Goal: Task Accomplishment & Management: Use online tool/utility

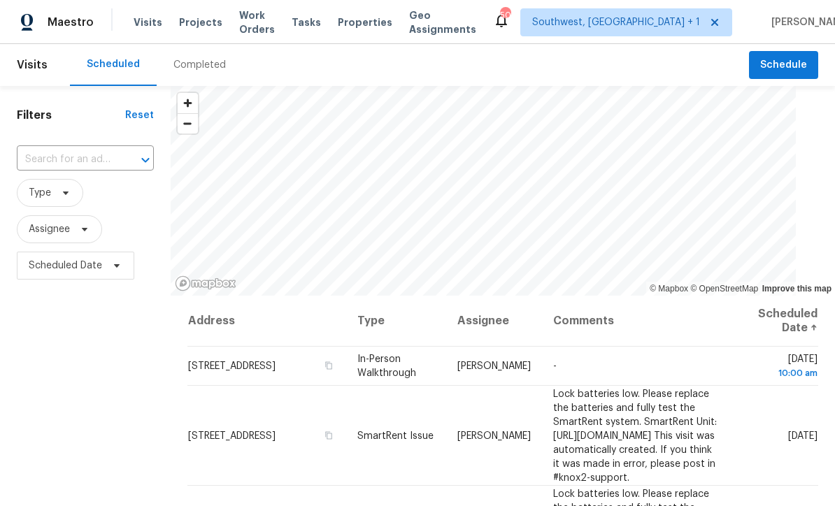
click at [102, 164] on input "text" at bounding box center [66, 160] width 98 height 22
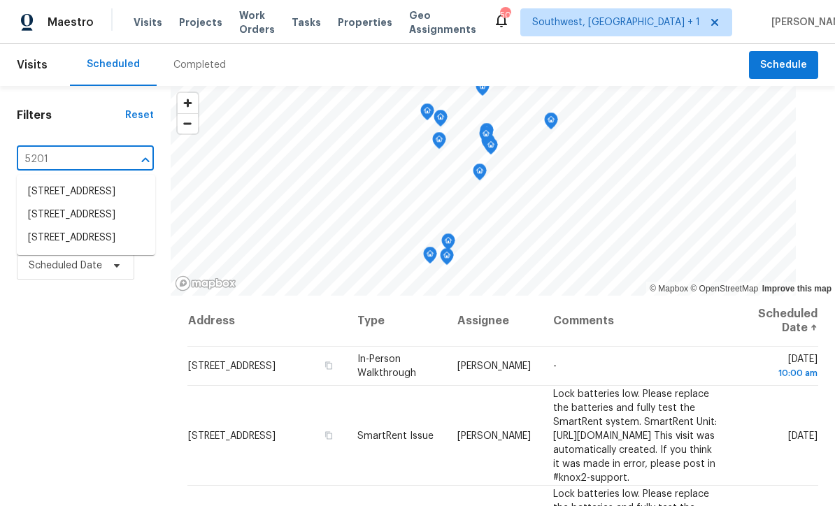
type input "5201 7"
click at [73, 193] on li "5201 72nd Way N, Saint Petersburg, FL 33709" at bounding box center [86, 191] width 139 height 23
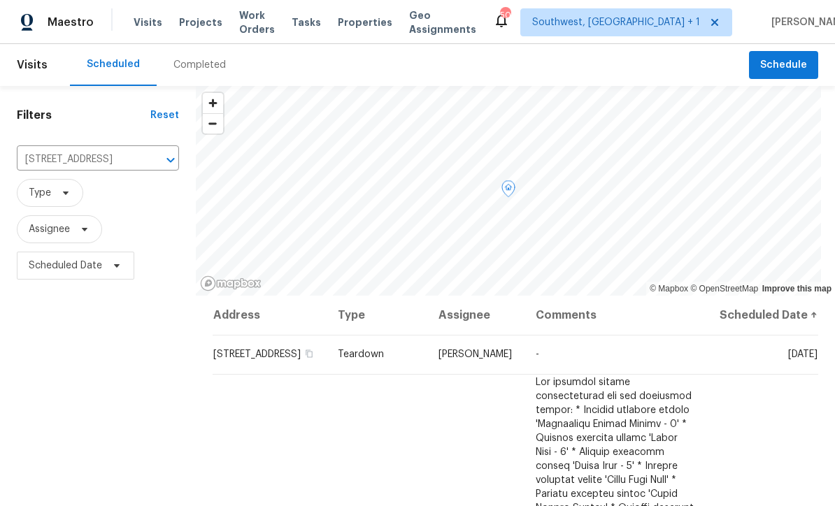
click at [0, 0] on icon at bounding box center [0, 0] width 0 height 0
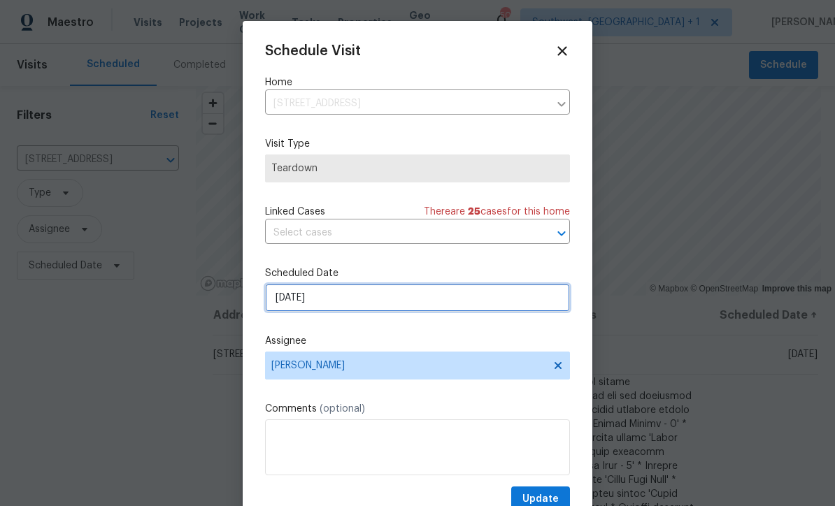
click at [374, 311] on input "9/21/2025" at bounding box center [417, 298] width 305 height 28
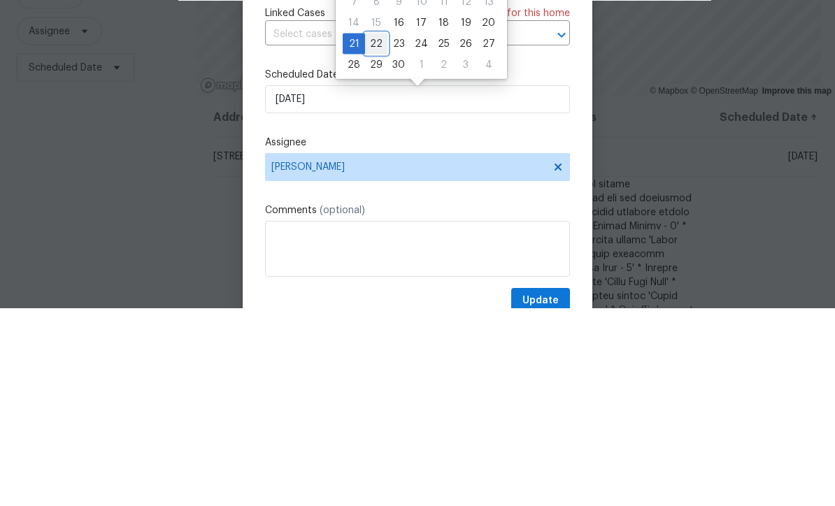
click at [382, 232] on div "22" at bounding box center [376, 242] width 22 height 20
type input "9/22/2025"
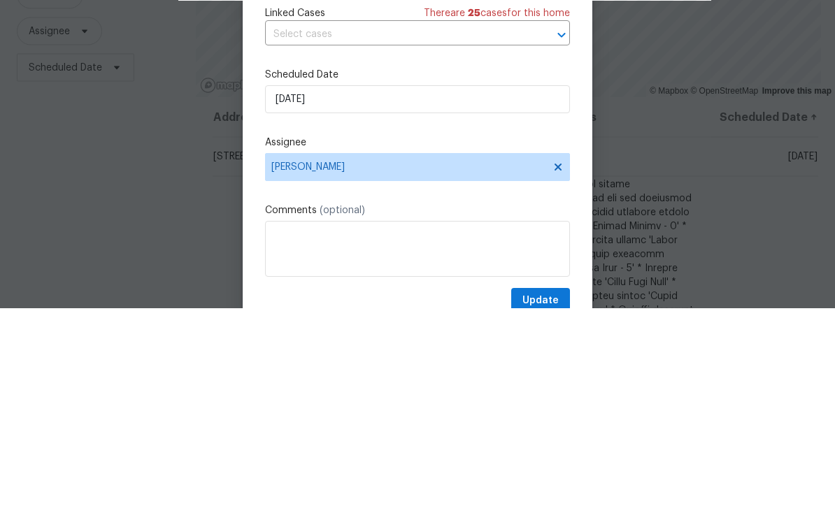
scroll to position [46, 0]
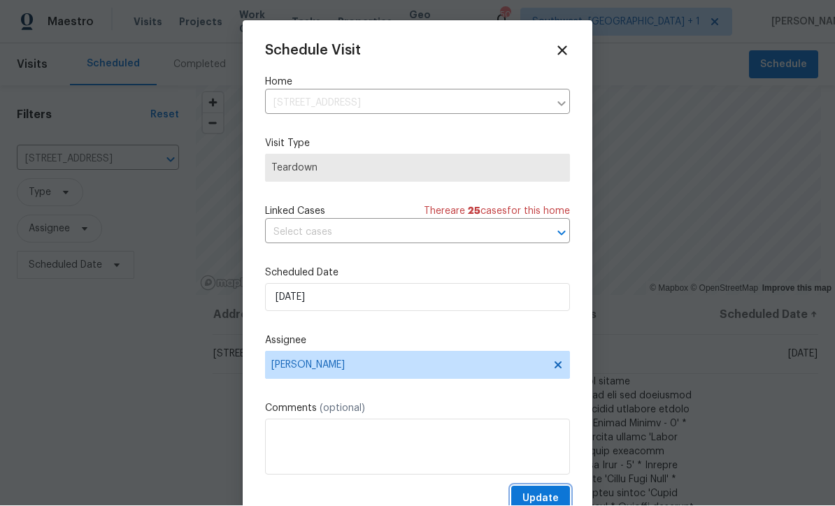
click at [546, 499] on span "Update" at bounding box center [541, 499] width 36 height 17
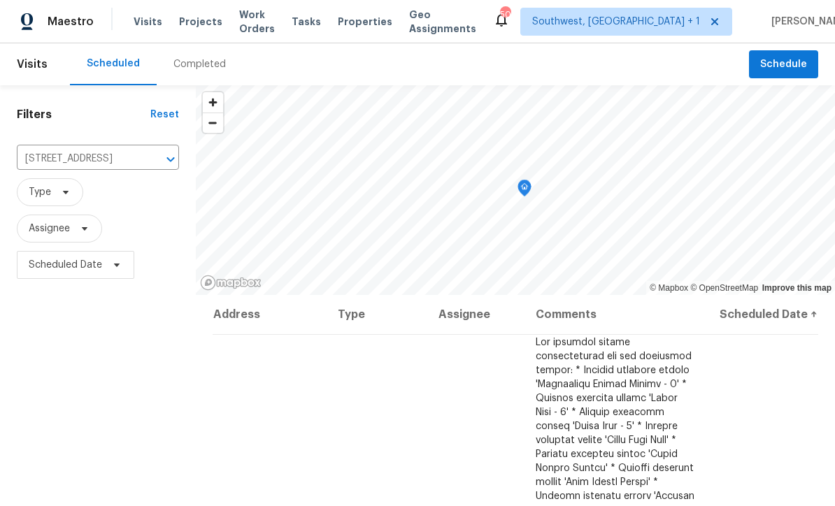
scroll to position [0, 0]
click at [97, 164] on input "5201 72nd Way N, Saint Petersburg, FL 33709" at bounding box center [78, 160] width 123 height 22
type input "8869"
click at [88, 204] on li "8869 White Sage Loop, Lakewood Ranch, FL 34202" at bounding box center [89, 191] width 144 height 23
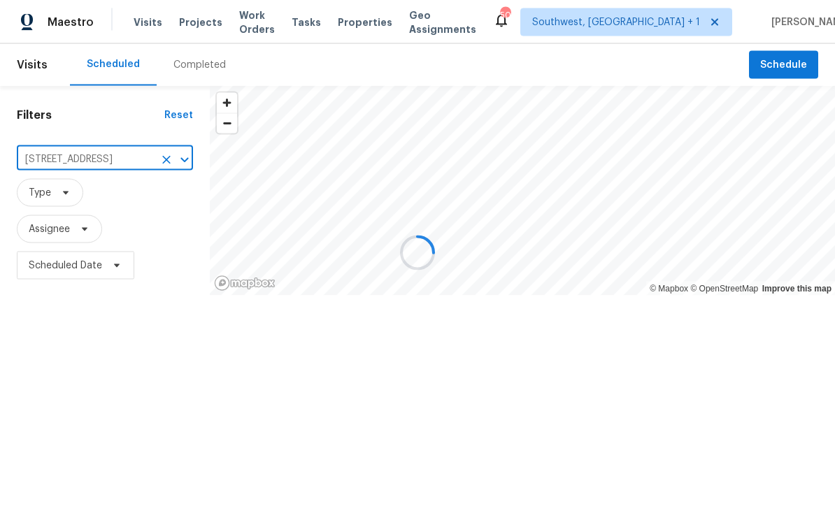
scroll to position [1, 0]
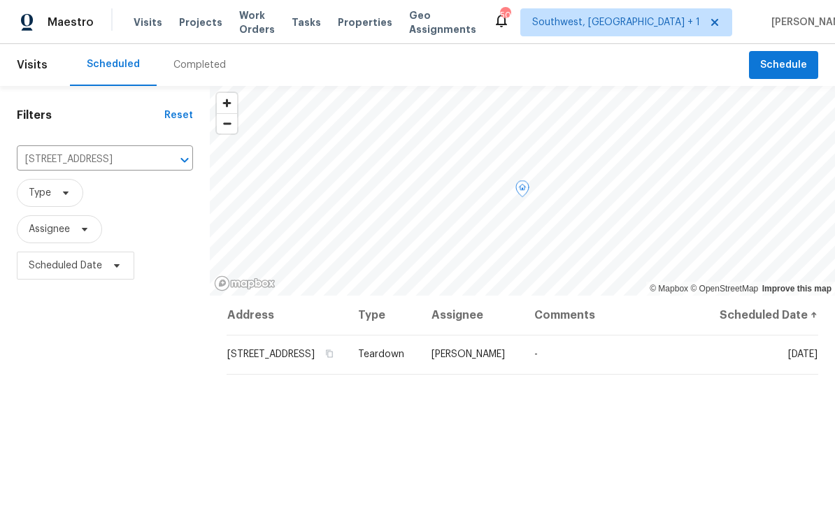
click at [0, 0] on icon at bounding box center [0, 0] width 0 height 0
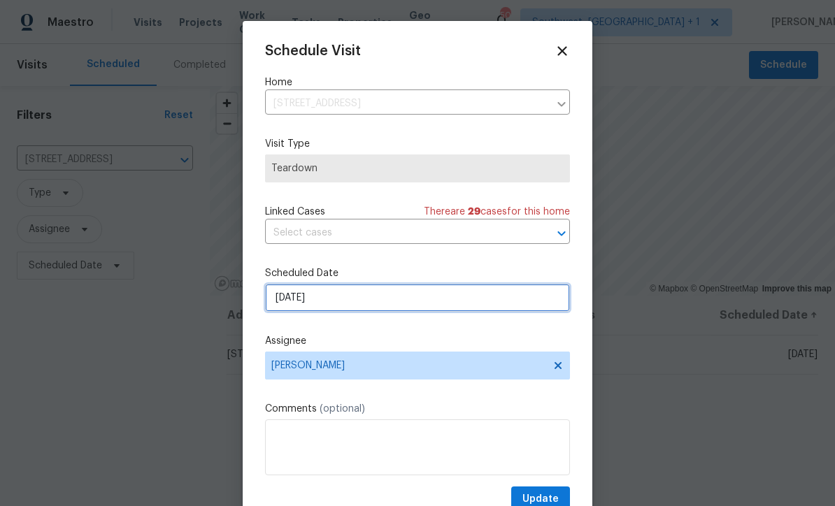
click at [372, 311] on input "9/21/2025" at bounding box center [417, 298] width 305 height 28
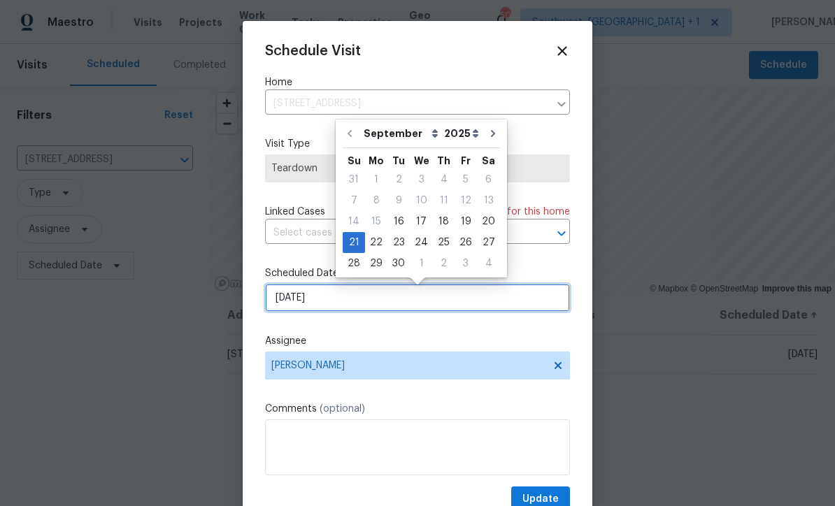
scroll to position [0, 0]
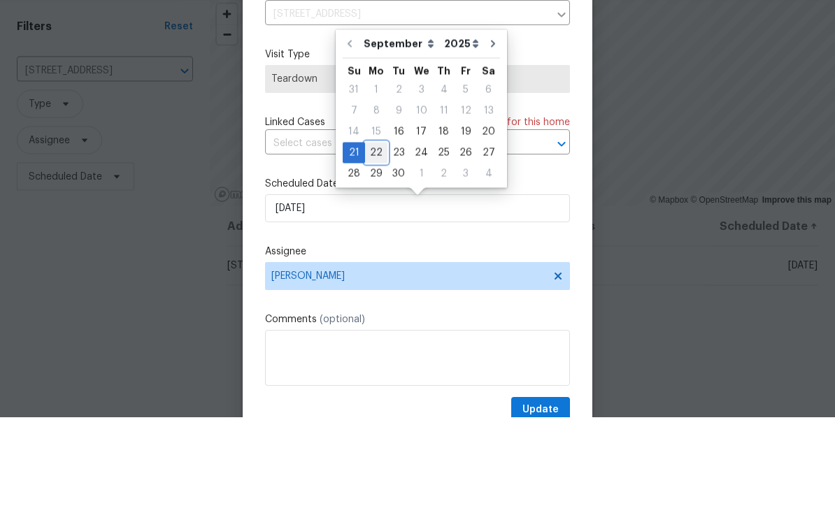
click at [376, 232] on div "22" at bounding box center [376, 242] width 22 height 20
type input "9/22/2025"
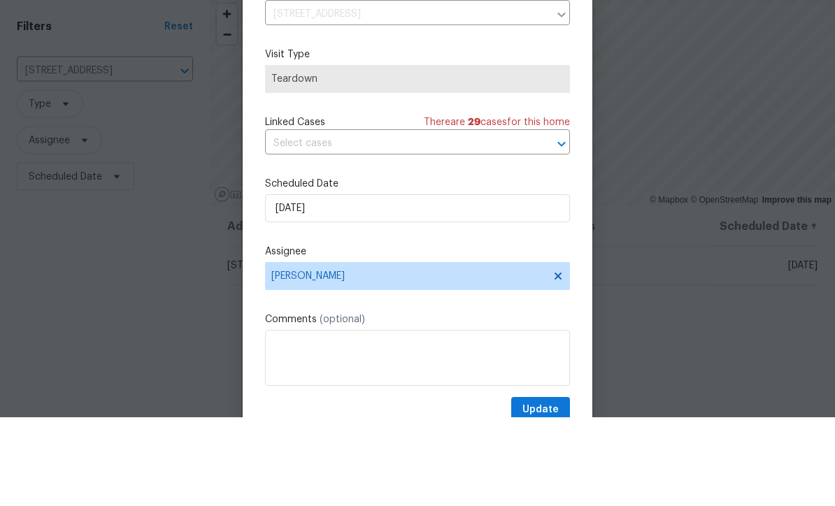
scroll to position [46, 0]
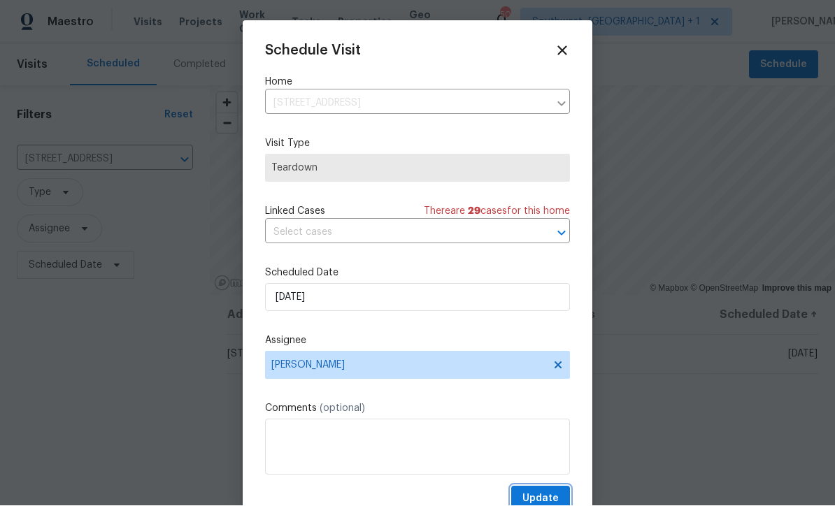
click at [541, 497] on span "Update" at bounding box center [541, 499] width 36 height 17
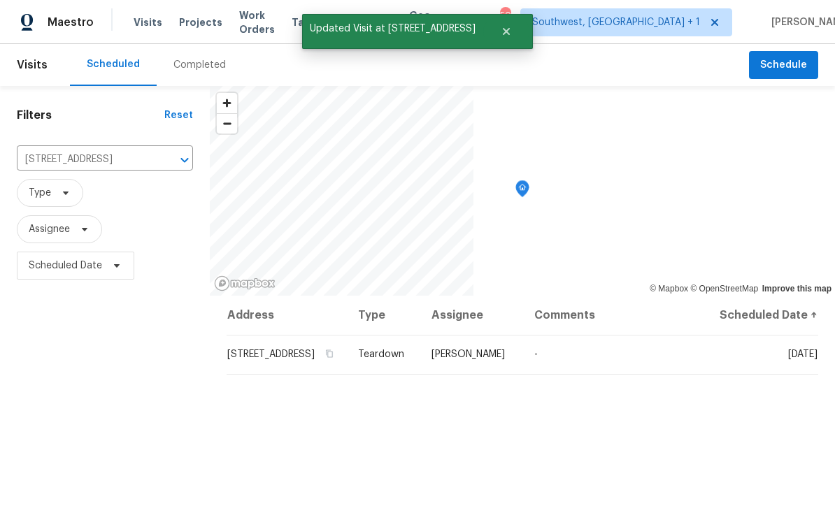
scroll to position [0, 0]
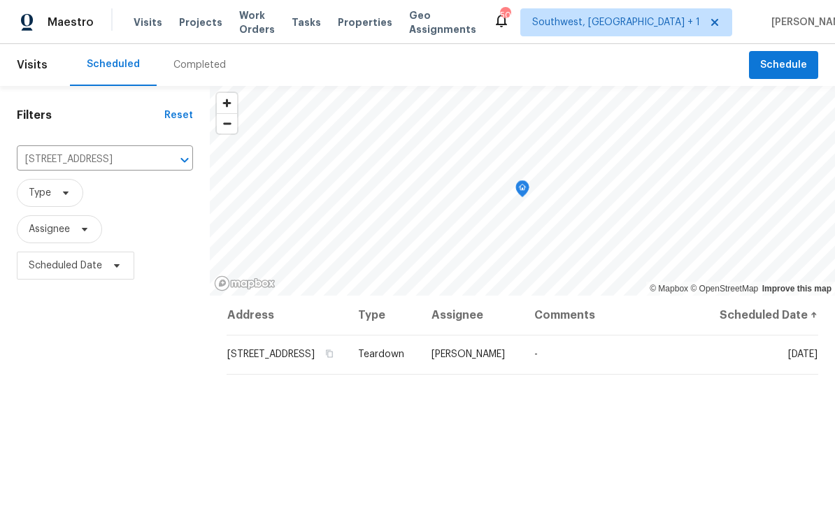
click at [55, 3] on div "Maestro Visits Projects Work Orders Tasks Properties Geo Assignments 50 Southwe…" at bounding box center [417, 22] width 835 height 44
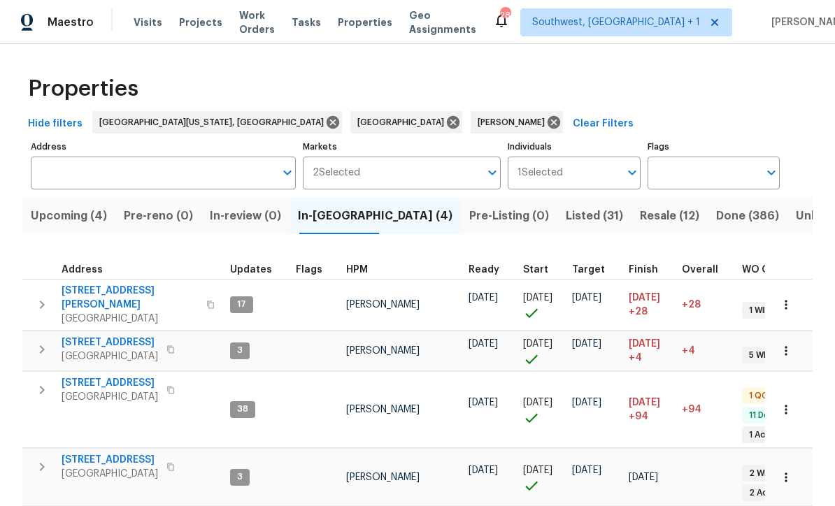
scroll to position [23, 0]
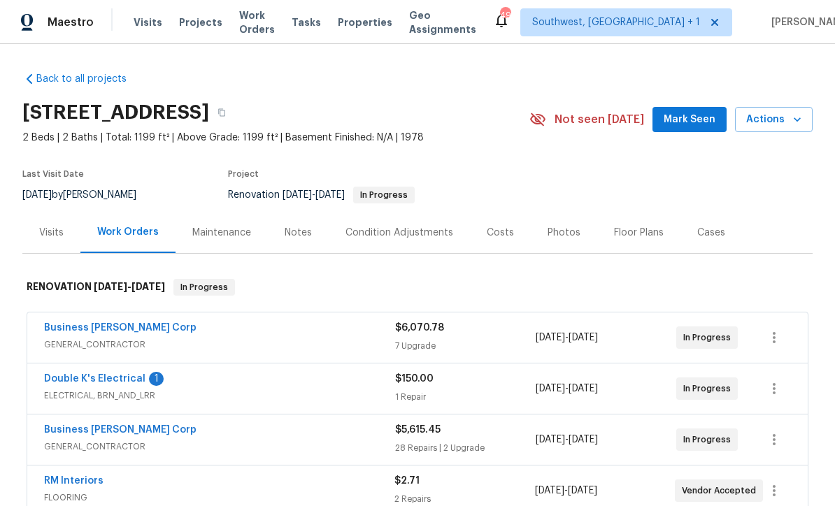
click at [106, 377] on link "Double K's Electrical" at bounding box center [94, 379] width 101 height 10
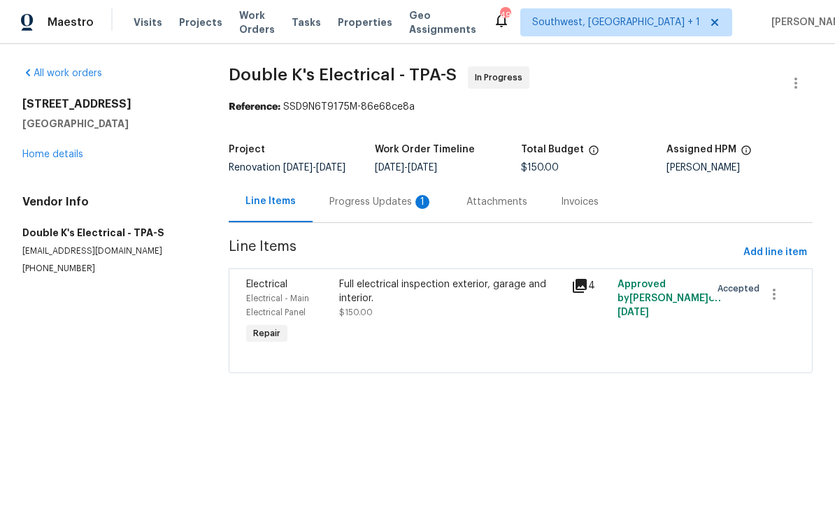
click at [374, 209] on div "Progress Updates 1" at bounding box center [382, 202] width 104 height 14
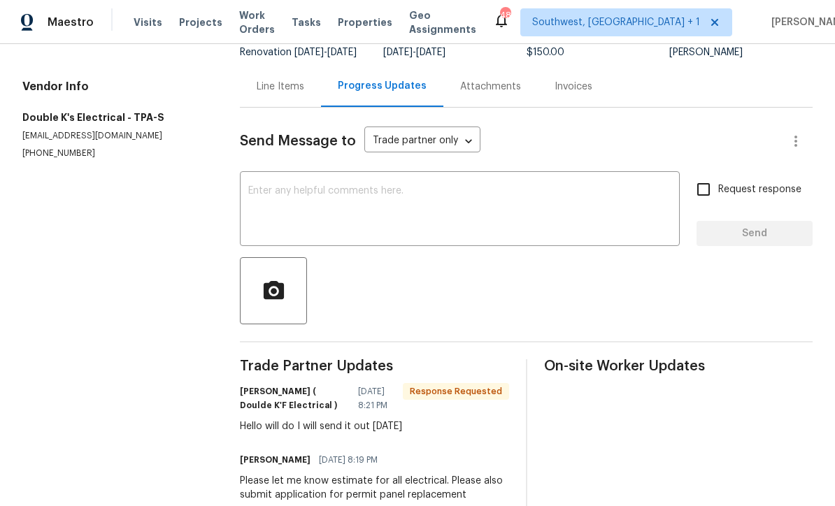
scroll to position [115, 0]
click at [402, 204] on textarea at bounding box center [459, 211] width 423 height 49
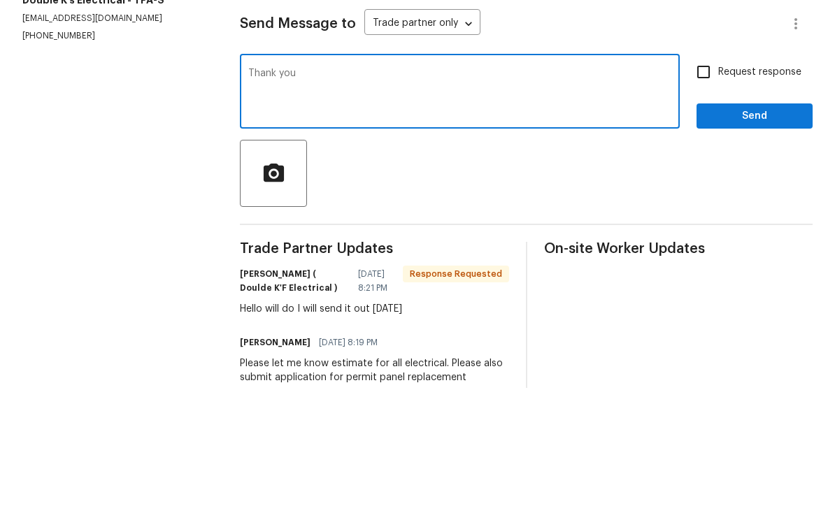
type textarea "Thank you"
click at [709, 176] on input "Request response" at bounding box center [703, 190] width 29 height 29
checkbox input "true"
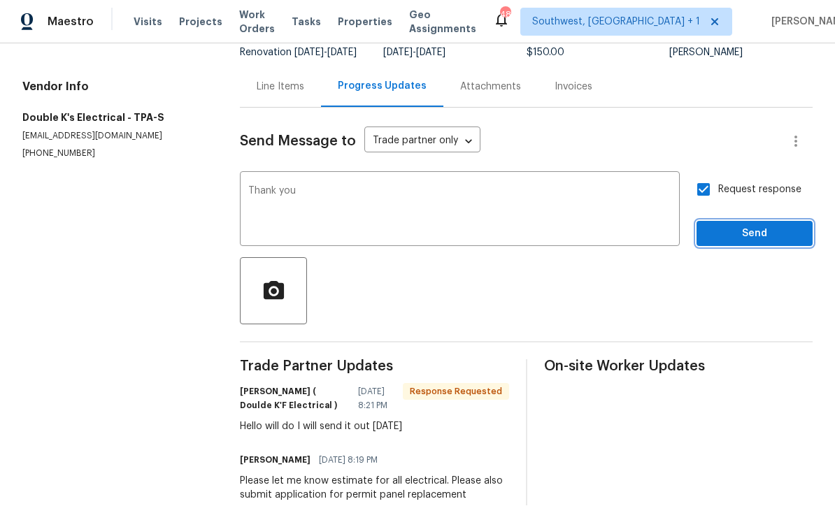
click at [777, 226] on span "Send" at bounding box center [755, 234] width 94 height 17
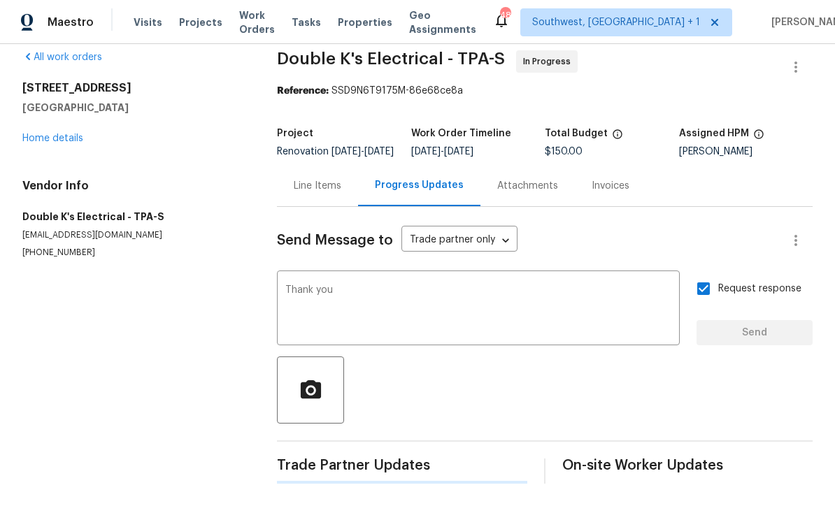
scroll to position [0, 0]
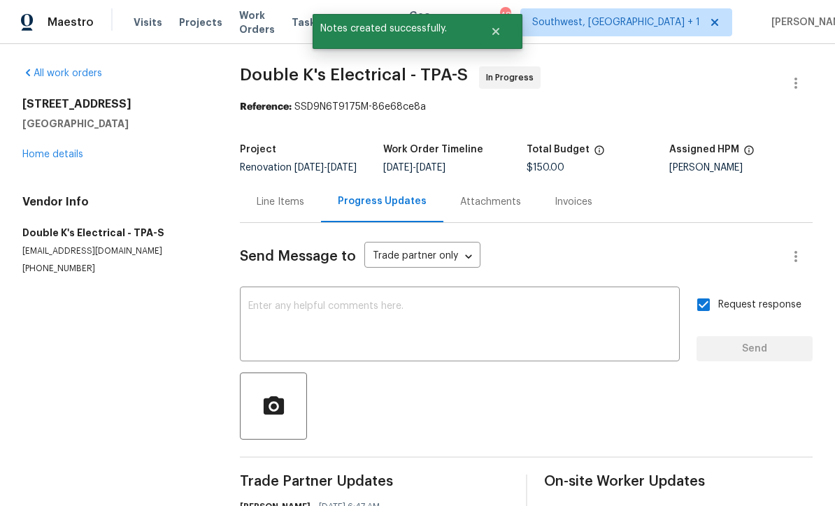
click at [81, 150] on link "Home details" at bounding box center [52, 155] width 61 height 10
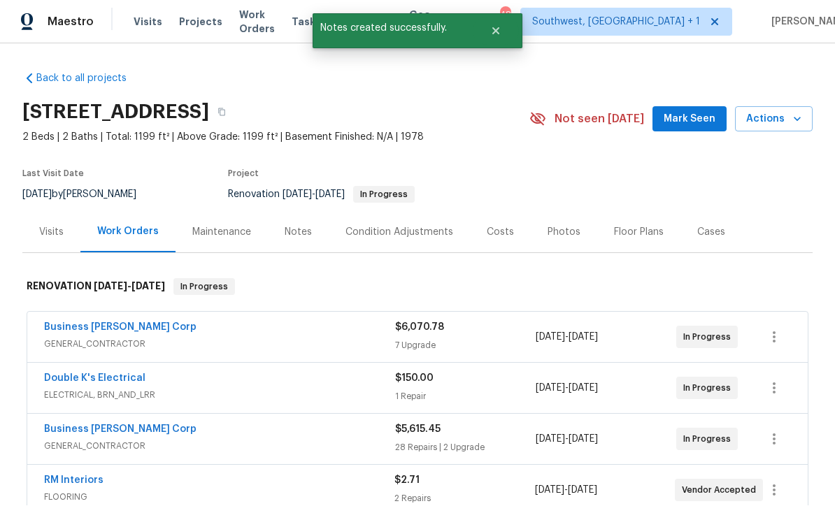
scroll to position [1, 0]
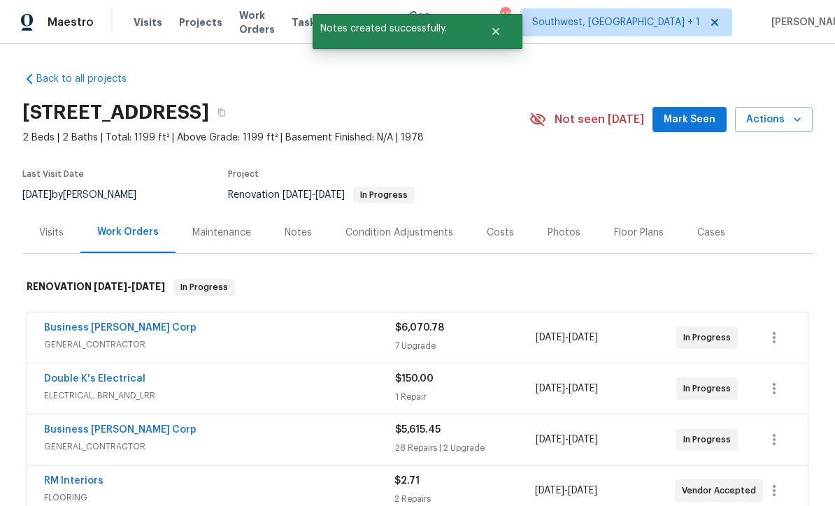
click at [299, 242] on div "Notes" at bounding box center [298, 232] width 61 height 41
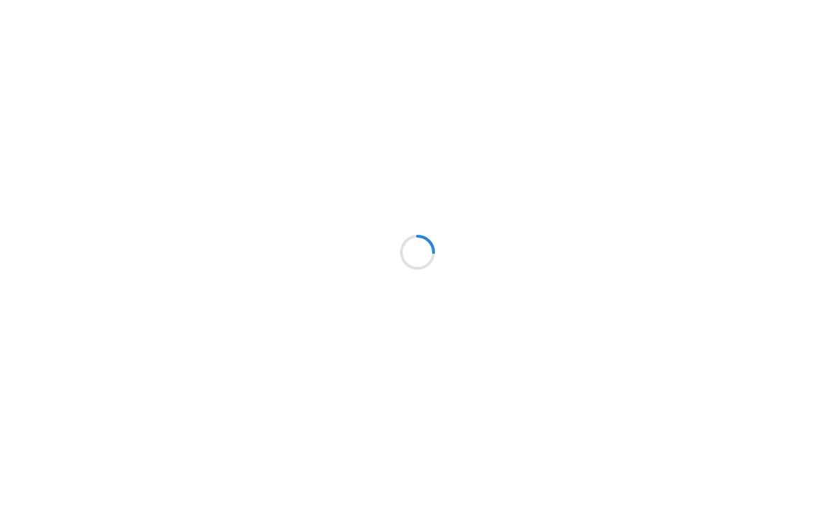
scroll to position [1, 0]
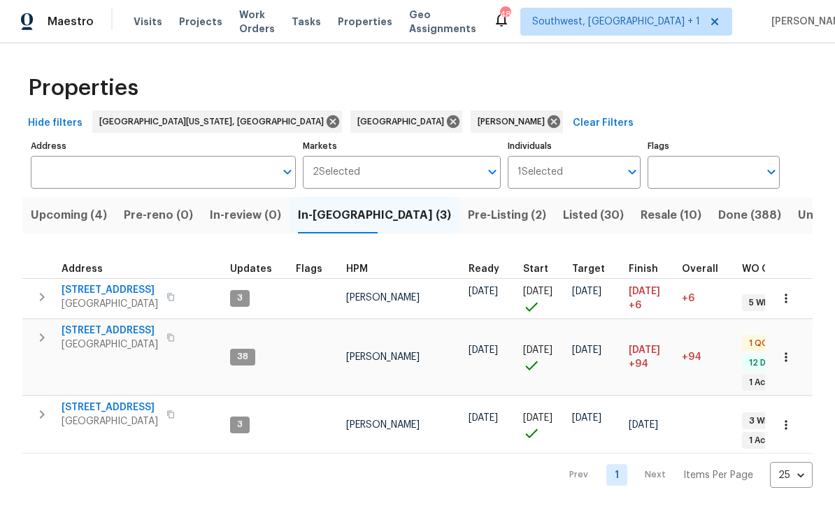
click at [468, 218] on span "Pre-Listing (2)" at bounding box center [507, 216] width 78 height 20
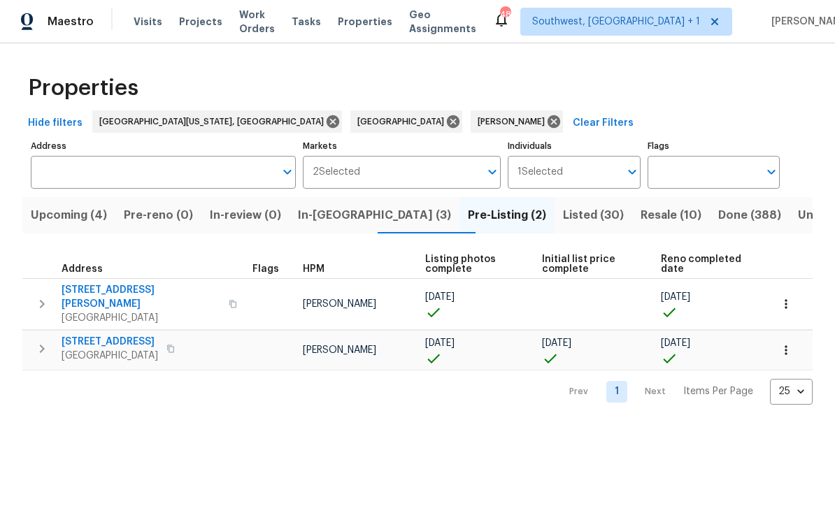
click at [641, 215] on span "Resale (10)" at bounding box center [671, 216] width 61 height 20
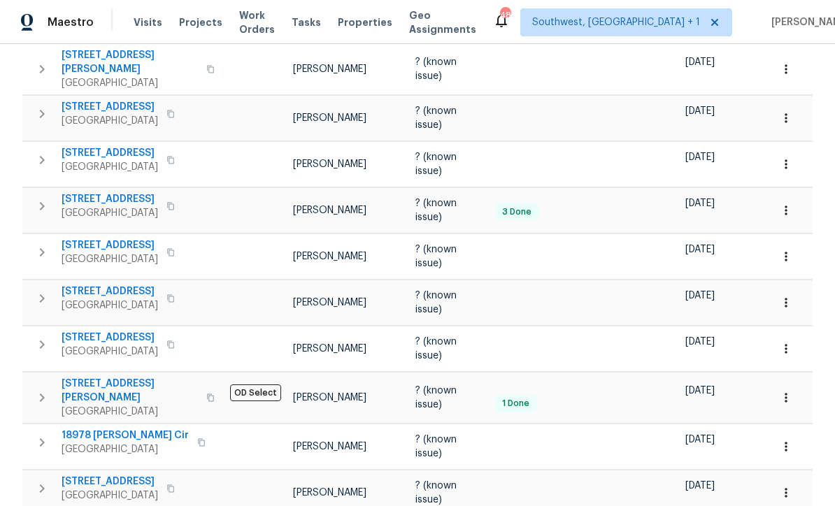
scroll to position [46, 0]
click at [114, 331] on span "2413 Riverbluff Pkwy # V-231" at bounding box center [110, 338] width 97 height 14
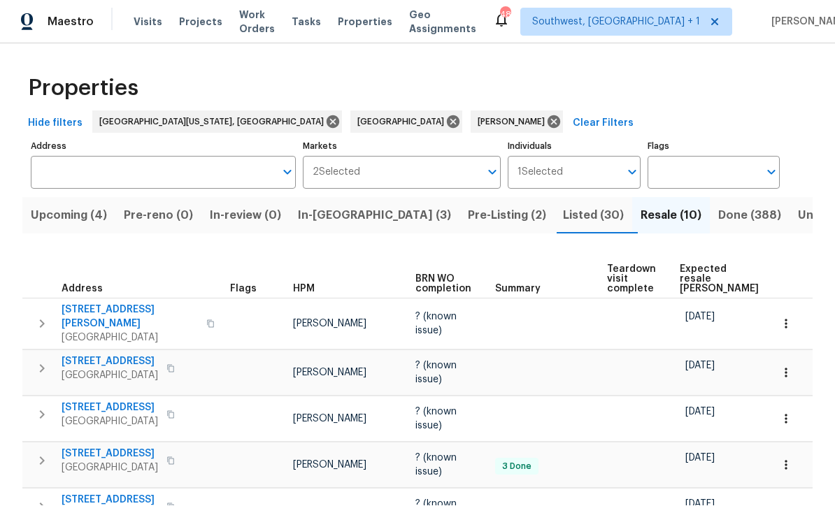
scroll to position [0, 0]
click at [563, 206] on span "Listed (30)" at bounding box center [593, 216] width 61 height 20
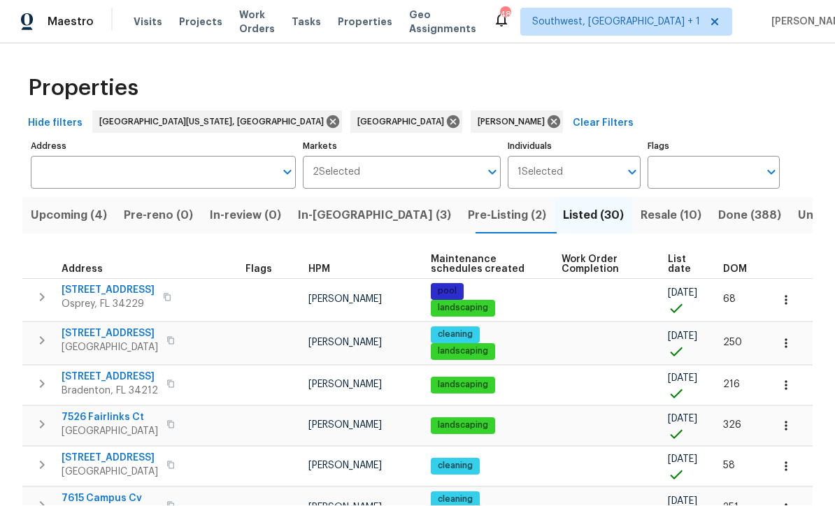
scroll to position [1, 0]
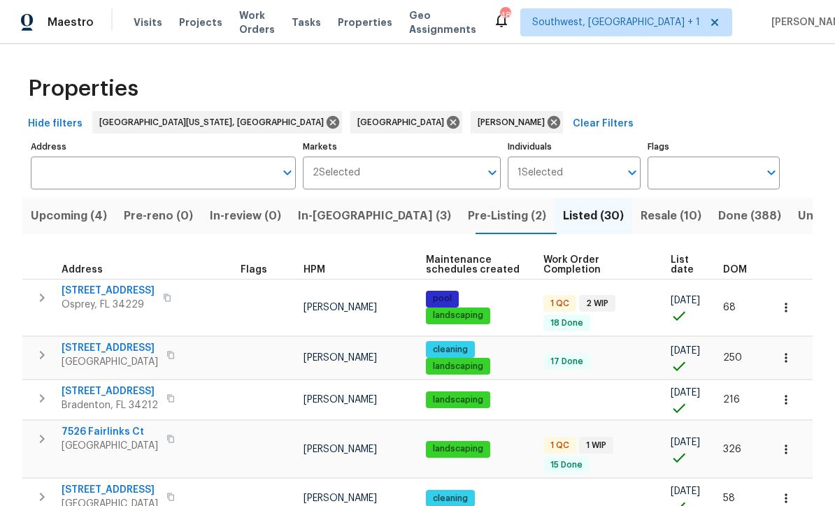
click at [683, 268] on span "List date" at bounding box center [685, 265] width 29 height 20
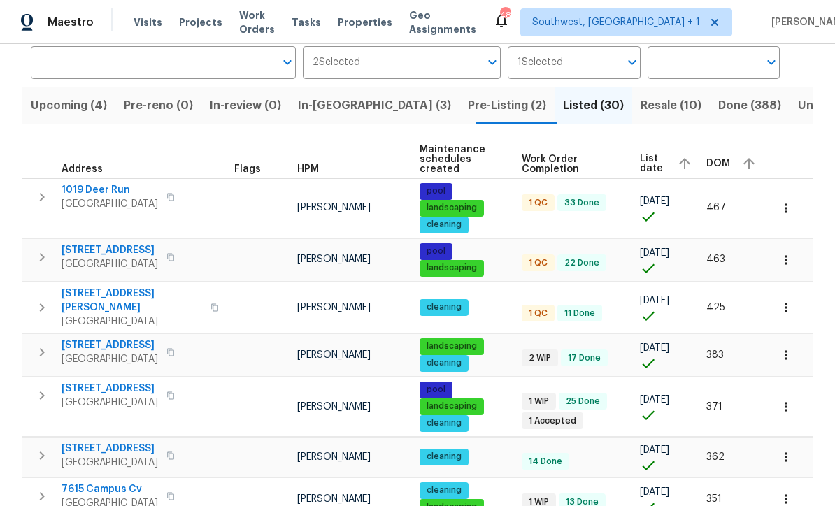
scroll to position [112, 0]
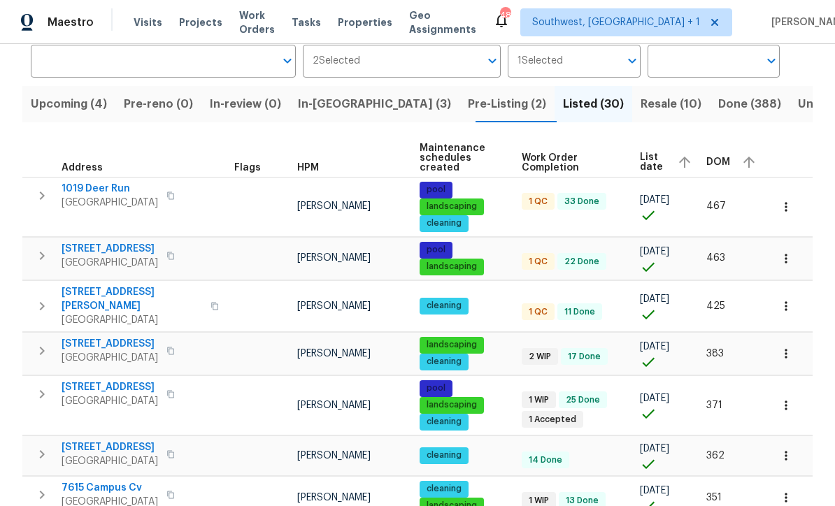
click at [83, 182] on span "1019 Deer Run" at bounding box center [110, 189] width 97 height 14
click at [784, 200] on icon "button" at bounding box center [786, 207] width 14 height 14
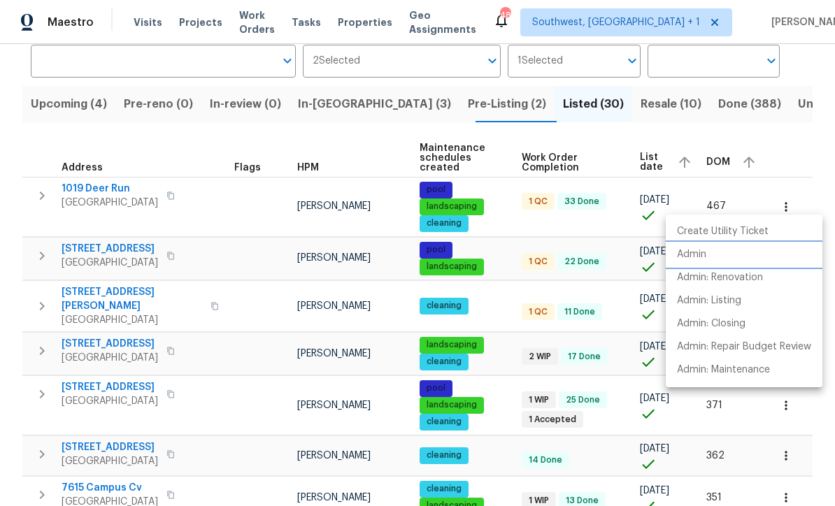
click at [693, 263] on li "Admin" at bounding box center [744, 254] width 157 height 23
click at [500, 235] on div at bounding box center [417, 253] width 835 height 506
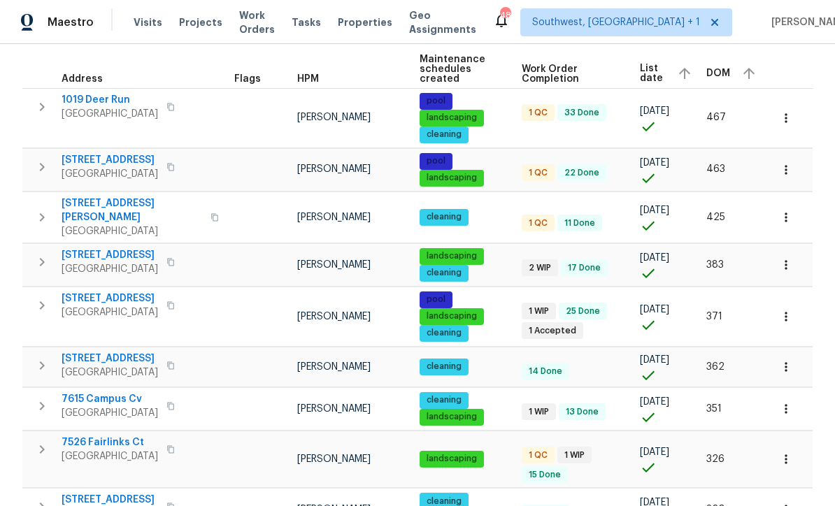
scroll to position [201, 0]
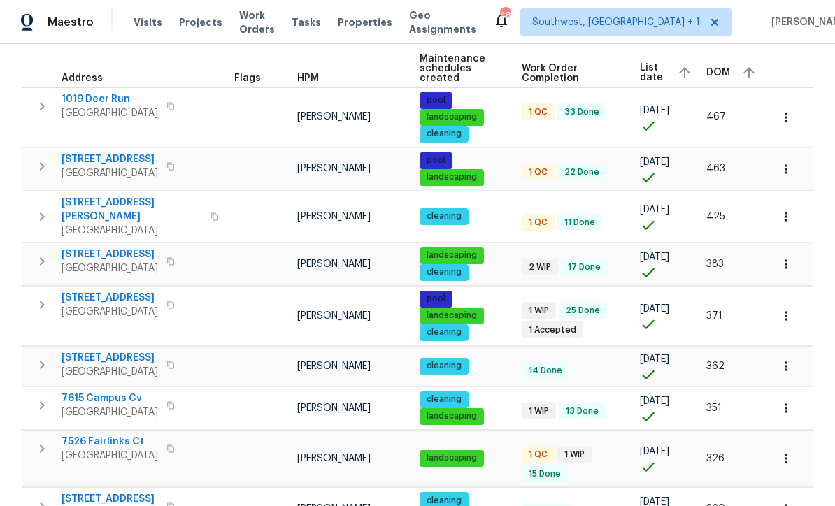
click at [97, 157] on span "9308 San Bernandino Ave" at bounding box center [110, 160] width 97 height 14
click at [71, 196] on span "1052 Longfellow Cir" at bounding box center [132, 210] width 141 height 28
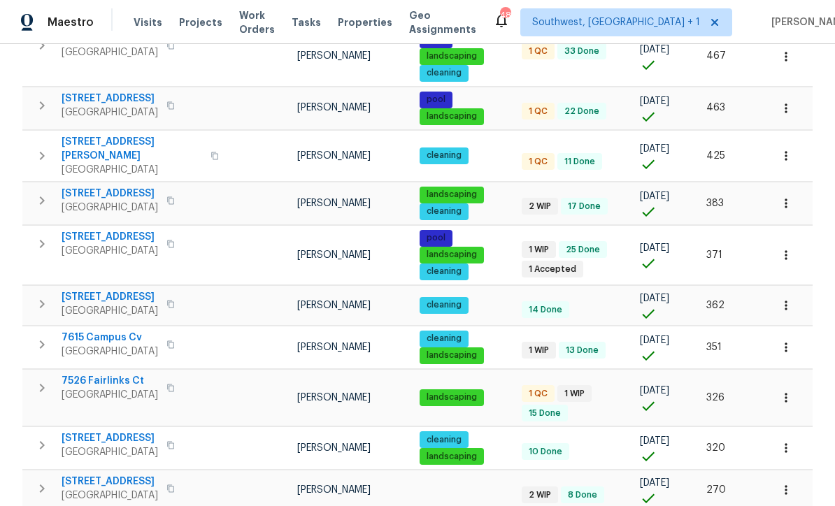
scroll to position [281, 0]
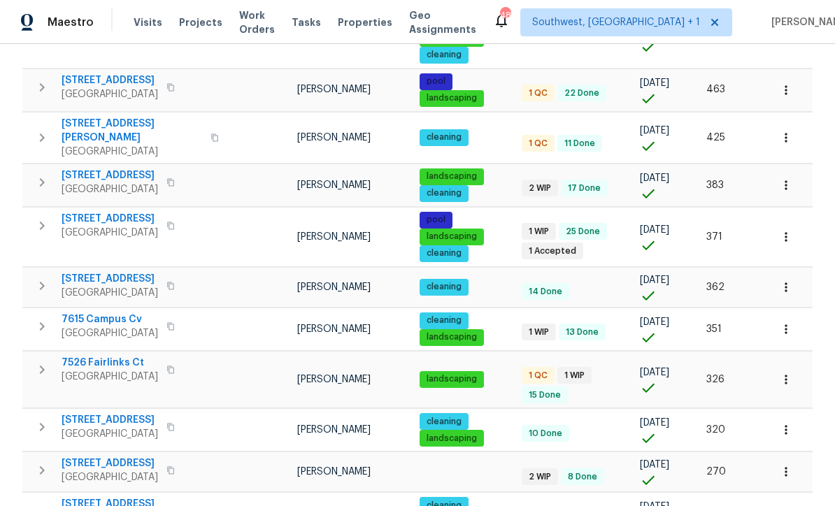
click at [83, 169] on span "790 Harvard St" at bounding box center [110, 176] width 97 height 14
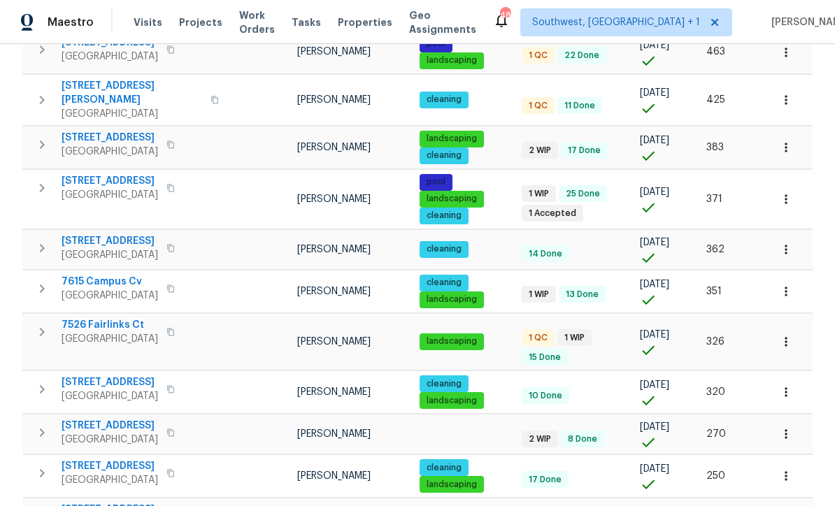
scroll to position [331, 0]
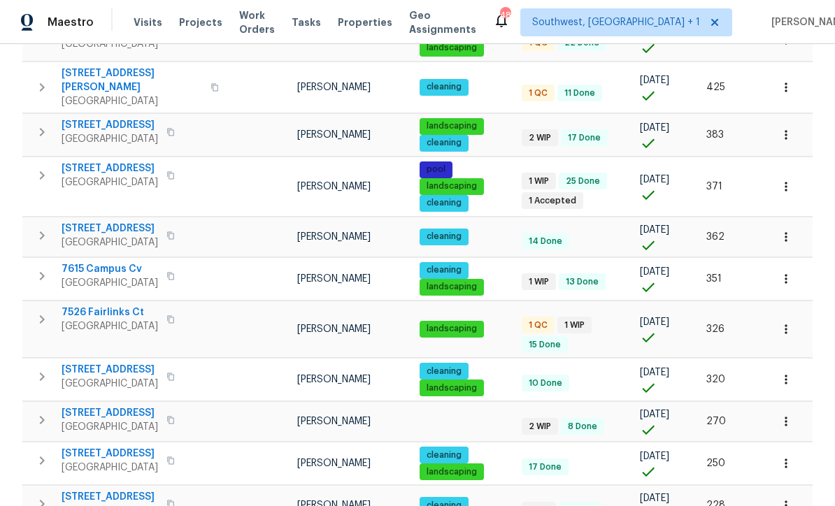
click at [69, 162] on span "1427 E Gate Dr" at bounding box center [110, 169] width 97 height 14
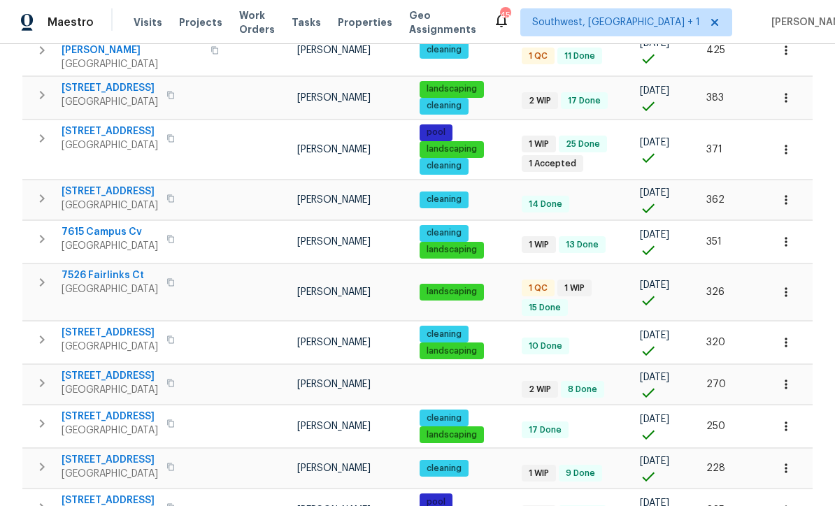
scroll to position [378, 0]
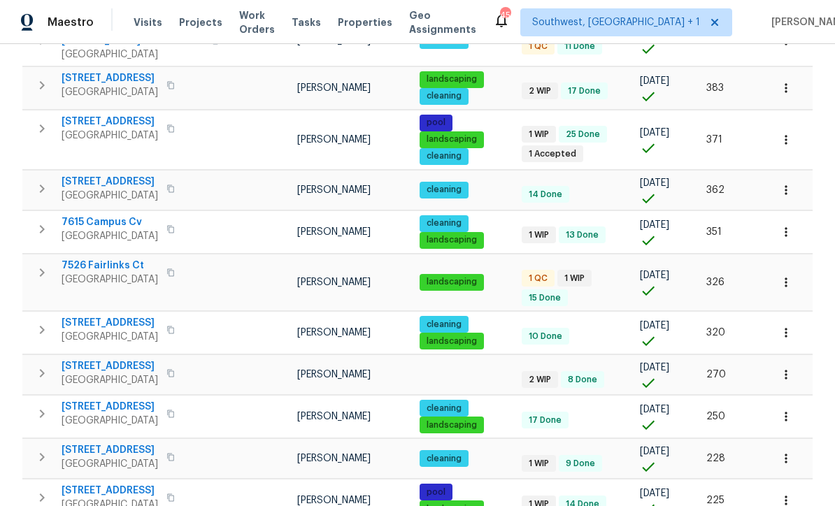
click at [74, 215] on span "7615 Campus Cv" at bounding box center [110, 222] width 97 height 14
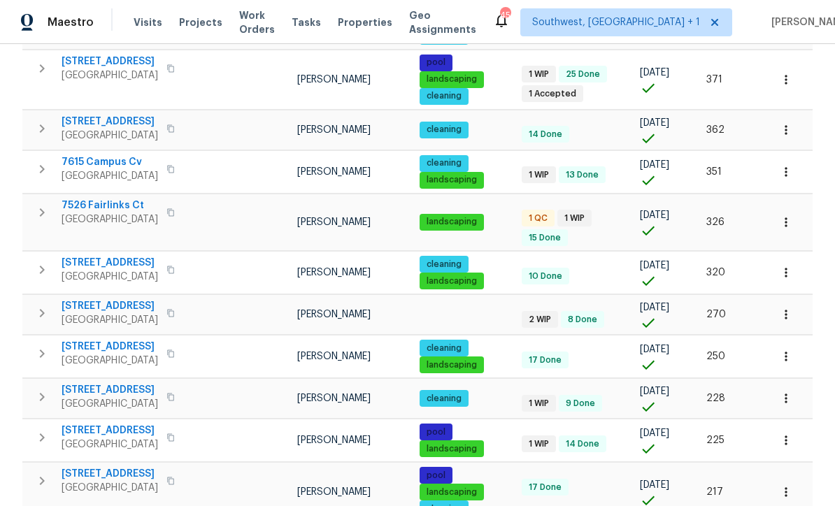
scroll to position [440, 0]
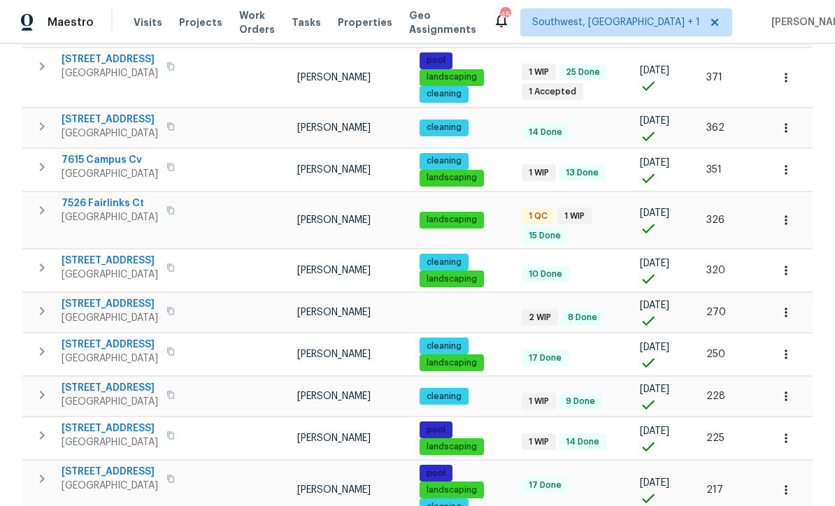
click at [82, 197] on span "7526 Fairlinks Ct" at bounding box center [110, 204] width 97 height 14
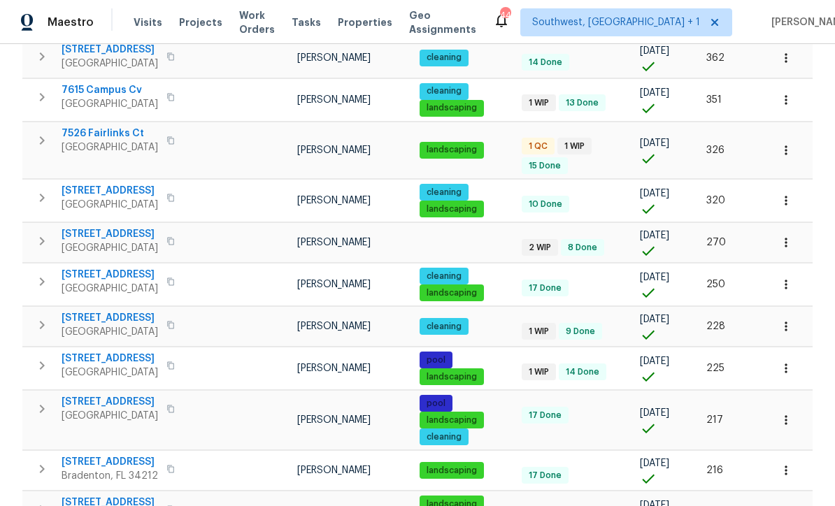
scroll to position [512, 0]
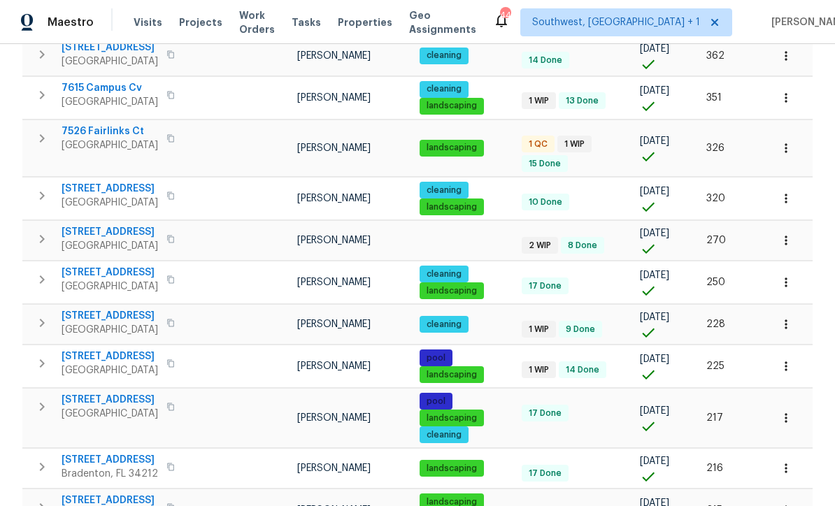
click at [66, 225] on span "6629 Pineview Ter # 5-201" at bounding box center [110, 232] width 97 height 14
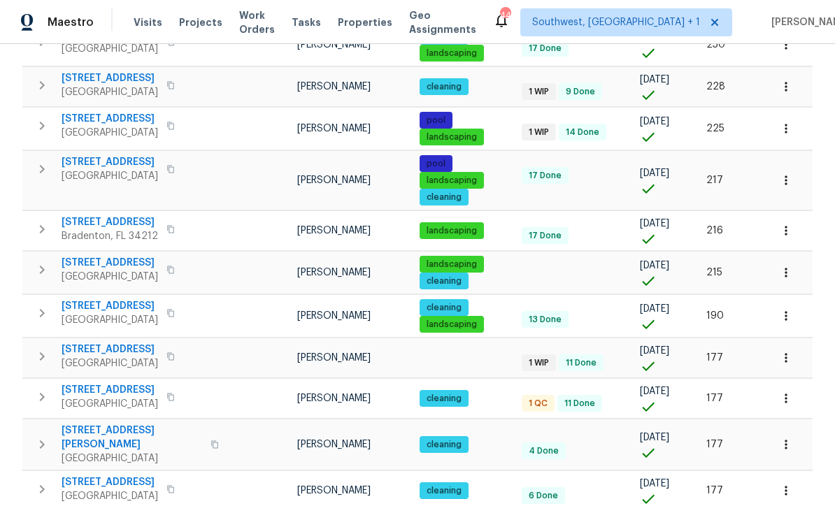
scroll to position [751, 0]
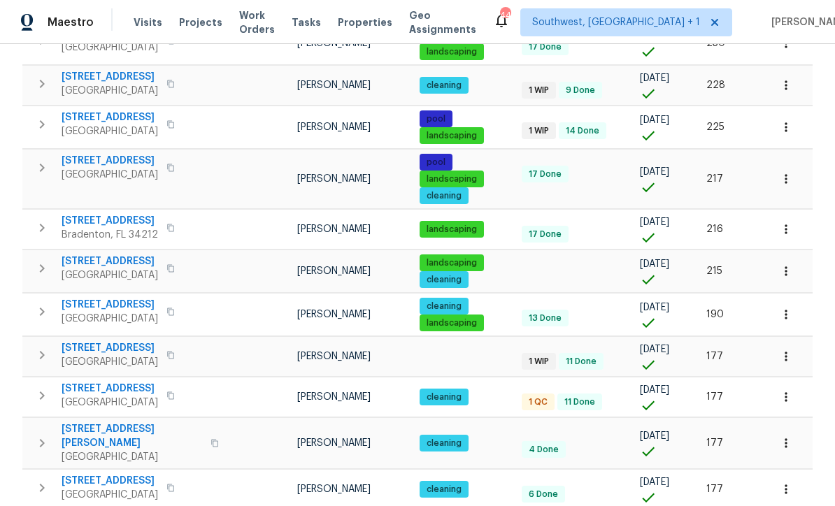
click at [80, 255] on span "507 Circlewood Dr" at bounding box center [110, 262] width 97 height 14
click at [787, 264] on icon "button" at bounding box center [786, 271] width 14 height 14
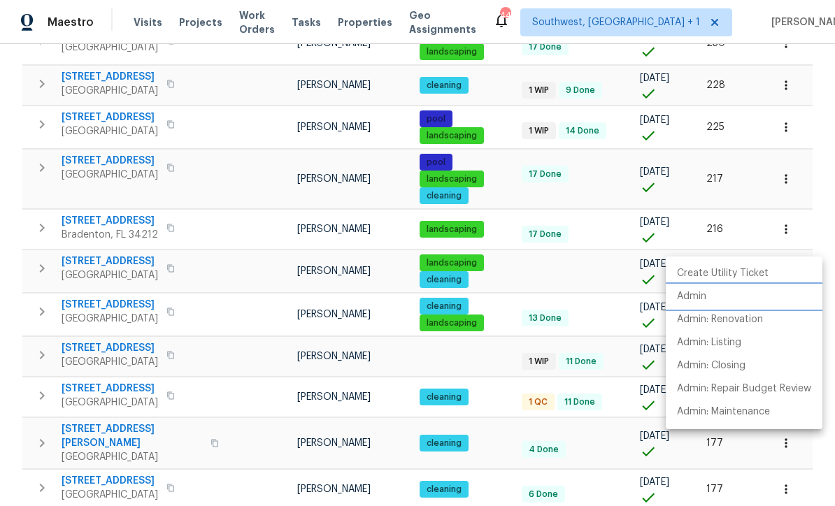
click at [694, 295] on p "Admin" at bounding box center [691, 297] width 29 height 15
click at [499, 347] on div at bounding box center [417, 253] width 835 height 506
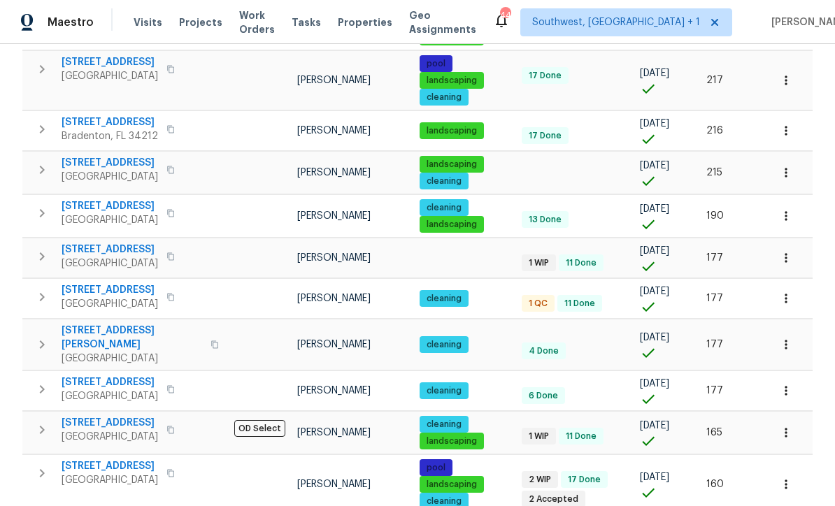
scroll to position [849, 0]
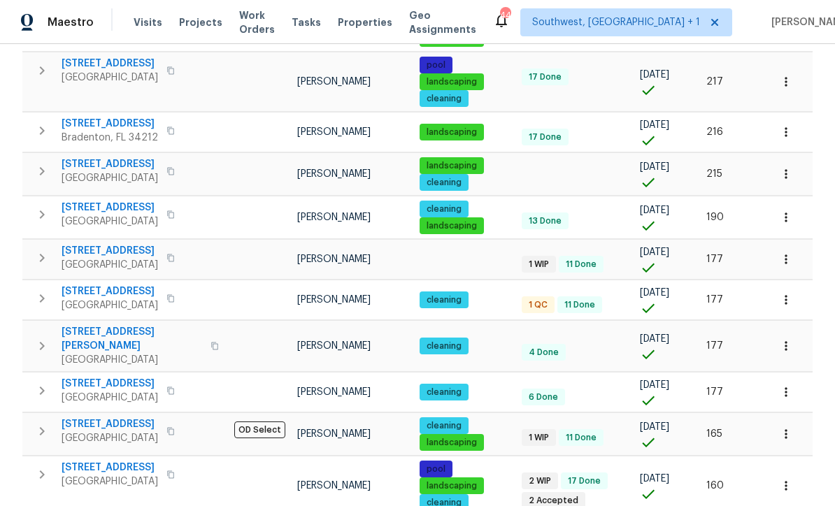
click at [80, 244] on span "8110 Enclave Way Unit 101" at bounding box center [110, 251] width 97 height 14
click at [253, 321] on td at bounding box center [260, 346] width 63 height 51
click at [80, 299] on span "Bradenton, FL 34203" at bounding box center [110, 306] width 97 height 14
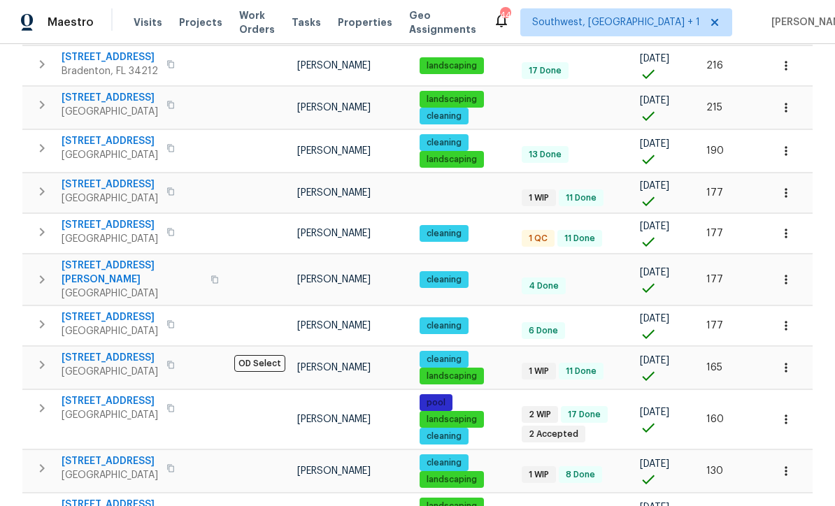
scroll to position [914, 0]
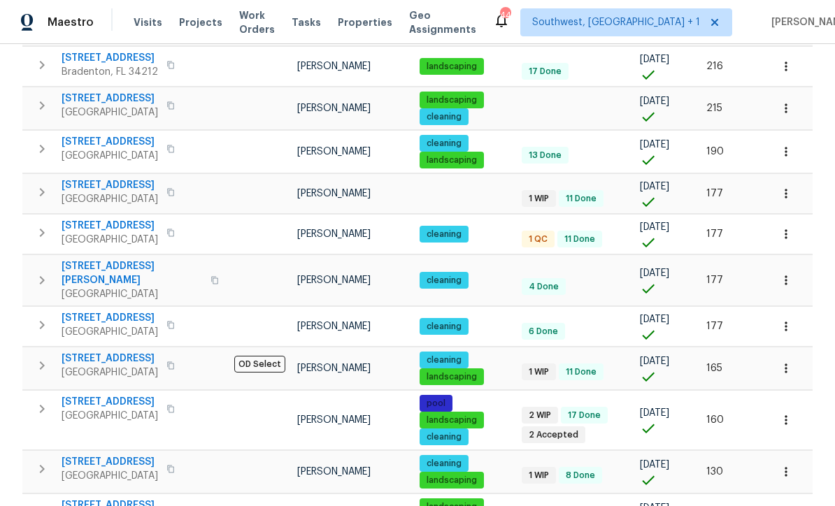
click at [77, 409] on span "Venice, FL 34285" at bounding box center [110, 416] width 97 height 14
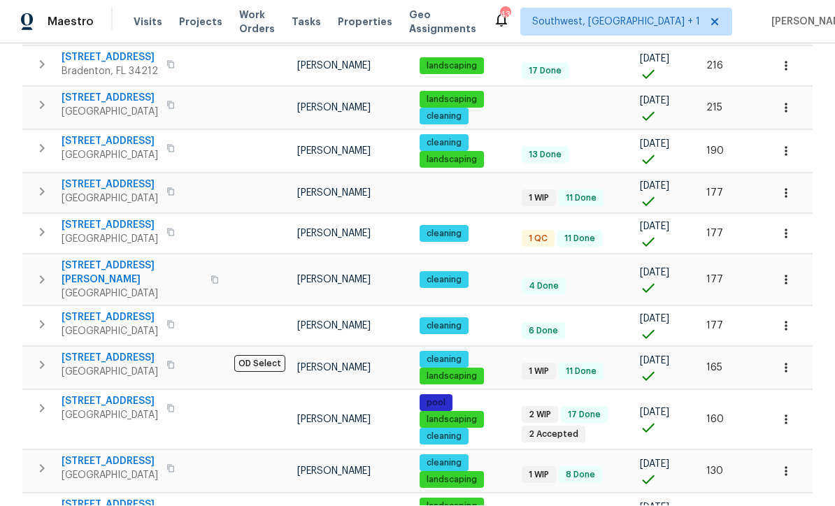
click at [786, 506] on icon "button" at bounding box center [786, 515] width 2 height 9
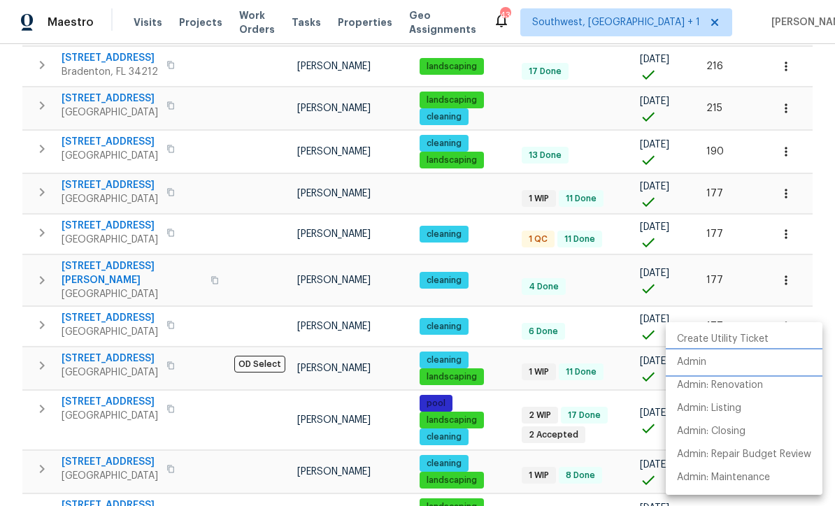
click at [698, 358] on p "Admin" at bounding box center [691, 362] width 29 height 15
click at [498, 481] on div at bounding box center [417, 253] width 835 height 506
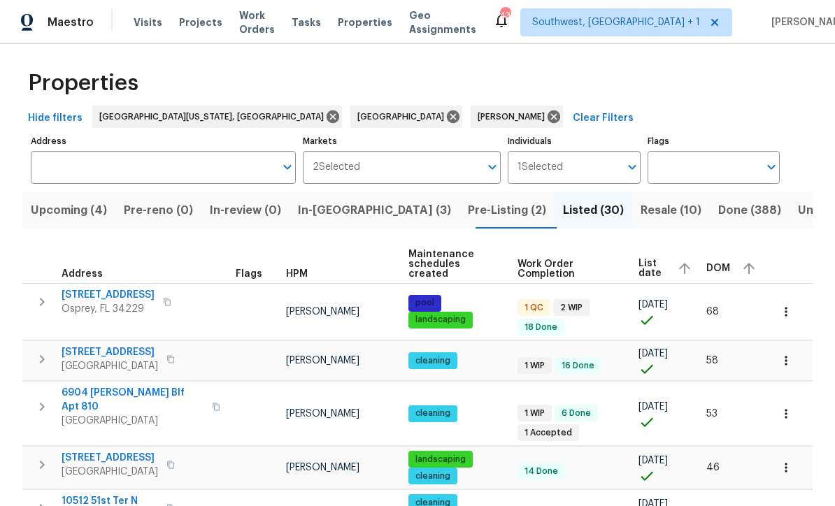
scroll to position [5, 0]
click at [115, 289] on span "851 Placid Lake Dr" at bounding box center [108, 296] width 93 height 14
click at [76, 346] on span "7483 Carnoustie Dr # 5B" at bounding box center [110, 353] width 97 height 14
click at [85, 415] on span "Bradenton, FL 34203" at bounding box center [133, 422] width 142 height 14
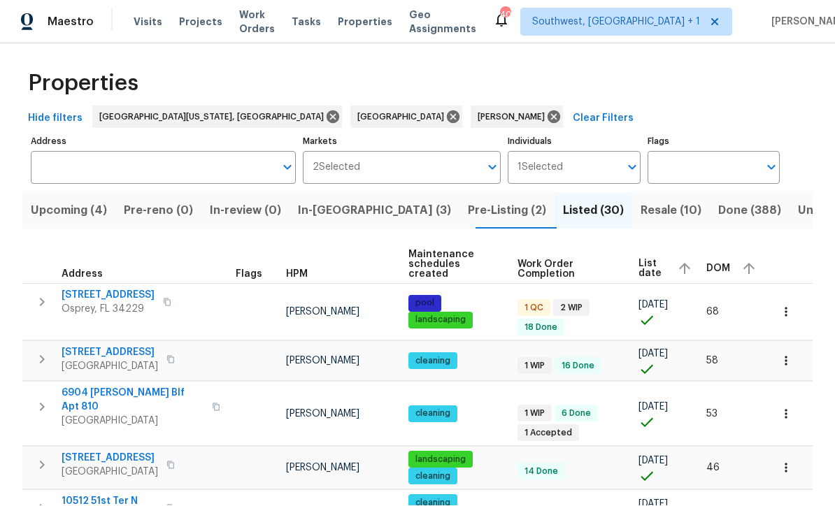
click at [792, 462] on icon "button" at bounding box center [786, 469] width 14 height 14
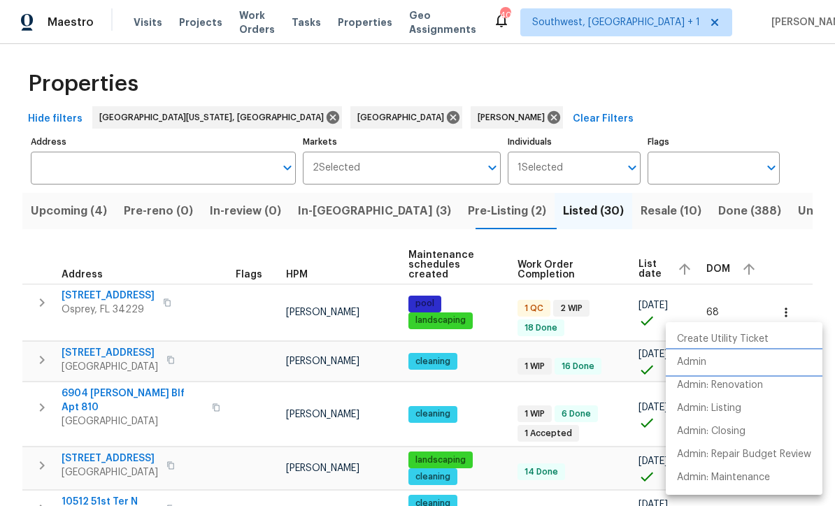
click at [694, 362] on p "Admin" at bounding box center [691, 362] width 29 height 15
click at [492, 348] on div at bounding box center [417, 253] width 835 height 506
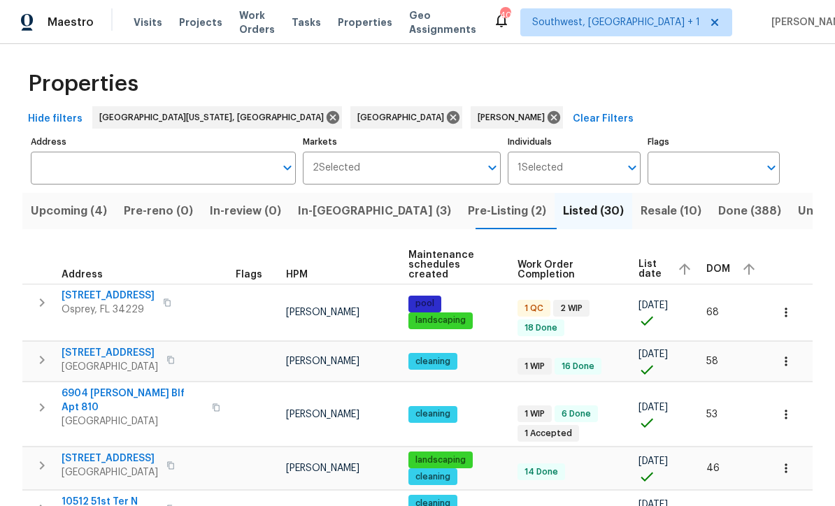
click at [786, 505] on icon "button" at bounding box center [786, 512] width 14 height 14
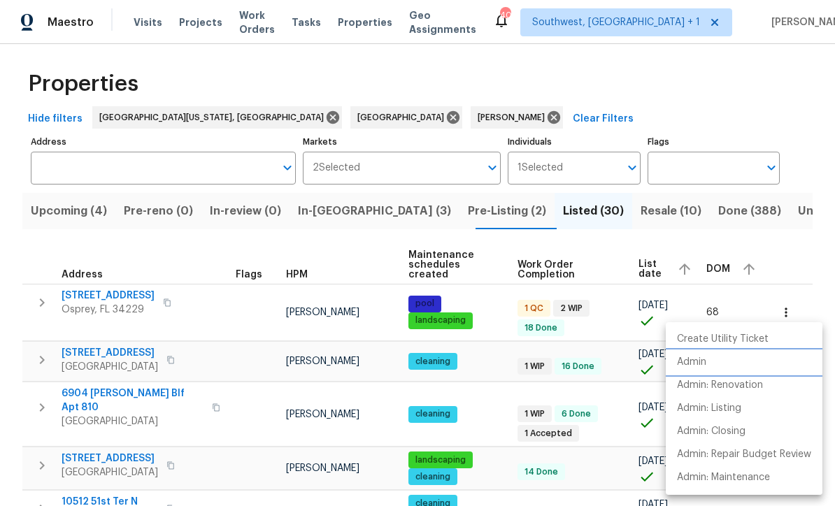
click at [700, 361] on p "Admin" at bounding box center [691, 362] width 29 height 15
click at [20, 215] on div at bounding box center [417, 253] width 835 height 506
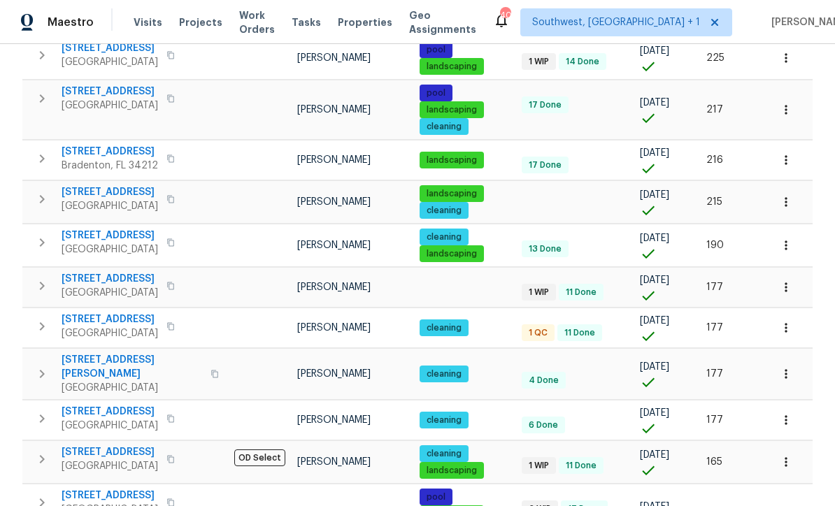
scroll to position [813, 0]
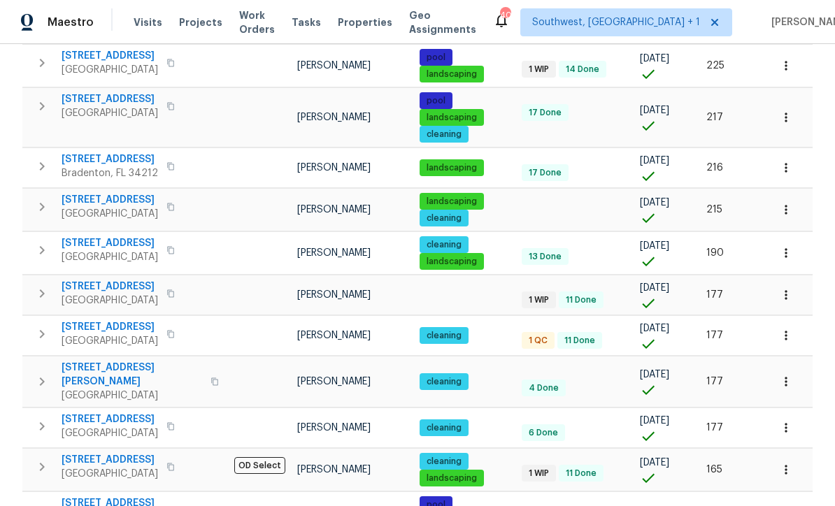
click at [788, 161] on icon "button" at bounding box center [786, 168] width 14 height 14
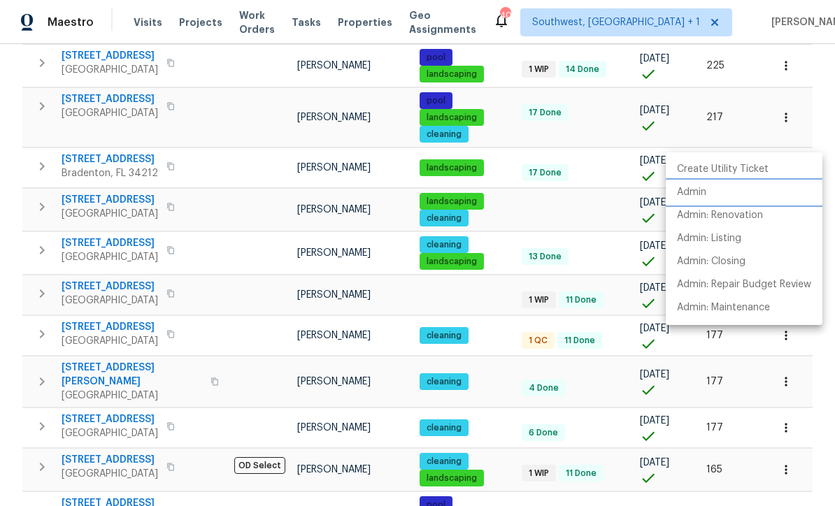
click at [702, 192] on p "Admin" at bounding box center [691, 192] width 29 height 15
click at [488, 287] on div at bounding box center [417, 253] width 835 height 506
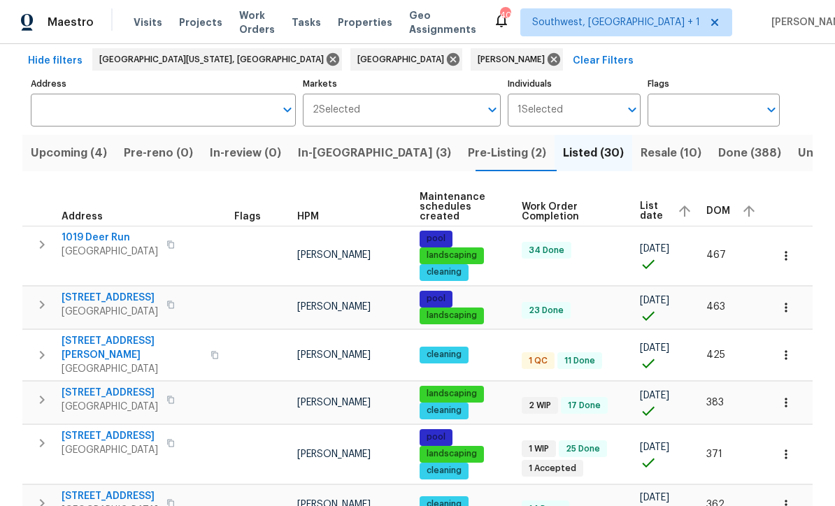
scroll to position [62, 0]
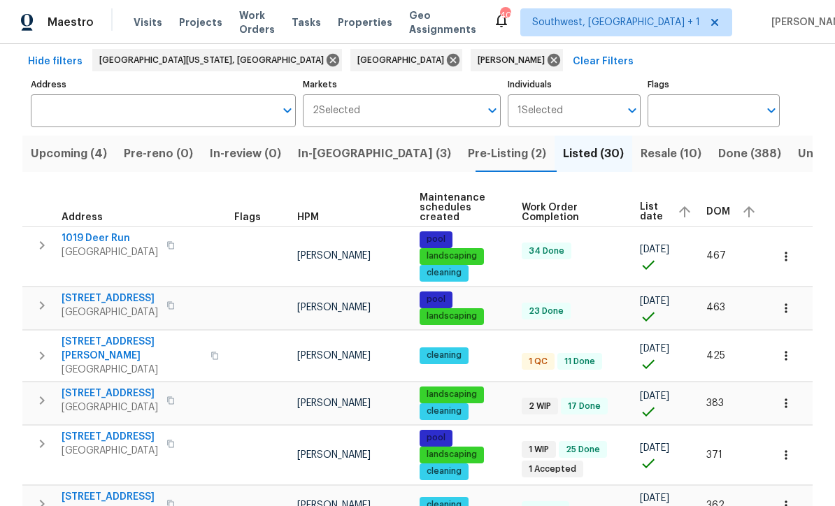
click at [67, 340] on span "1052 Longfellow Cir" at bounding box center [132, 349] width 141 height 28
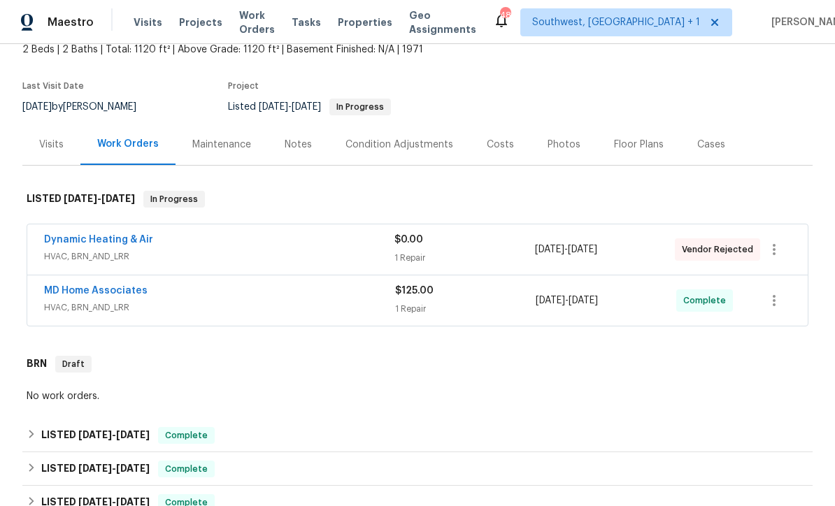
scroll to position [78, 0]
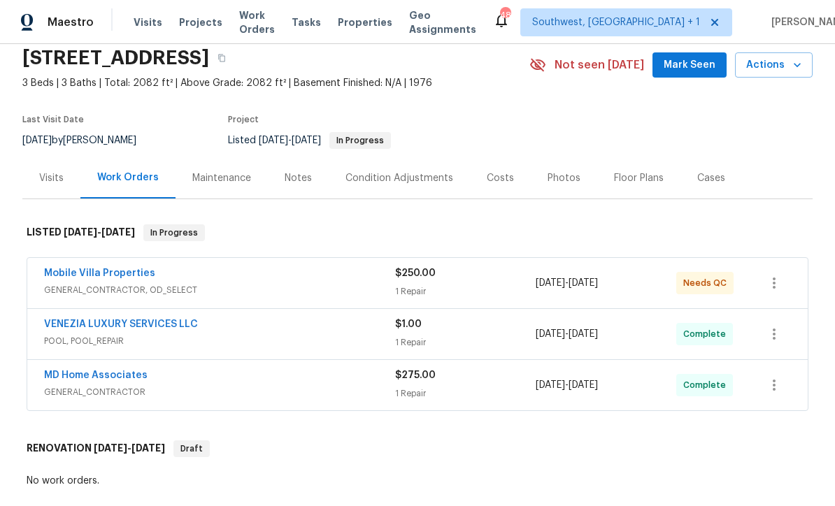
scroll to position [64, 0]
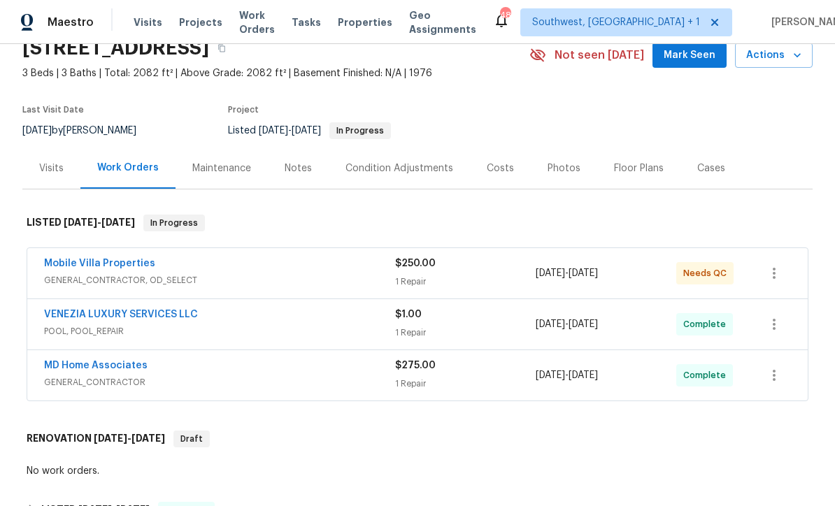
click at [72, 259] on link "Mobile Villa Properties" at bounding box center [99, 264] width 111 height 10
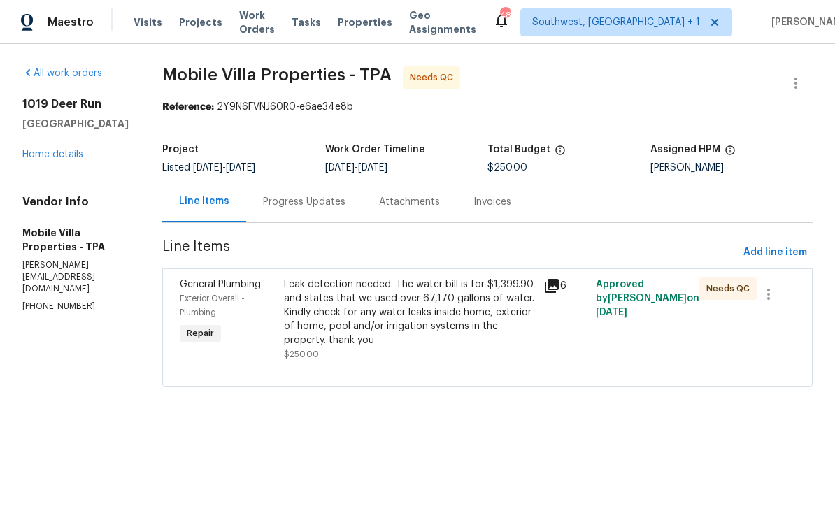
click at [316, 207] on div "Progress Updates" at bounding box center [304, 202] width 83 height 14
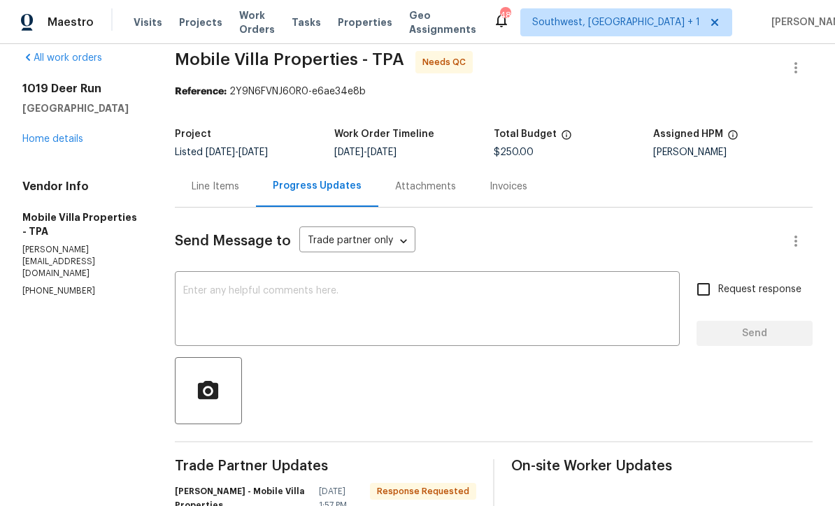
scroll to position [9, 0]
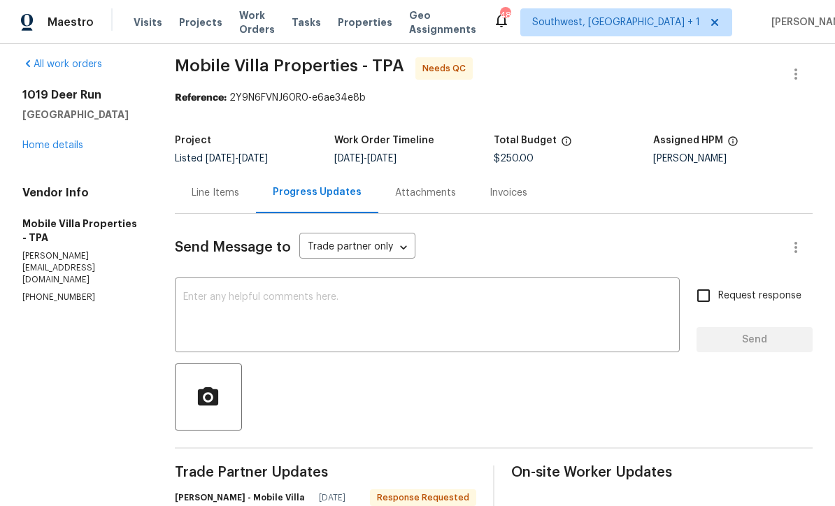
click at [221, 201] on div "Line Items" at bounding box center [215, 192] width 81 height 41
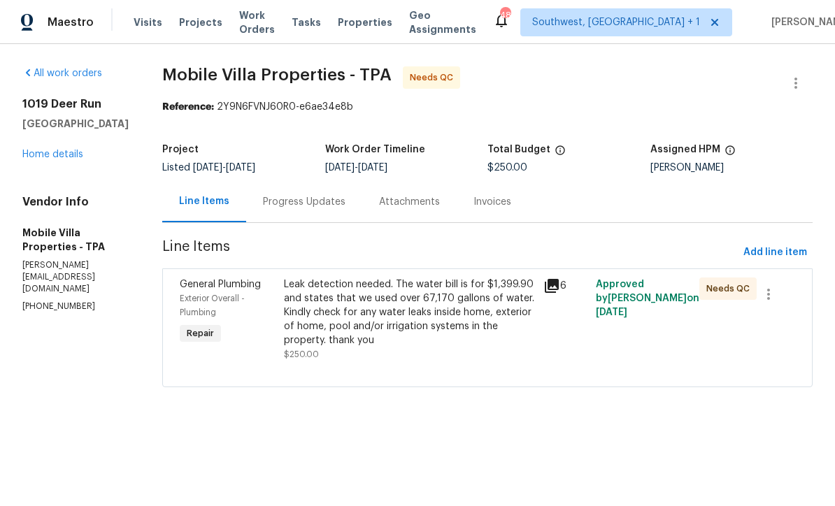
click at [425, 346] on div "Leak detection needed. The water bill is for $1,399.90 and states that we used …" at bounding box center [410, 313] width 252 height 70
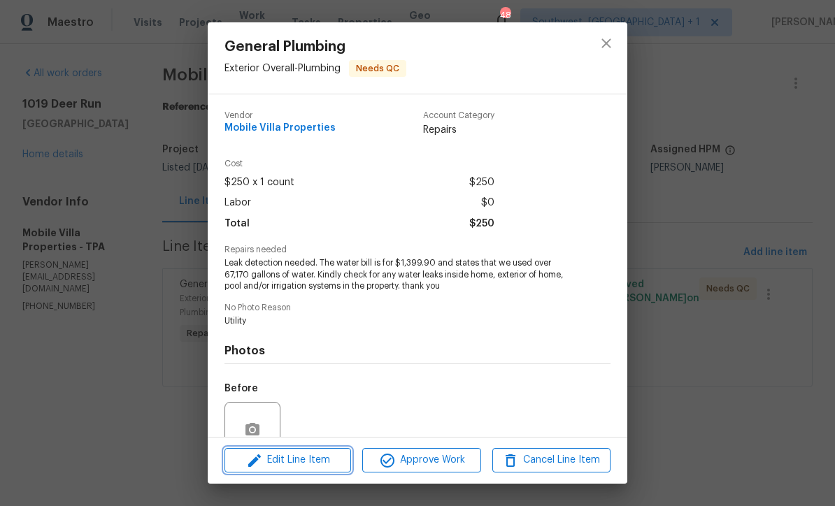
click at [330, 469] on button "Edit Line Item" at bounding box center [288, 460] width 127 height 24
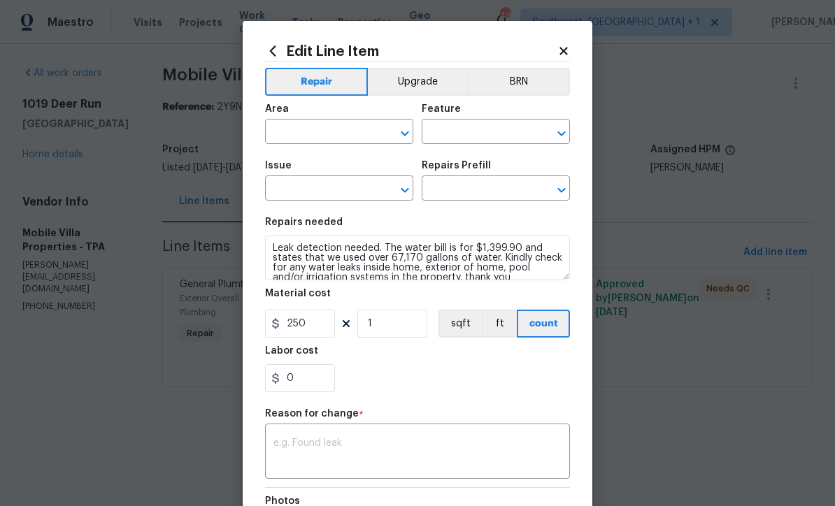
type input "Exterior Overall"
type input "Plumbing"
type input "General Plumbing"
type input "Add a Task $1.00"
click at [327, 330] on input "250" at bounding box center [300, 324] width 70 height 28
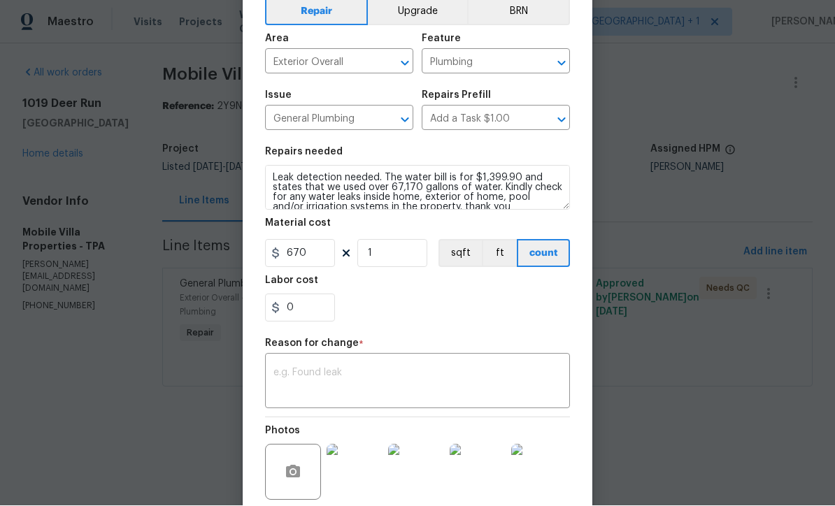
scroll to position [95, 0]
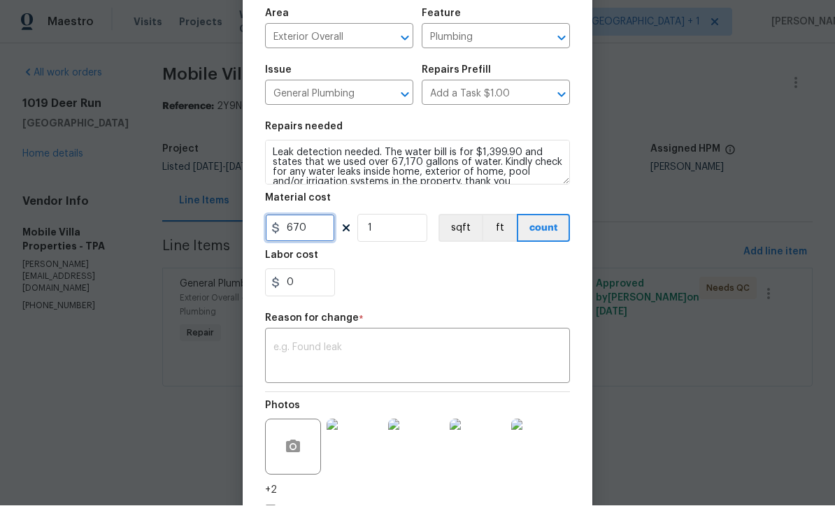
type input "670"
click at [482, 367] on textarea at bounding box center [418, 357] width 288 height 29
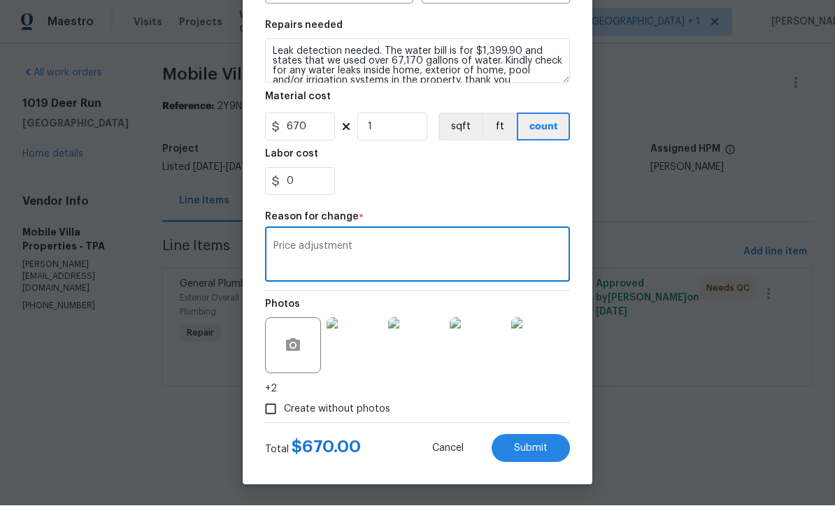
scroll to position [199, 0]
type textarea "Price adjustment"
click at [544, 456] on button "Submit" at bounding box center [531, 449] width 78 height 28
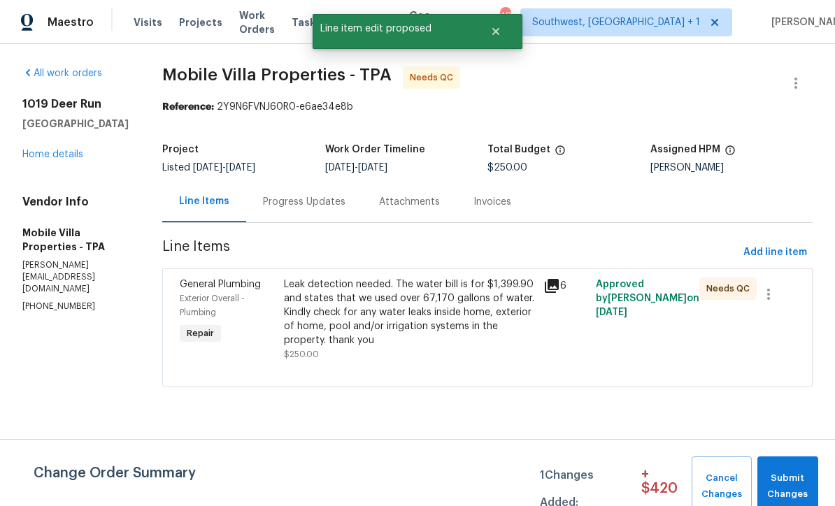
scroll to position [0, 0]
click at [800, 487] on span "Submit Changes" at bounding box center [788, 487] width 47 height 32
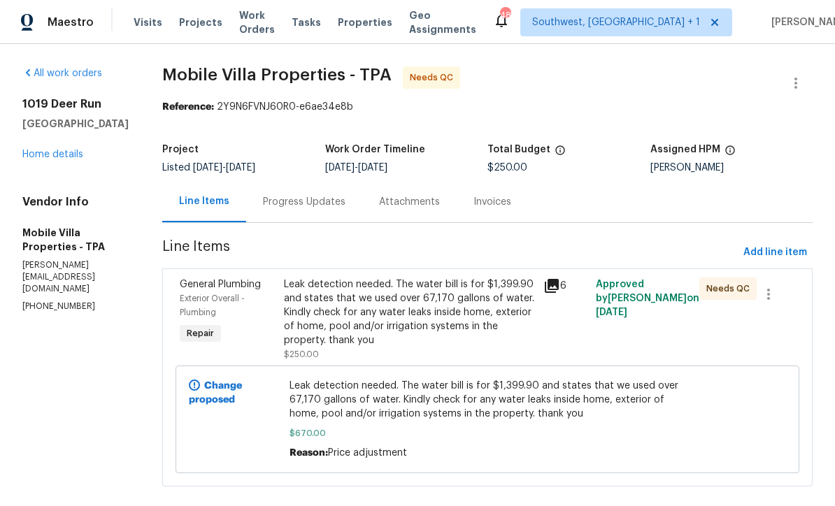
click at [434, 323] on div "Leak detection needed. The water bill is for $1,399.90 and states that we used …" at bounding box center [410, 313] width 252 height 70
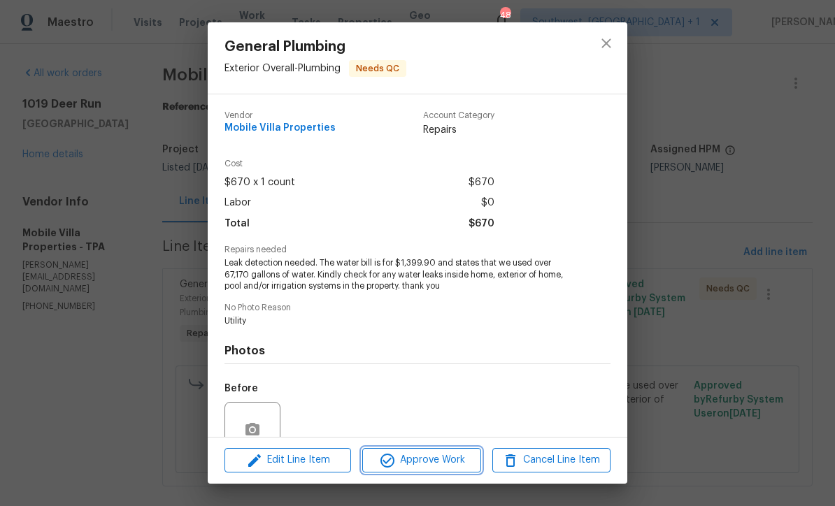
click at [444, 467] on span "Approve Work" at bounding box center [422, 460] width 110 height 17
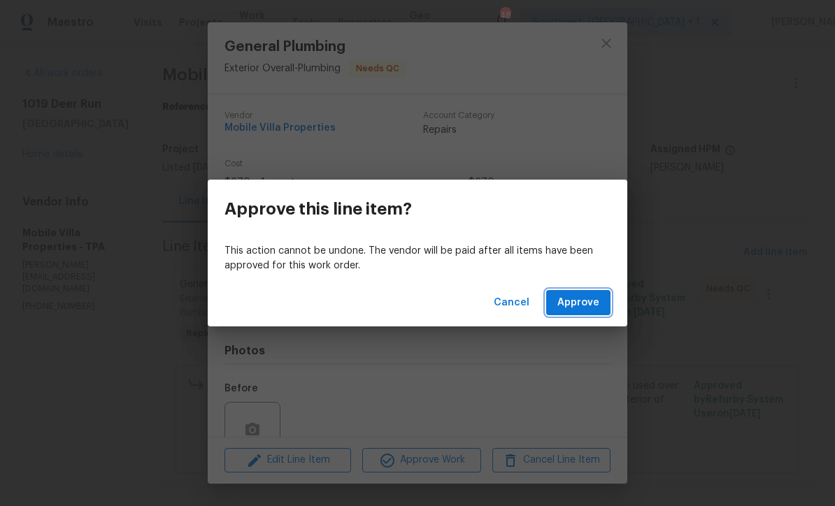
click at [588, 311] on span "Approve" at bounding box center [579, 303] width 42 height 17
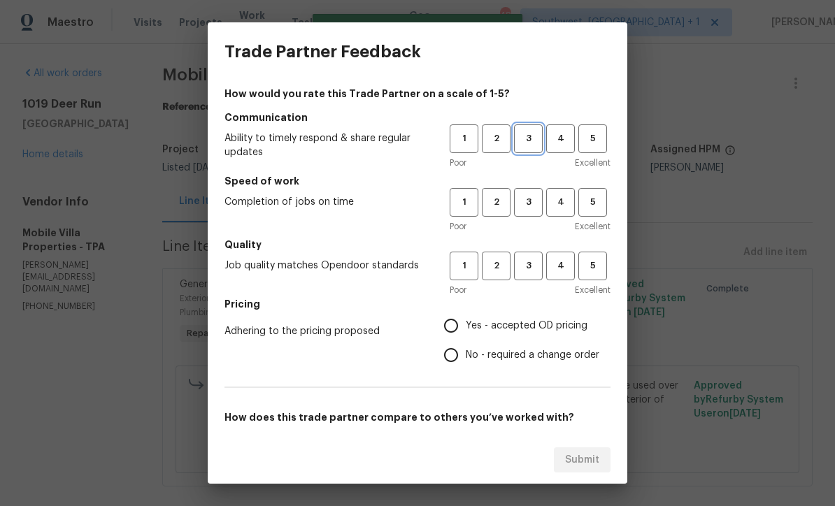
click at [527, 148] on button "3" at bounding box center [528, 139] width 29 height 29
click at [527, 199] on span "3" at bounding box center [529, 202] width 26 height 16
click at [537, 262] on span "3" at bounding box center [529, 266] width 26 height 16
click at [460, 336] on input "Yes - accepted OD pricing" at bounding box center [451, 325] width 29 height 29
radio input "true"
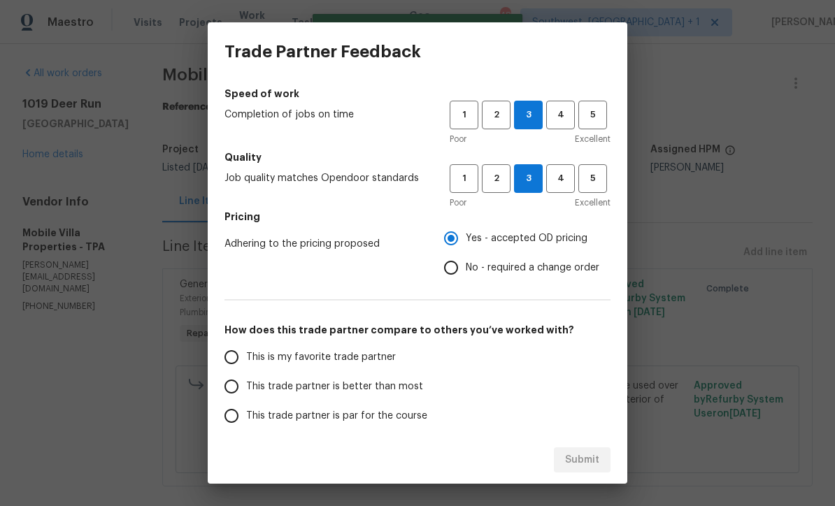
scroll to position [129, 0]
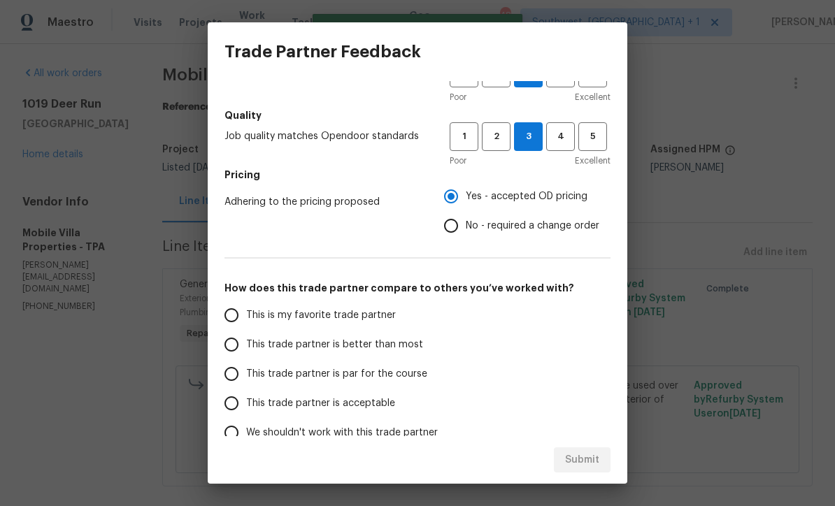
click at [236, 388] on input "This trade partner is par for the course" at bounding box center [231, 374] width 29 height 29
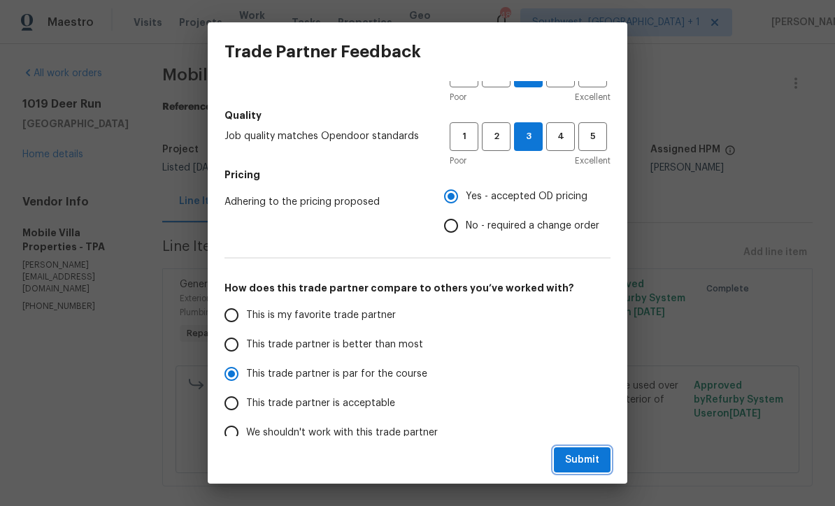
click at [589, 460] on span "Submit" at bounding box center [582, 460] width 34 height 17
radio input "true"
radio input "false"
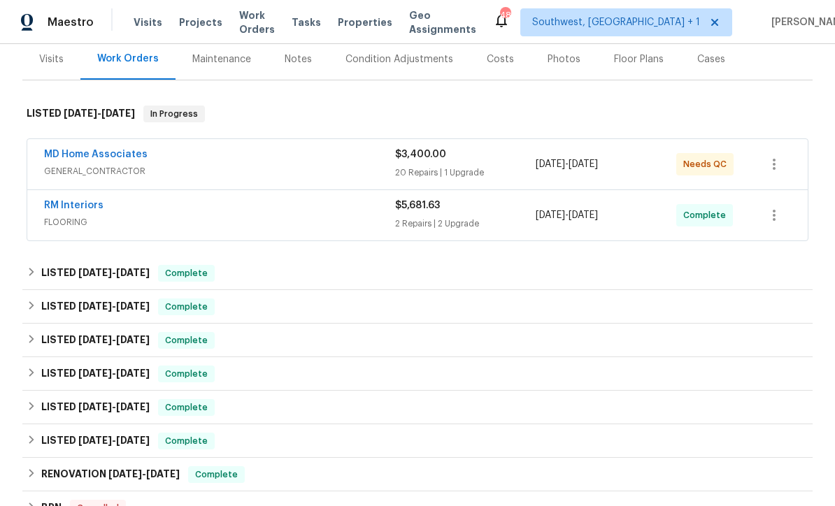
scroll to position [132, 0]
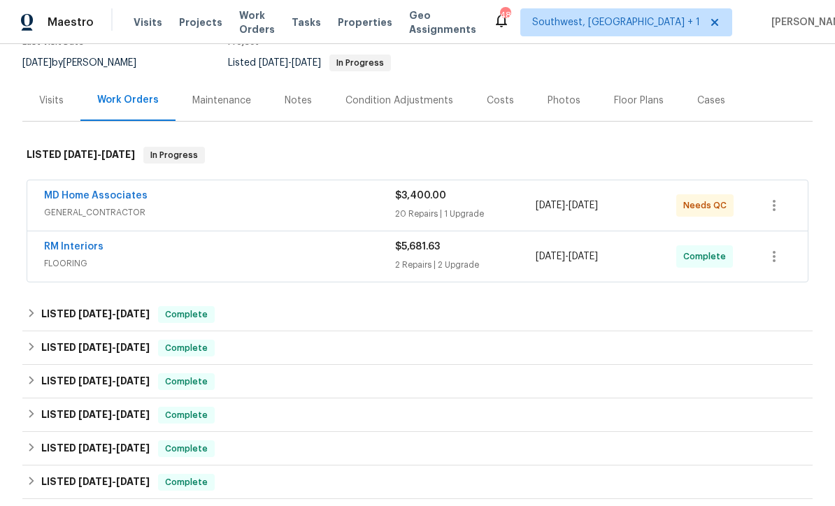
click at [80, 199] on link "MD Home Associates" at bounding box center [96, 196] width 104 height 10
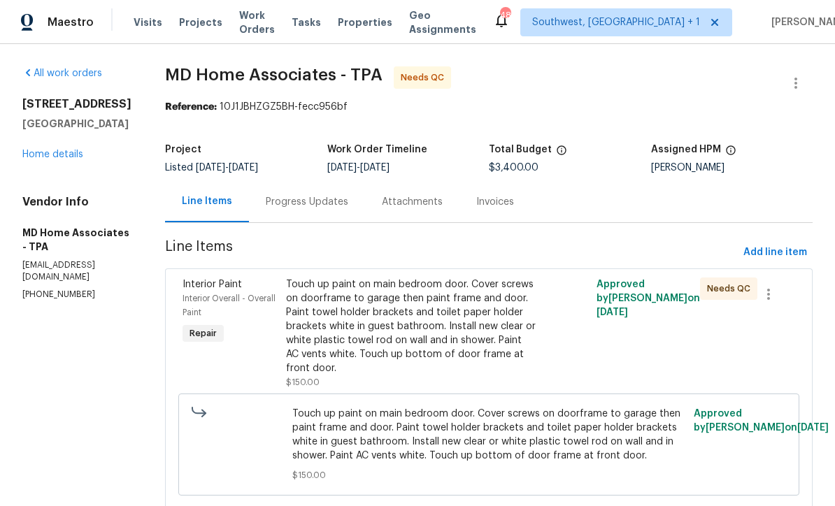
click at [350, 214] on div "Progress Updates" at bounding box center [307, 201] width 116 height 41
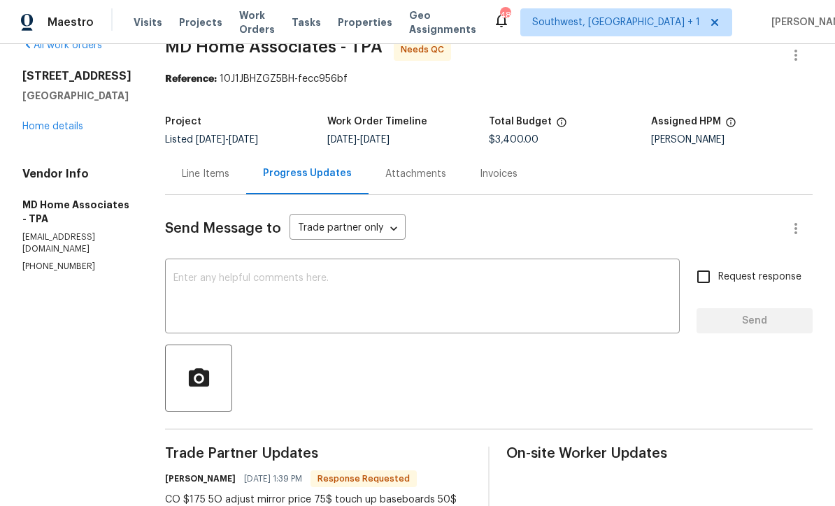
scroll to position [26, 0]
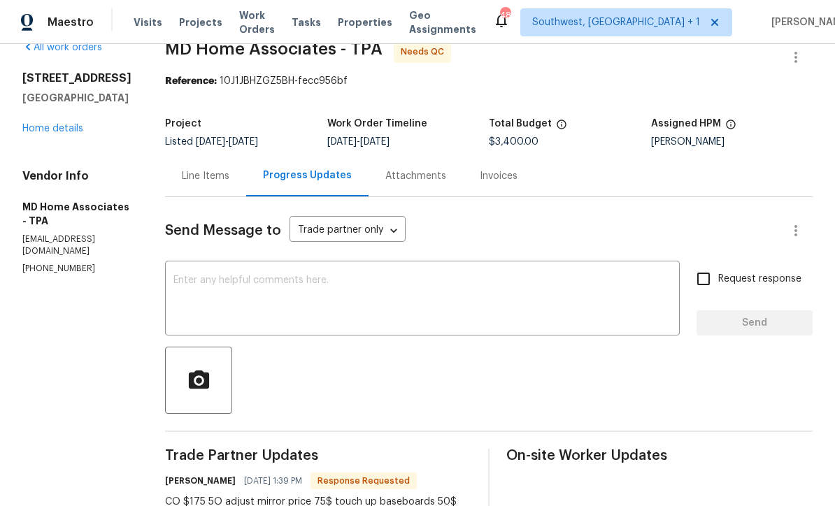
click at [229, 180] on div "Line Items" at bounding box center [206, 176] width 48 height 14
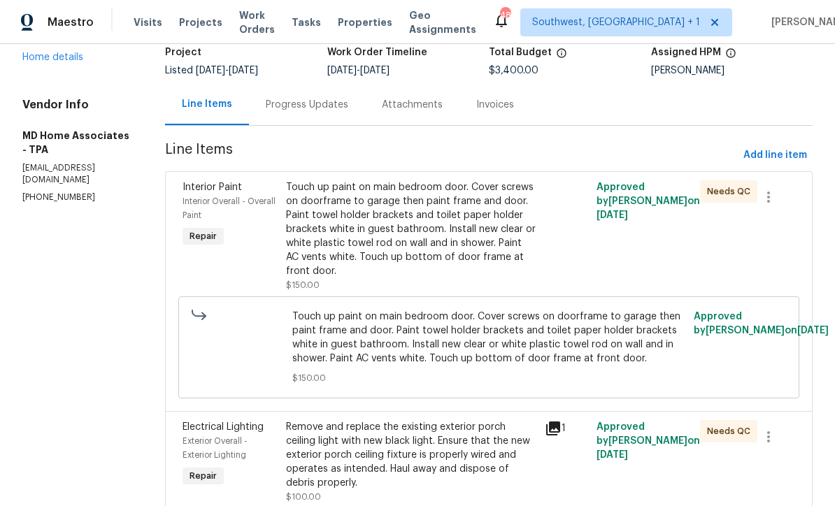
scroll to position [95, 0]
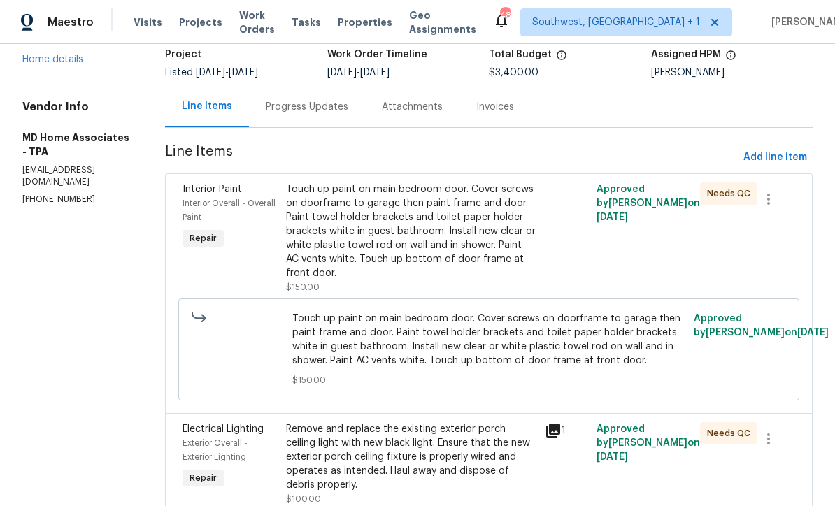
click at [323, 115] on div "Progress Updates" at bounding box center [307, 106] width 116 height 41
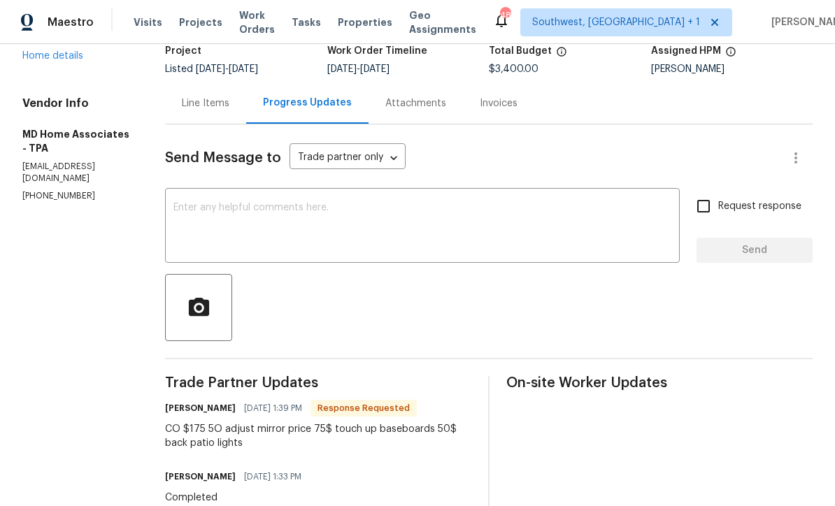
scroll to position [97, 0]
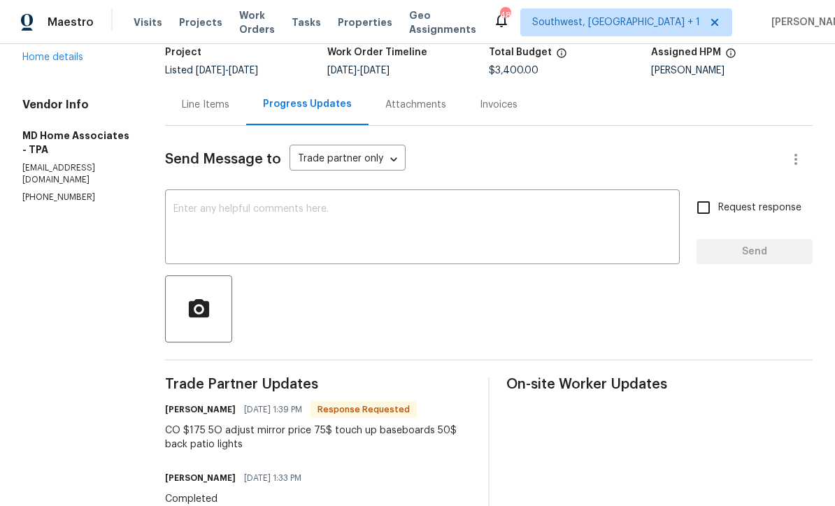
click at [228, 115] on div "Line Items" at bounding box center [205, 104] width 81 height 41
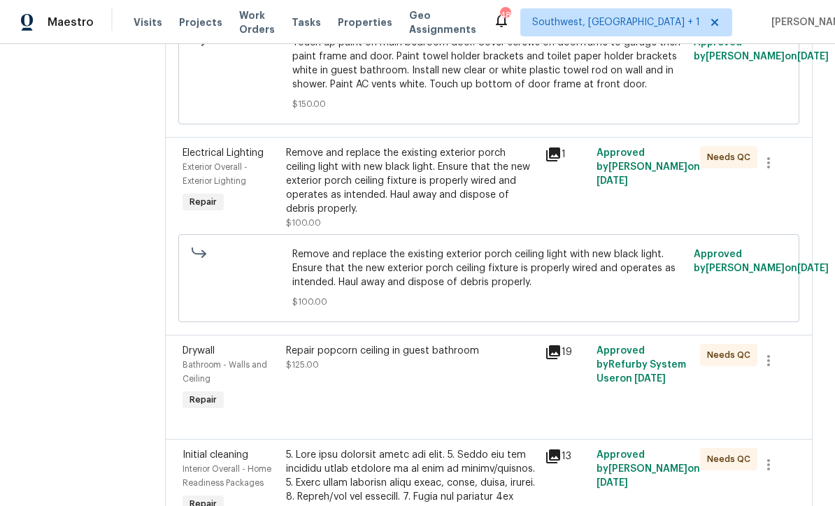
scroll to position [395, 0]
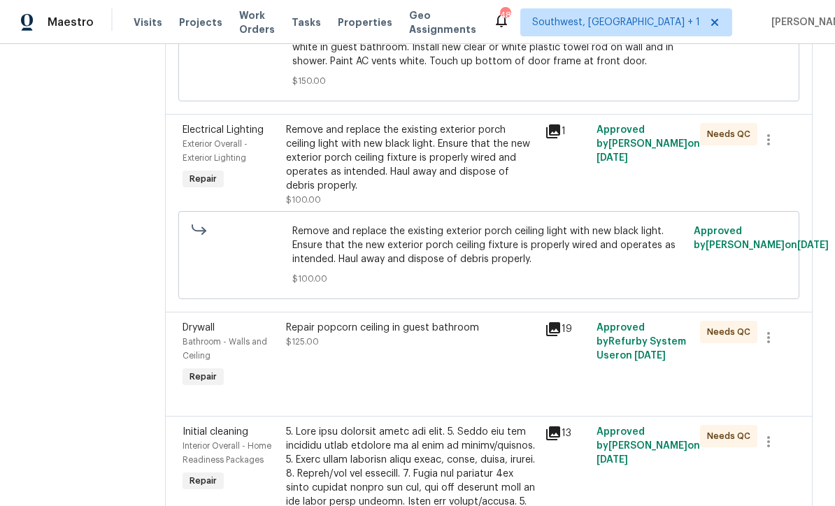
click at [430, 190] on div "Remove and replace the existing exterior porch ceiling light with new black lig…" at bounding box center [411, 158] width 250 height 70
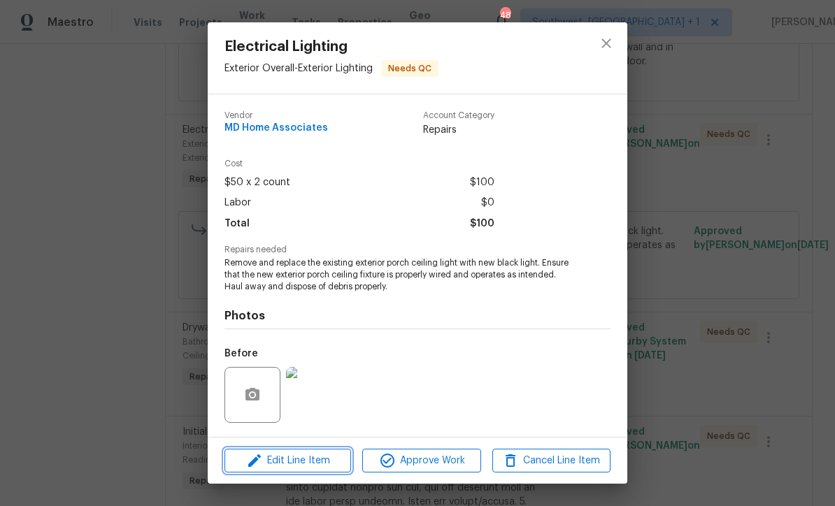
click at [327, 466] on span "Edit Line Item" at bounding box center [288, 461] width 118 height 17
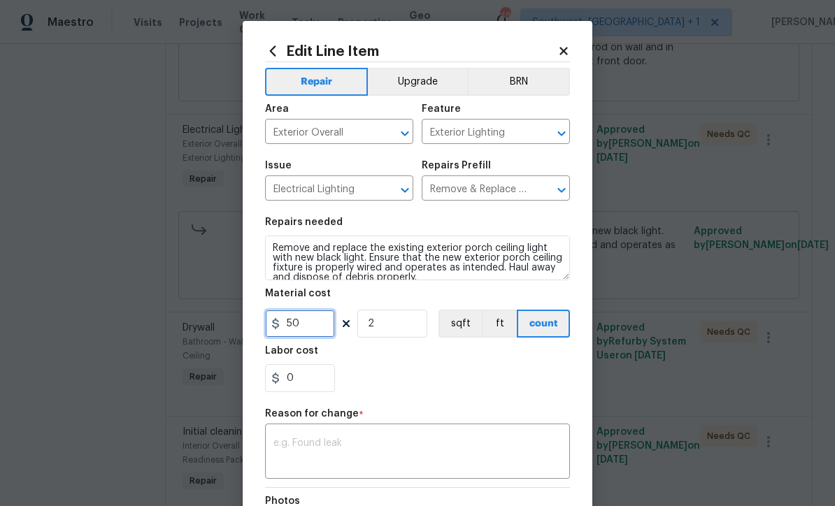
click at [325, 330] on input "50" at bounding box center [300, 324] width 70 height 28
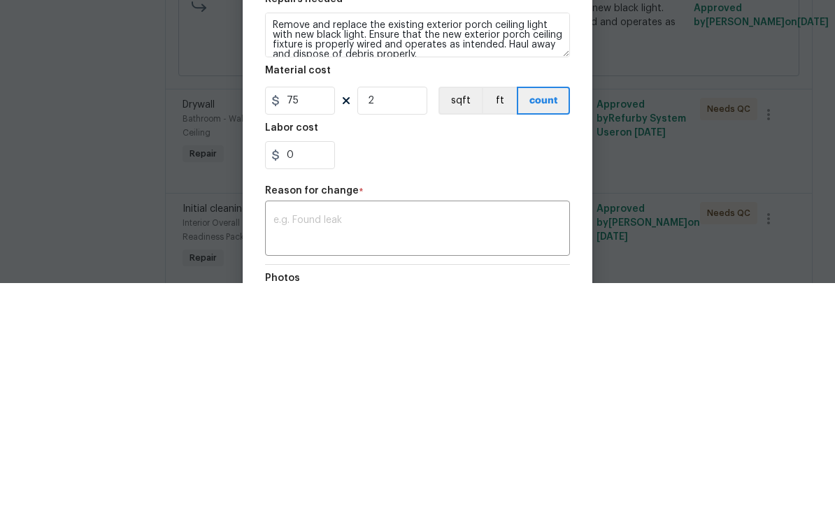
scroll to position [46, 0]
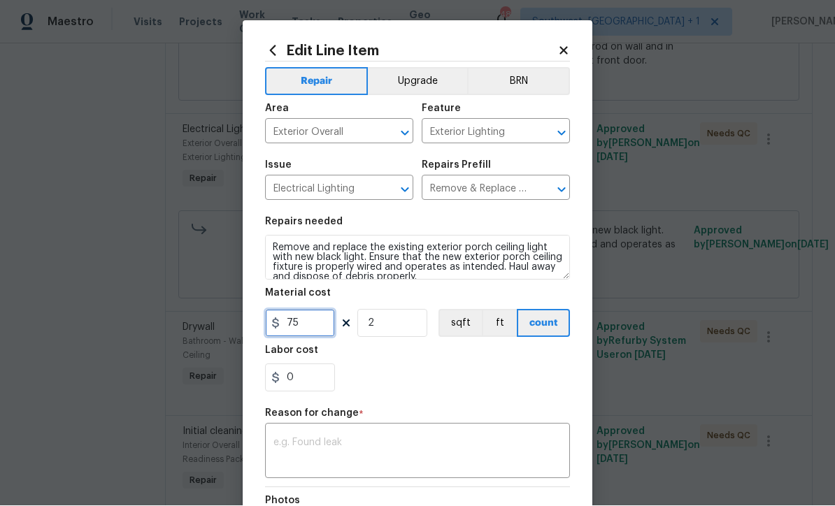
type input "75"
click at [523, 390] on div "0" at bounding box center [417, 378] width 305 height 28
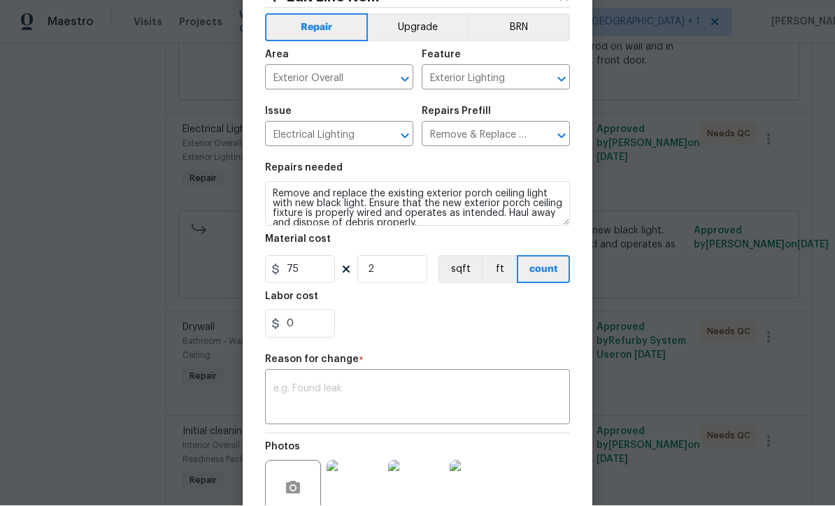
scroll to position [70, 0]
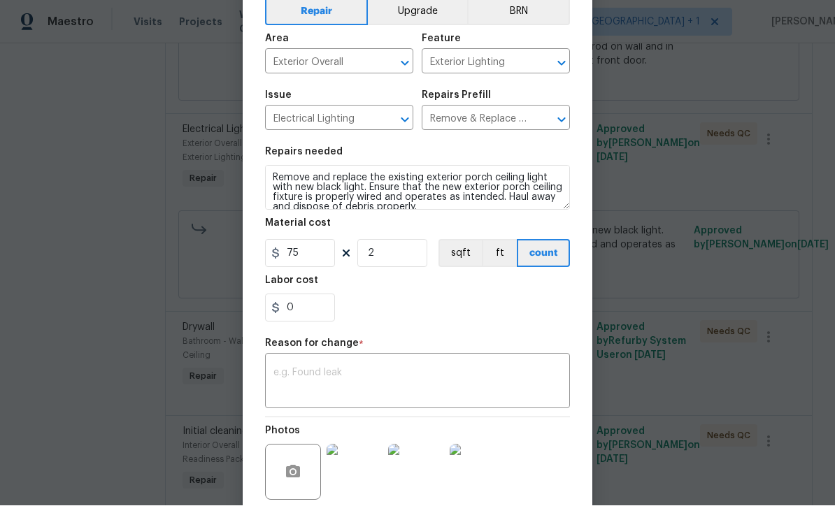
click at [455, 388] on textarea at bounding box center [418, 383] width 288 height 29
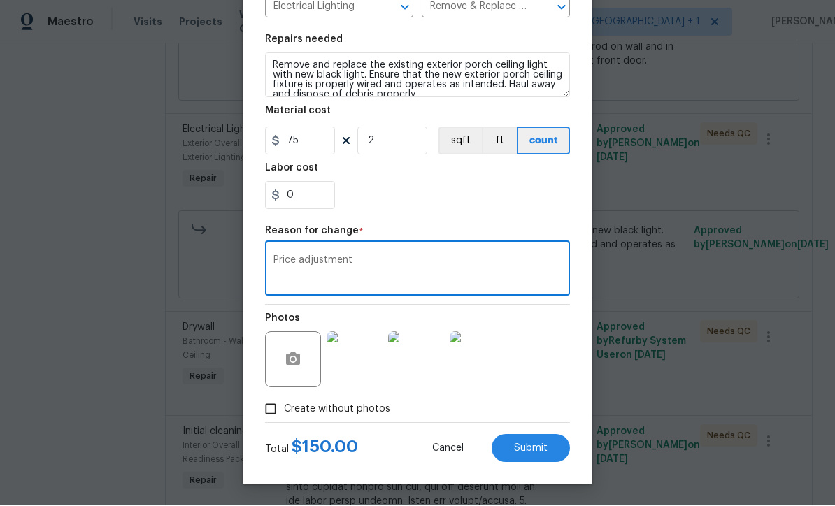
scroll to position [185, 0]
click at [451, 265] on textarea "Price adjustment" at bounding box center [418, 270] width 288 height 29
type textarea "Price adjustment for wire repair"
click at [548, 455] on button "Submit" at bounding box center [531, 449] width 78 height 28
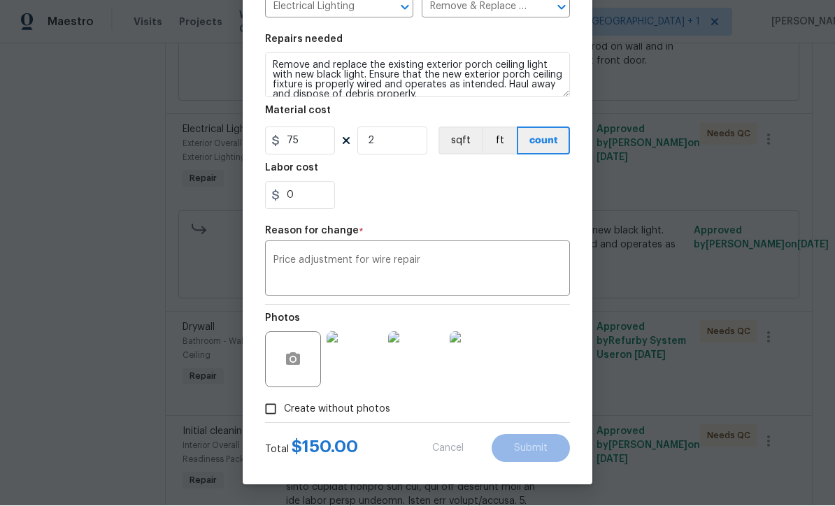
type input "50"
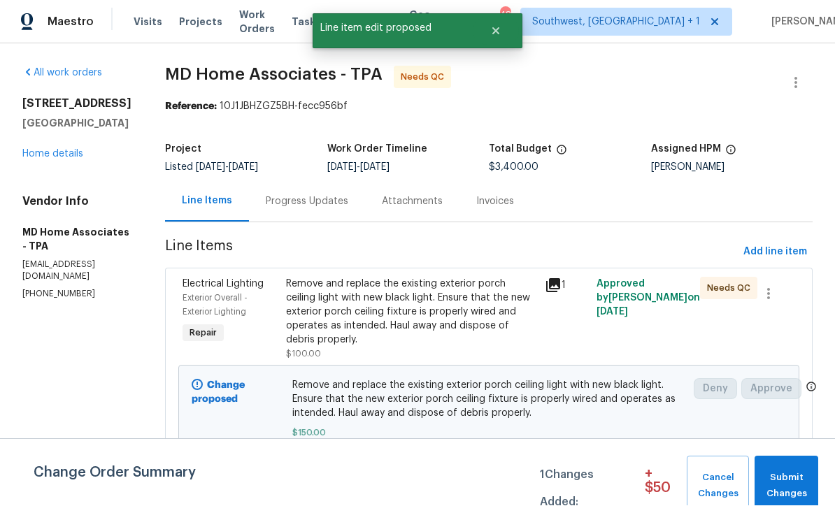
scroll to position [1, 0]
click at [346, 206] on div "Progress Updates" at bounding box center [307, 202] width 83 height 14
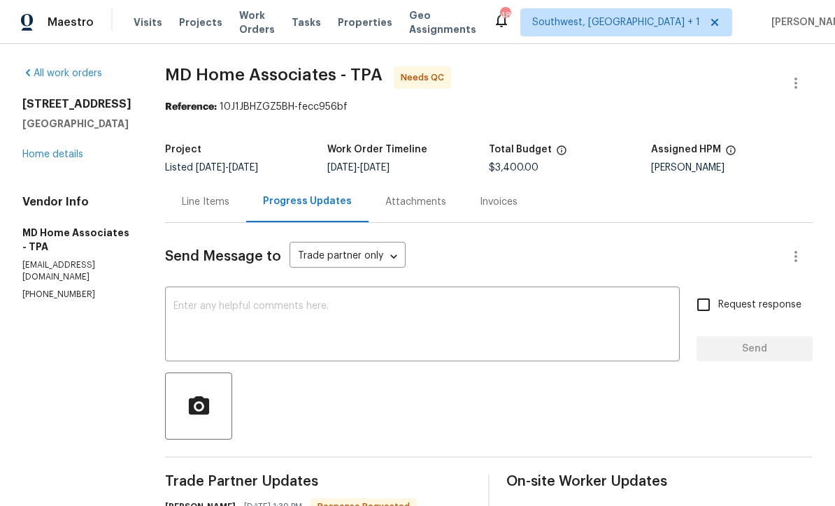
click at [199, 201] on div "Line Items" at bounding box center [206, 202] width 48 height 14
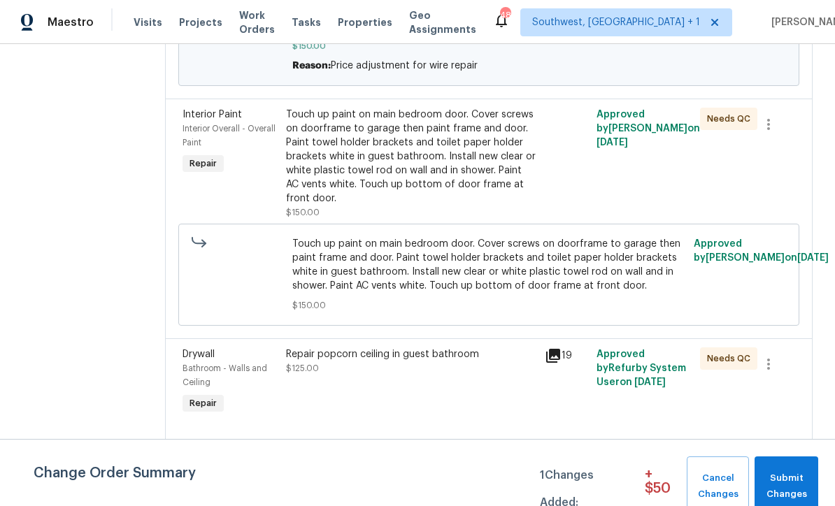
scroll to position [387, 0]
click at [455, 192] on div "Touch up paint on main bedroom door. Cover screws on doorframe to garage then p…" at bounding box center [411, 157] width 250 height 98
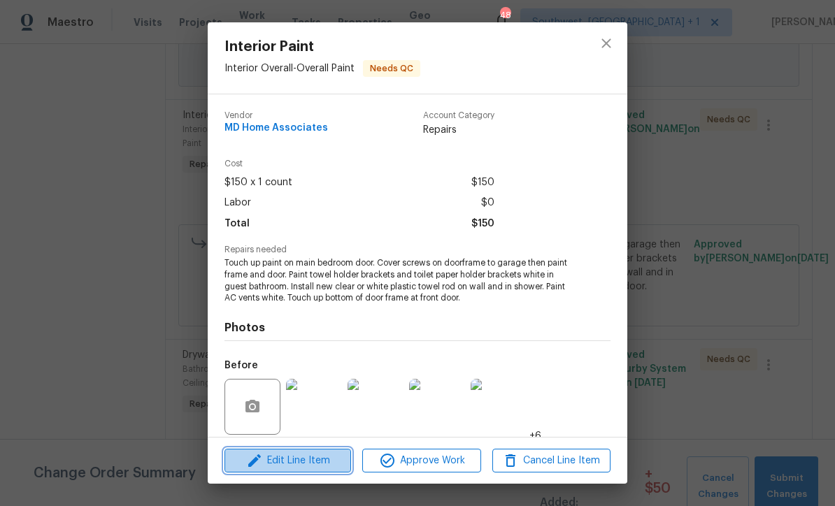
click at [332, 469] on span "Edit Line Item" at bounding box center [288, 461] width 118 height 17
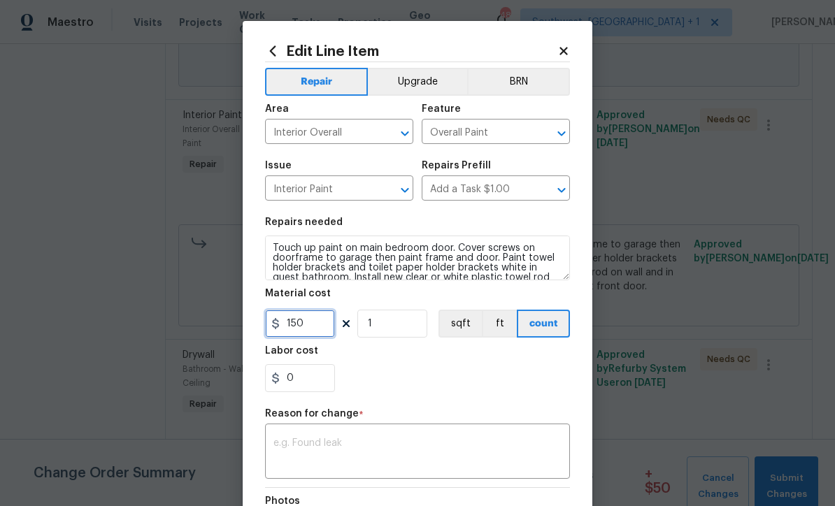
click at [334, 327] on input "150" at bounding box center [300, 324] width 70 height 28
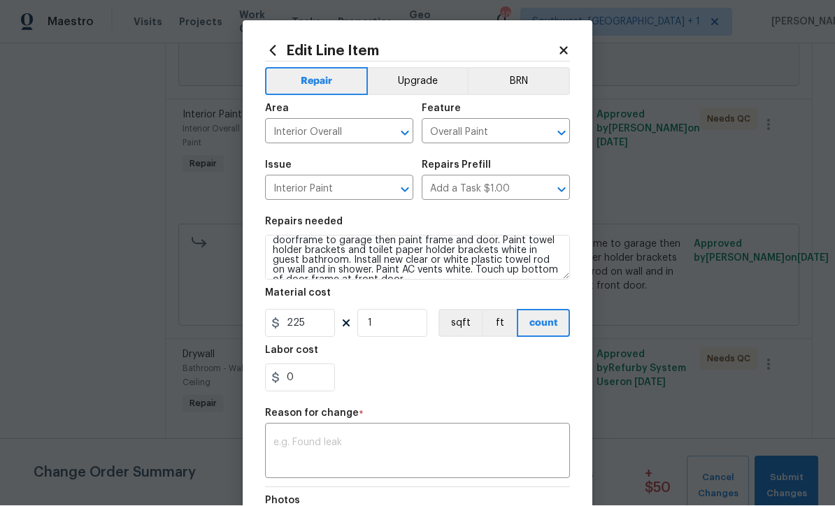
scroll to position [25, 0]
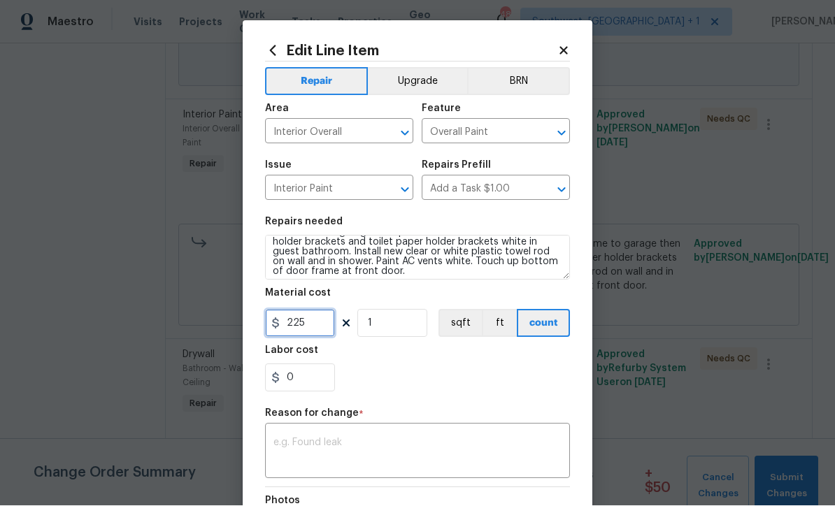
type input "225"
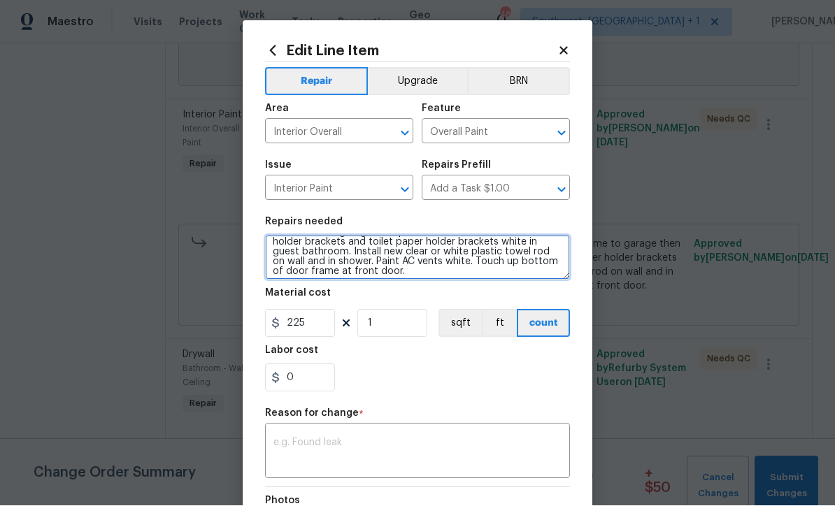
click at [453, 281] on textarea "Touch up paint on main bedroom door. Cover screws on doorframe to garage then p…" at bounding box center [417, 258] width 305 height 45
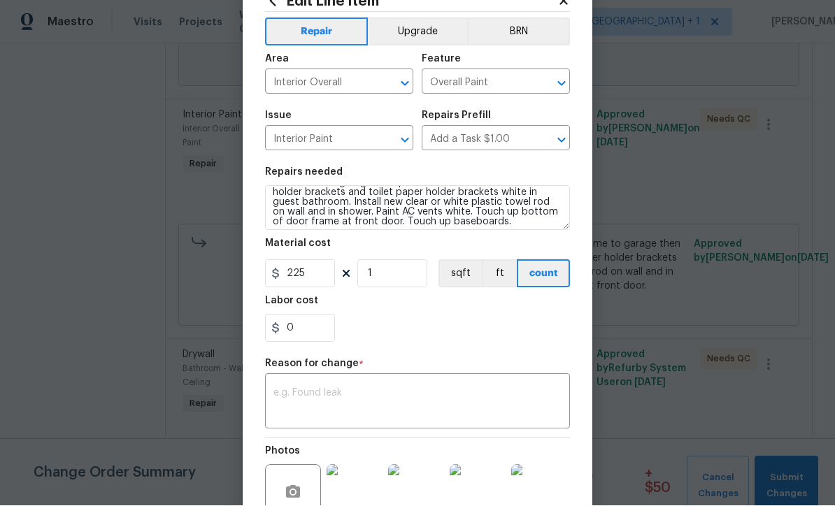
scroll to position [55, 0]
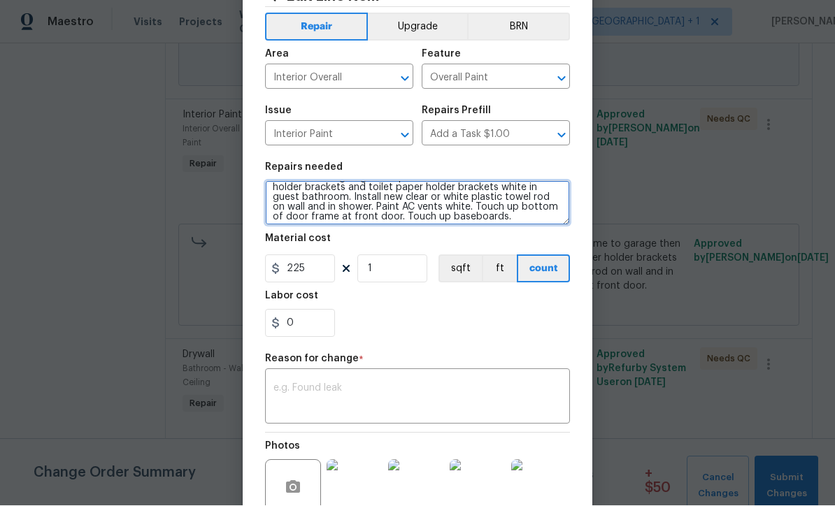
type textarea "Touch up paint on main bedroom door. Cover screws on doorframe to garage then p…"
click at [429, 404] on textarea at bounding box center [418, 398] width 288 height 29
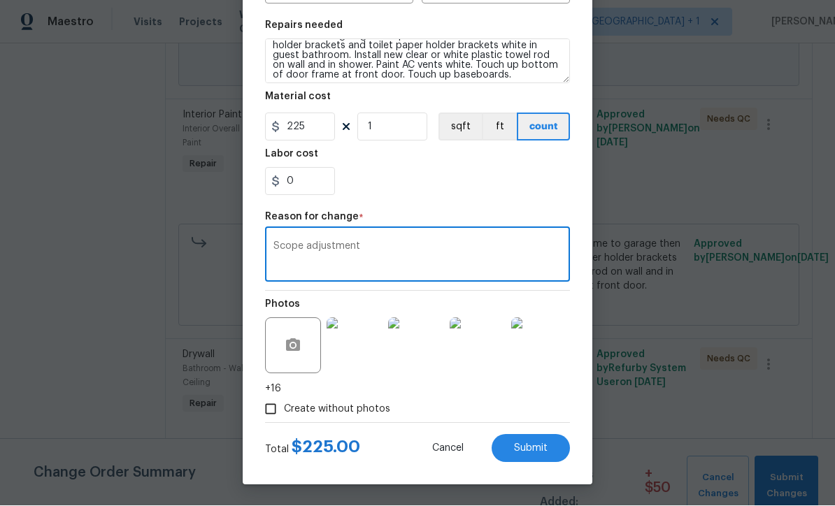
scroll to position [199, 0]
type textarea "Scope adjustment"
click at [539, 459] on button "Submit" at bounding box center [531, 449] width 78 height 28
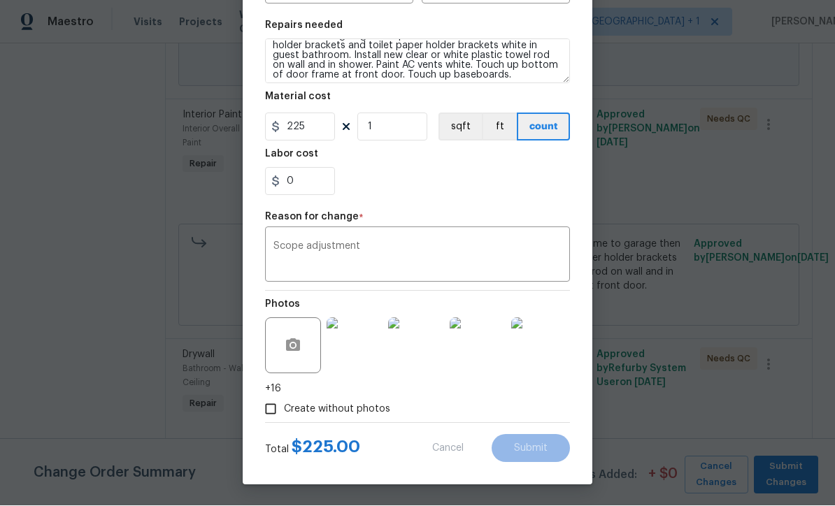
type textarea "Touch up paint on main bedroom door. Cover screws on doorframe to garage then p…"
type input "150"
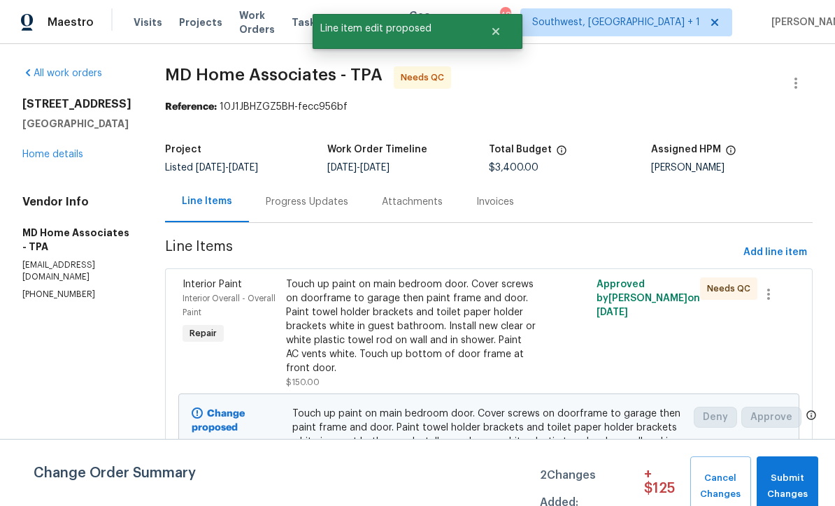
scroll to position [0, 0]
click at [334, 195] on div "Progress Updates" at bounding box center [307, 202] width 83 height 14
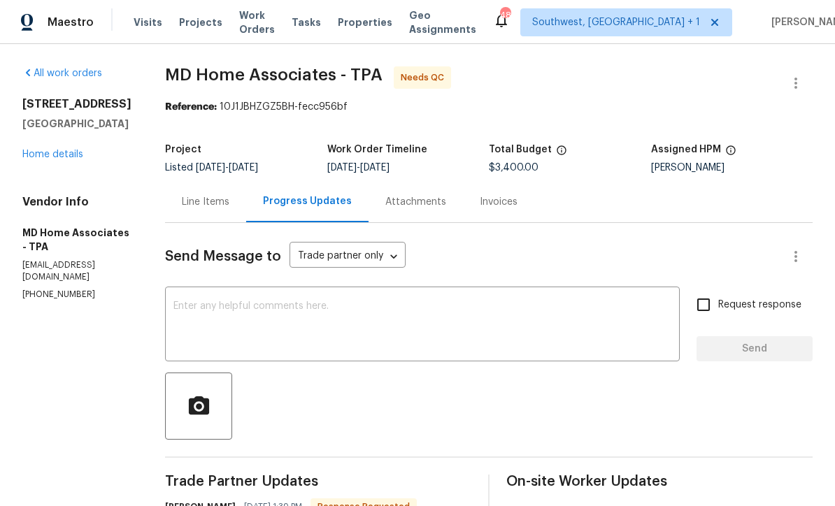
click at [229, 195] on div "Line Items" at bounding box center [206, 202] width 48 height 14
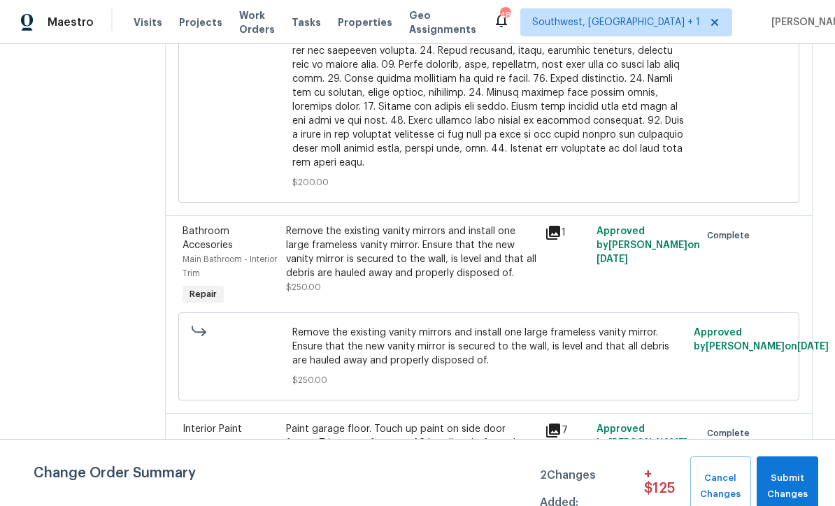
scroll to position [1347, 0]
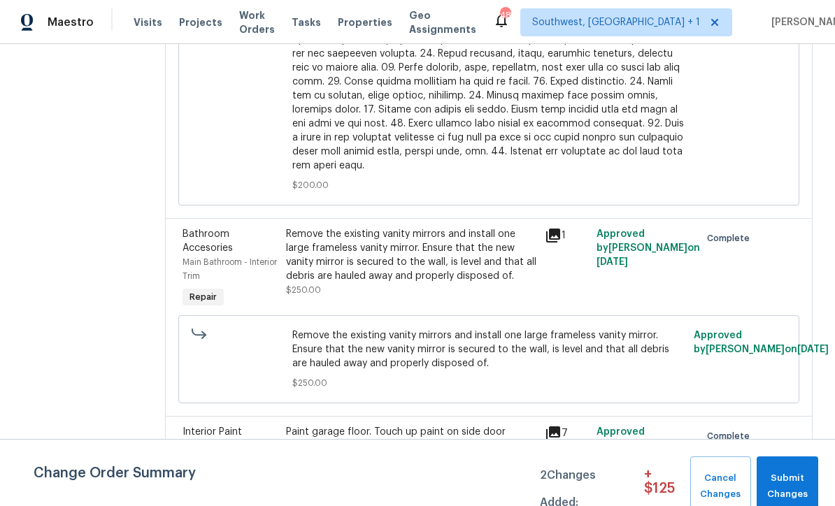
click at [461, 250] on div "Remove the existing vanity mirrors and install one large frameless vanity mirro…" at bounding box center [411, 262] width 250 height 70
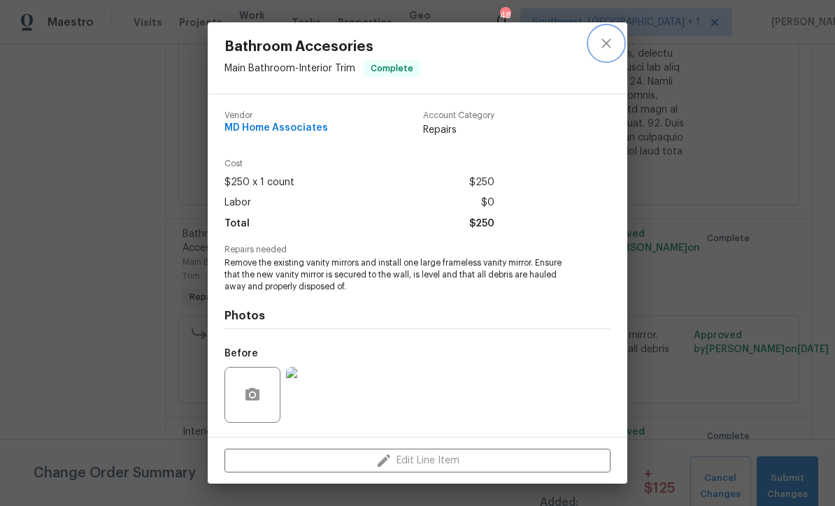
click at [604, 50] on icon "close" at bounding box center [606, 43] width 17 height 17
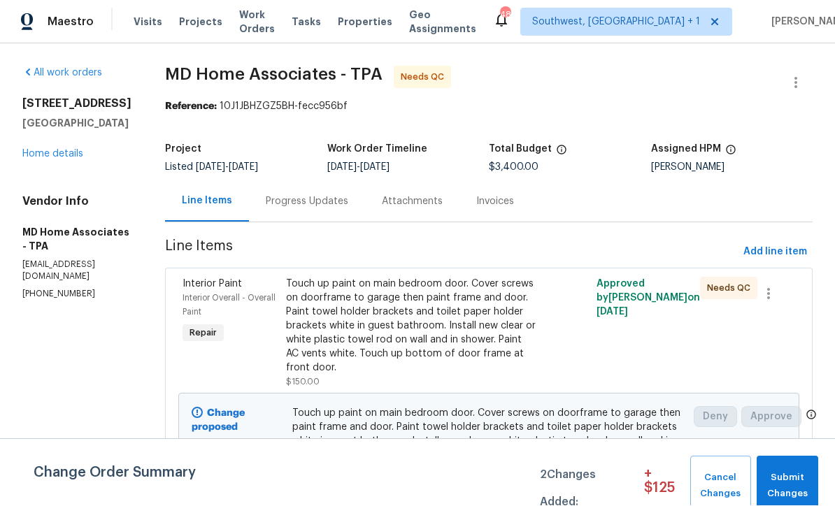
scroll to position [0, 0]
click at [336, 195] on div "Progress Updates" at bounding box center [307, 202] width 83 height 14
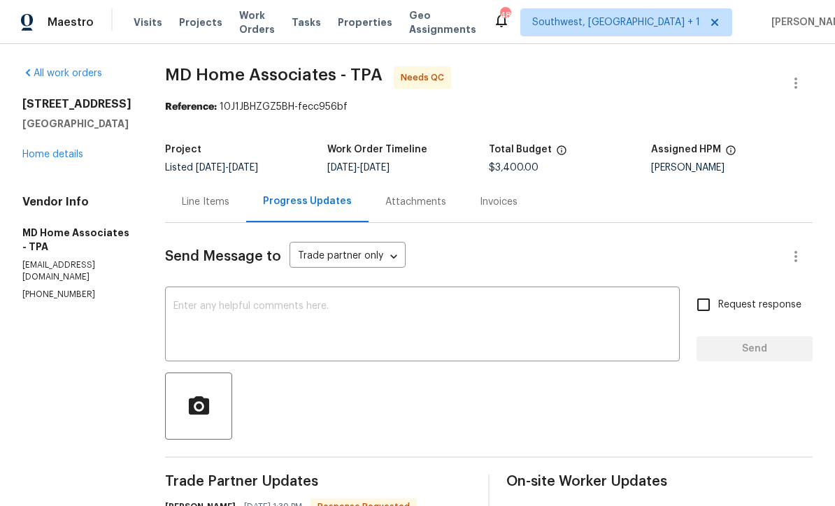
click at [229, 195] on div "Line Items" at bounding box center [206, 202] width 48 height 14
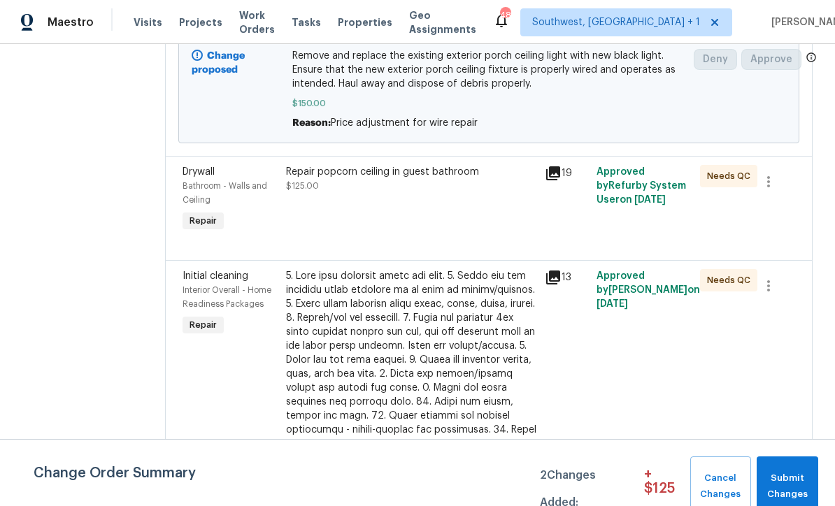
scroll to position [578, 0]
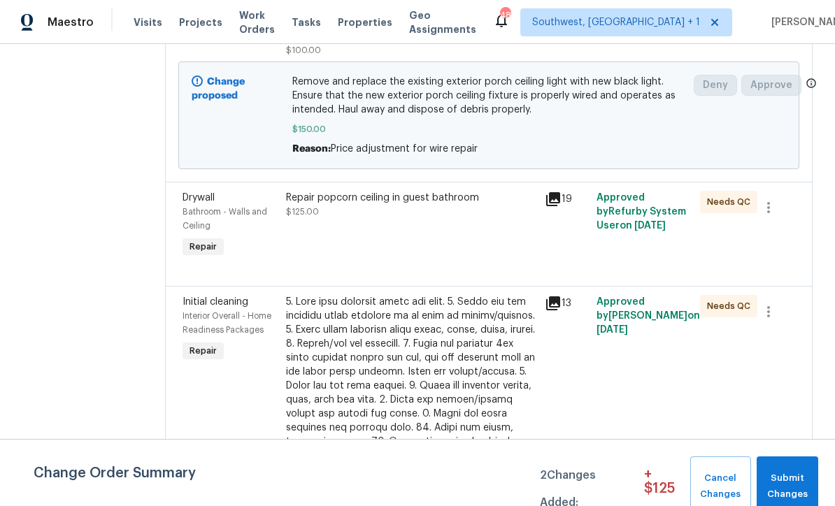
click at [469, 234] on div "Repair popcorn ceiling in guest bathroom $125.00" at bounding box center [411, 226] width 259 height 78
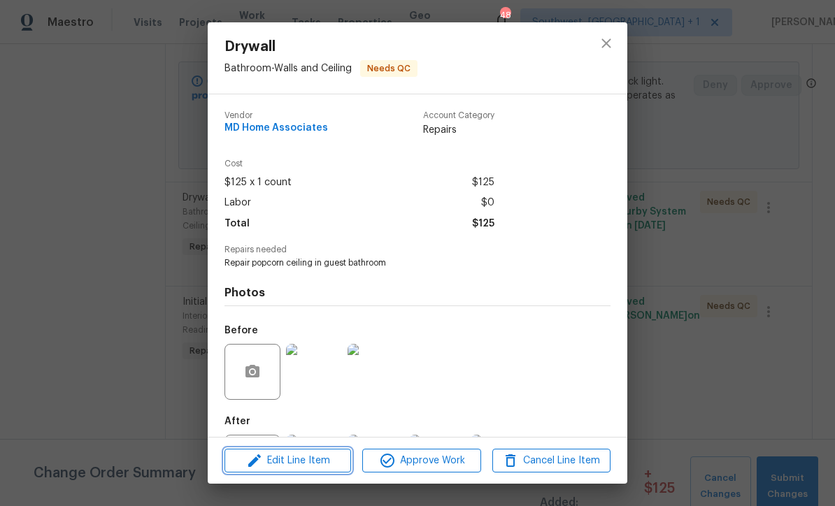
click at [332, 469] on span "Edit Line Item" at bounding box center [288, 461] width 118 height 17
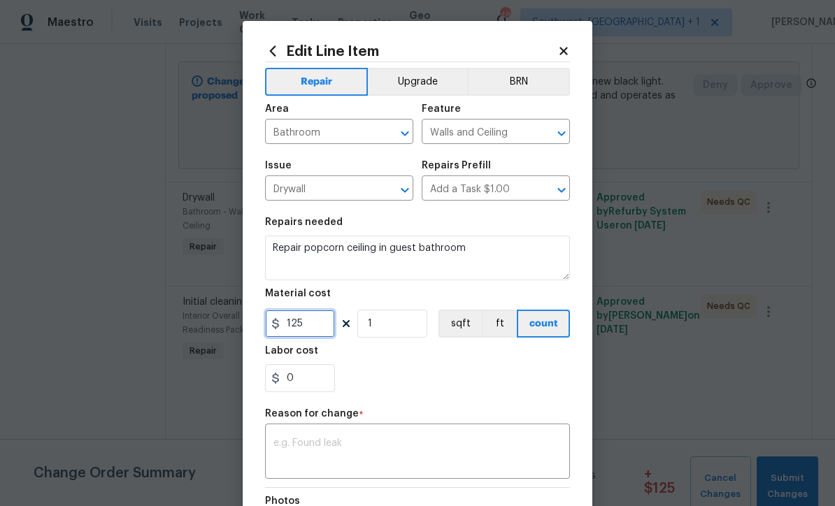
click at [334, 328] on input "125" at bounding box center [300, 324] width 70 height 28
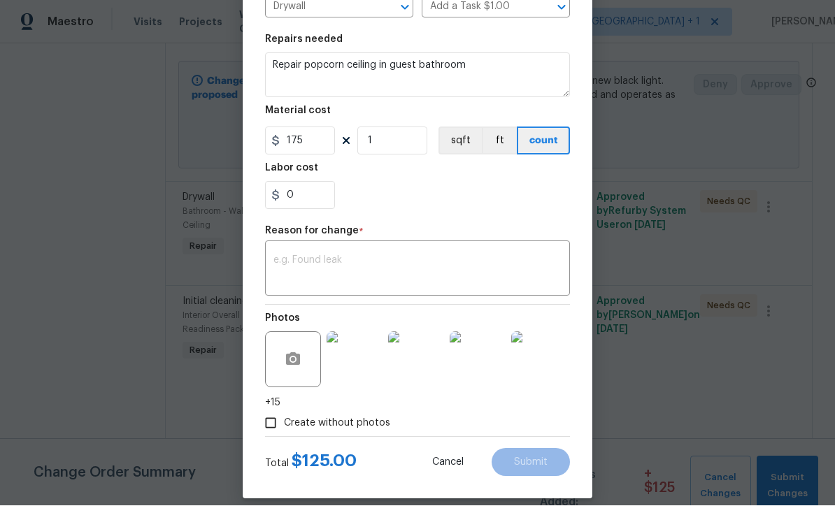
scroll to position [189, 0]
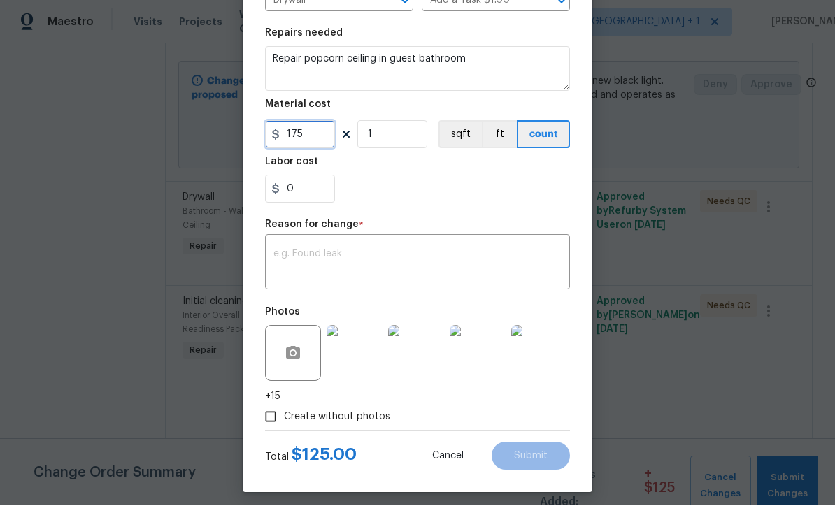
type input "175"
click at [454, 274] on textarea at bounding box center [418, 264] width 288 height 29
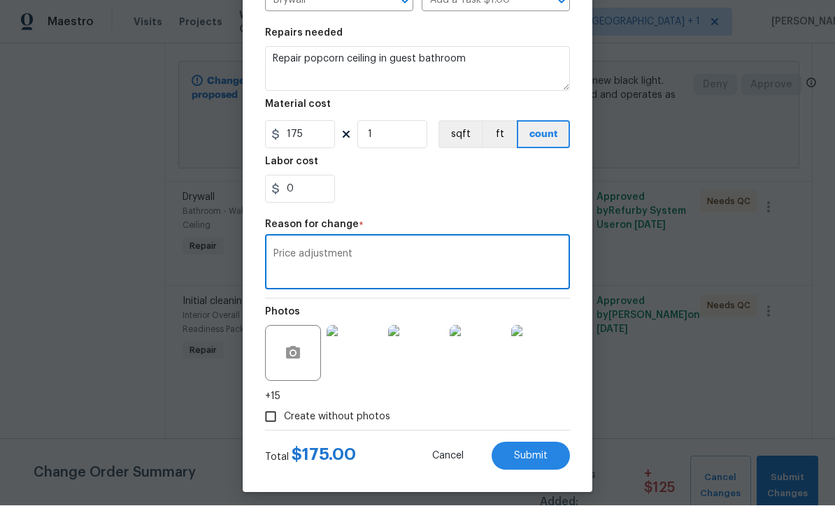
type textarea "Price adjustment"
click at [550, 459] on button "Submit" at bounding box center [531, 457] width 78 height 28
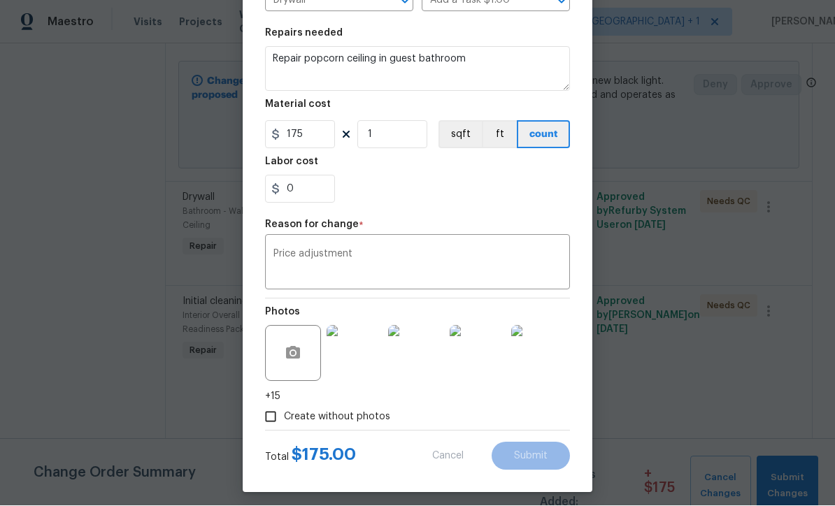
type input "125"
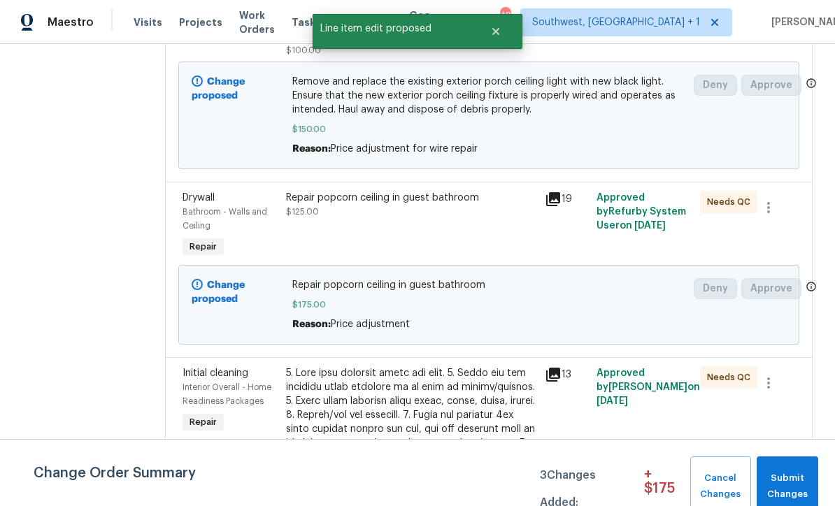
scroll to position [0, 0]
click at [801, 484] on span "Submit Changes" at bounding box center [788, 487] width 48 height 32
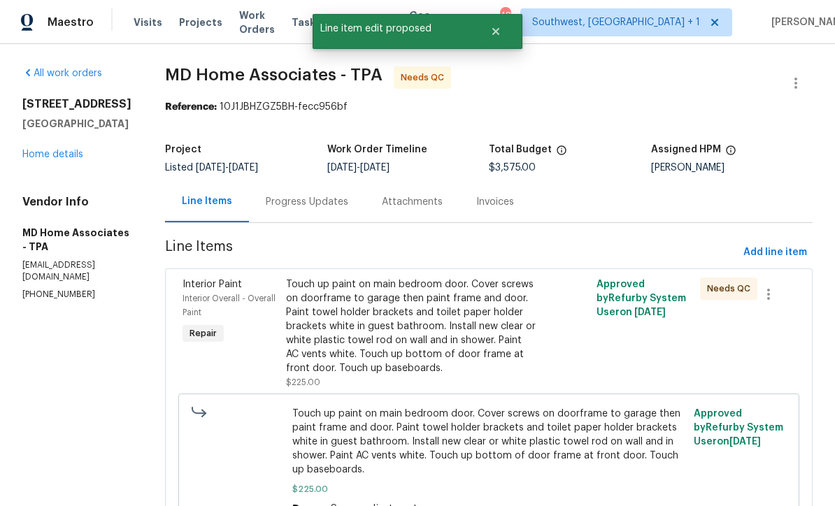
scroll to position [-2, 0]
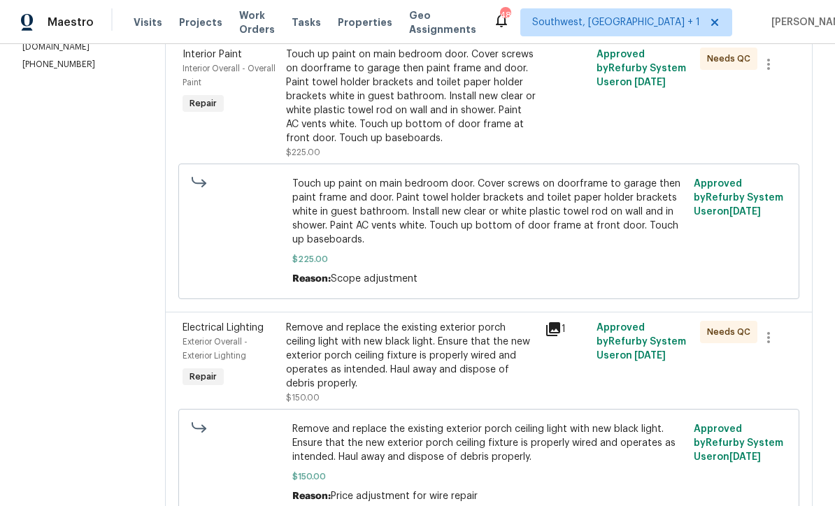
scroll to position [221, 0]
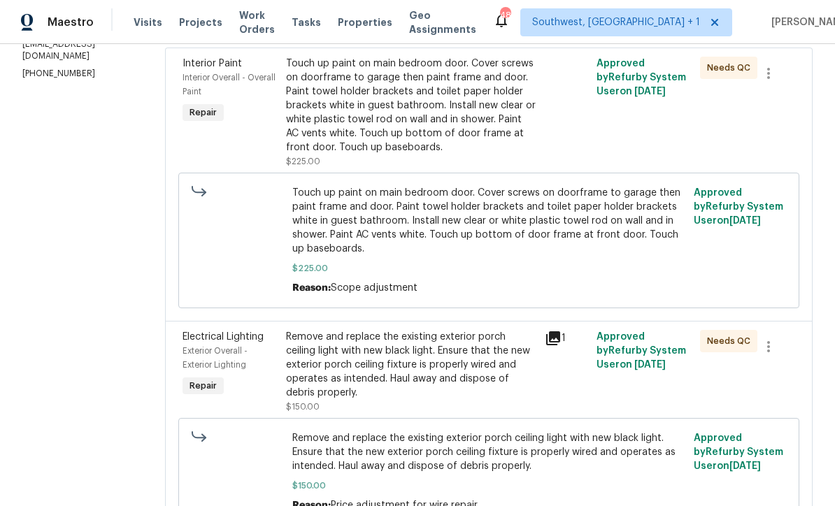
click at [461, 129] on div "Touch up paint on main bedroom door. Cover screws on doorframe to garage then p…" at bounding box center [411, 106] width 250 height 98
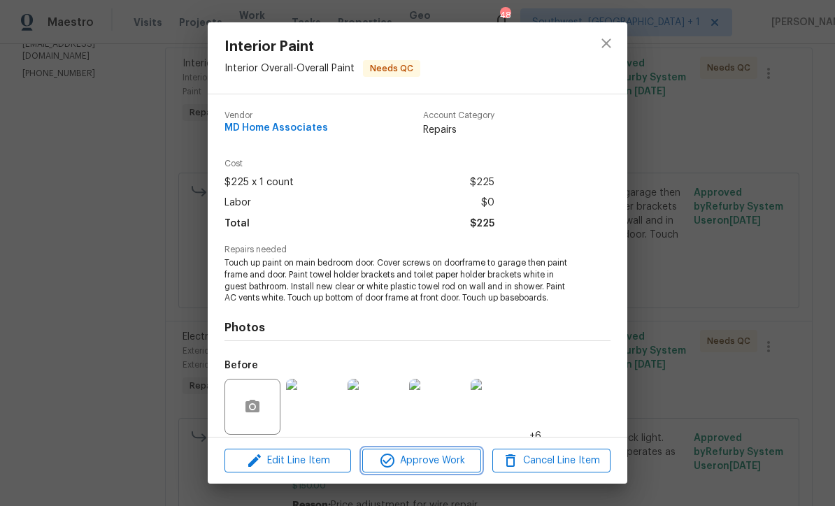
click at [444, 467] on span "Approve Work" at bounding box center [422, 461] width 110 height 17
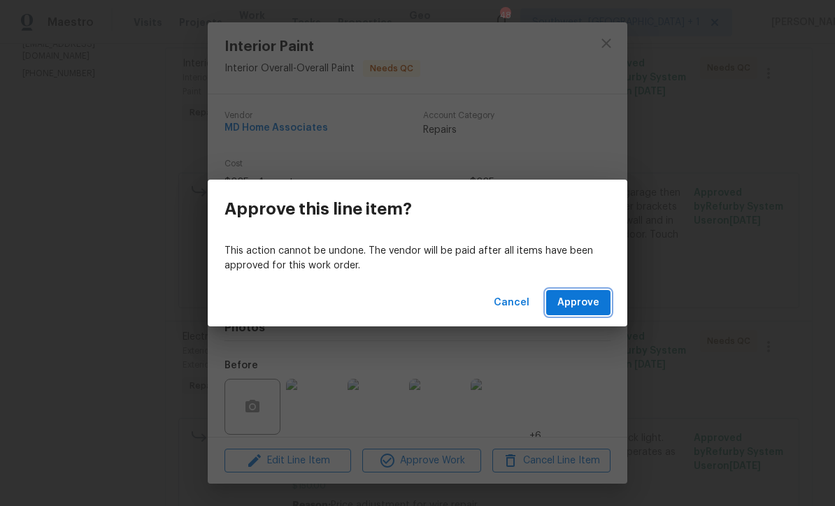
click at [590, 306] on span "Approve" at bounding box center [579, 303] width 42 height 17
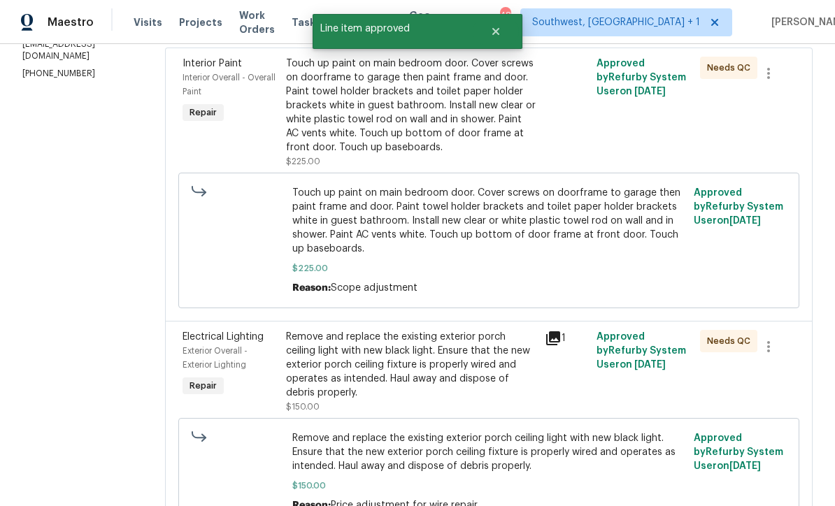
scroll to position [0, 0]
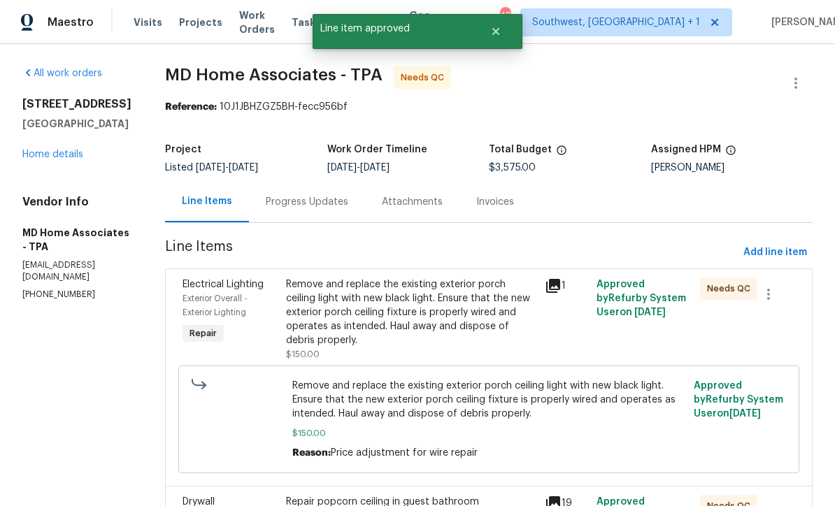
click at [481, 325] on div "Remove and replace the existing exterior porch ceiling light with new black lig…" at bounding box center [411, 313] width 250 height 70
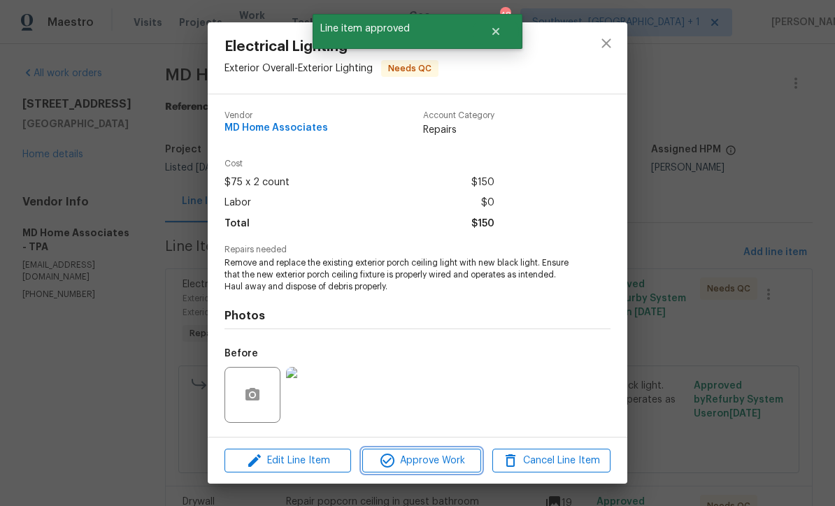
click at [448, 465] on span "Approve Work" at bounding box center [422, 461] width 110 height 17
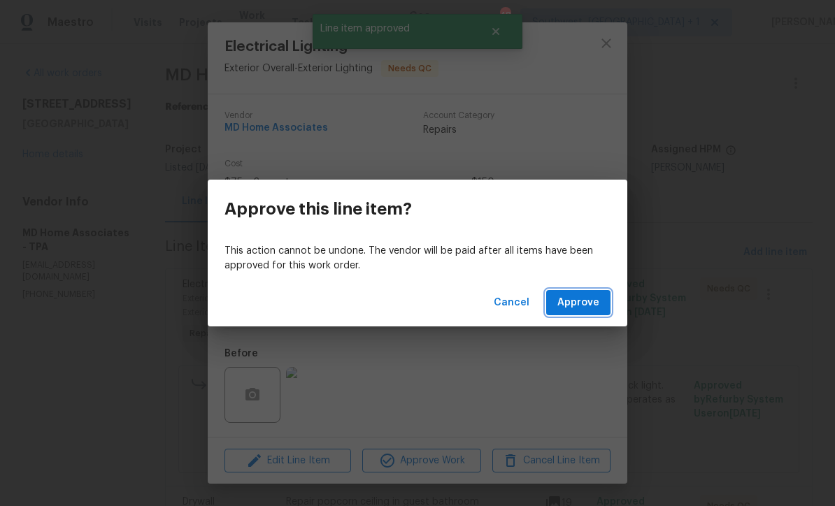
click at [604, 303] on button "Approve" at bounding box center [578, 303] width 64 height 26
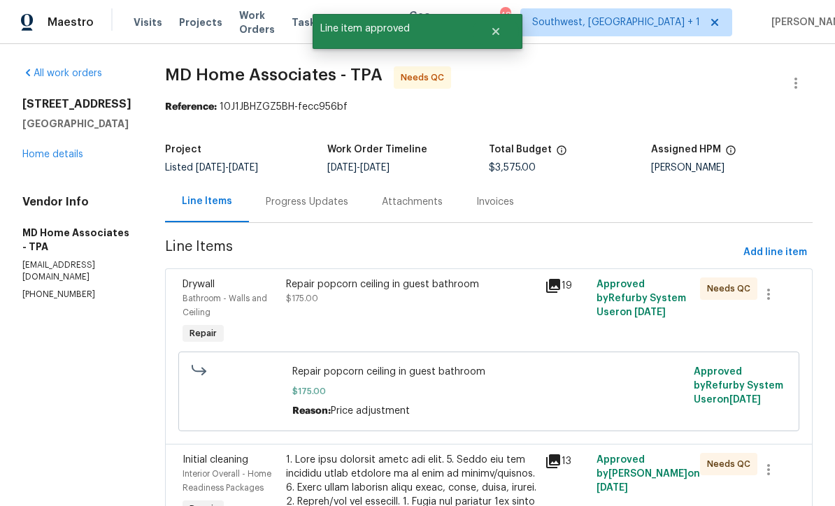
click at [451, 339] on div "Repair popcorn ceiling in guest bathroom $175.00" at bounding box center [411, 313] width 259 height 78
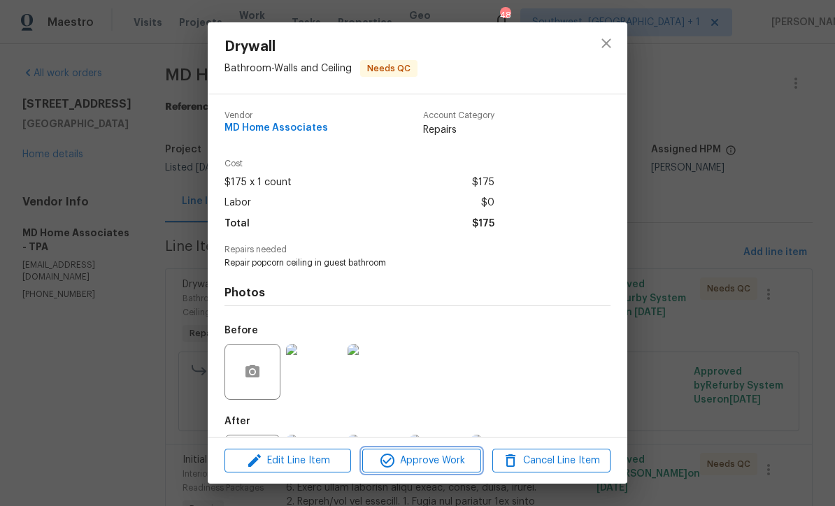
click at [453, 465] on span "Approve Work" at bounding box center [422, 461] width 110 height 17
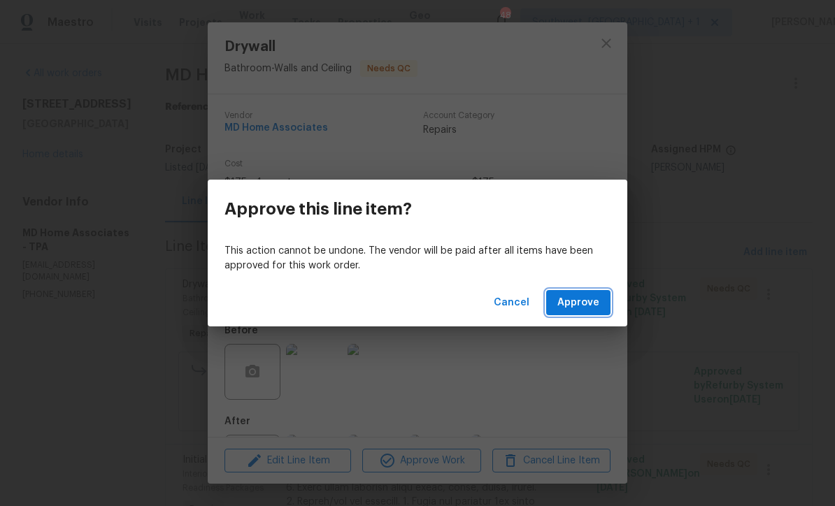
click at [588, 309] on span "Approve" at bounding box center [579, 303] width 42 height 17
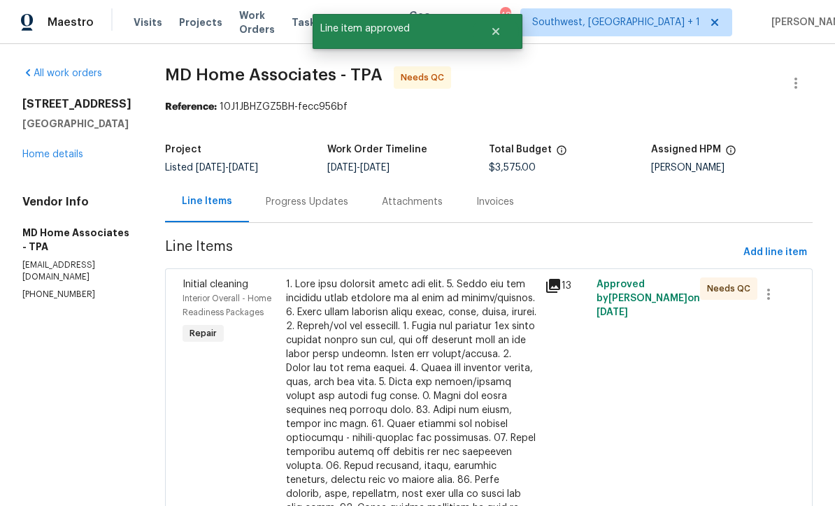
click at [455, 413] on div at bounding box center [411, 467] width 250 height 378
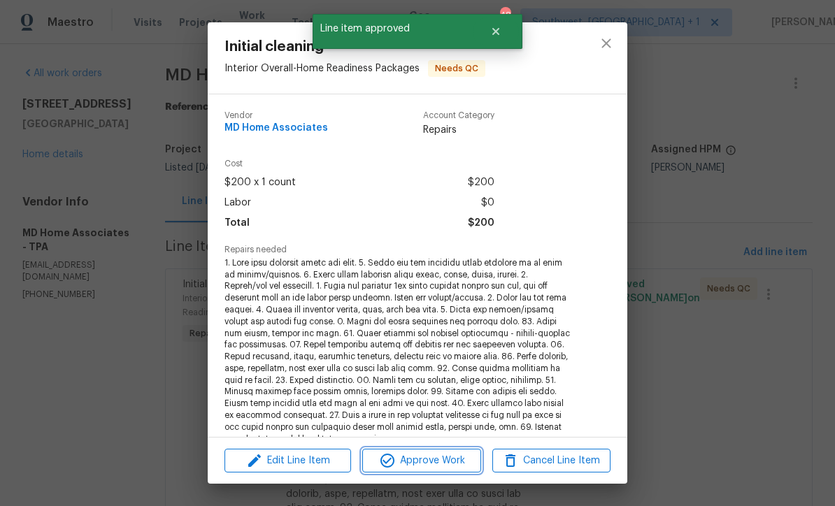
click at [456, 464] on span "Approve Work" at bounding box center [422, 461] width 110 height 17
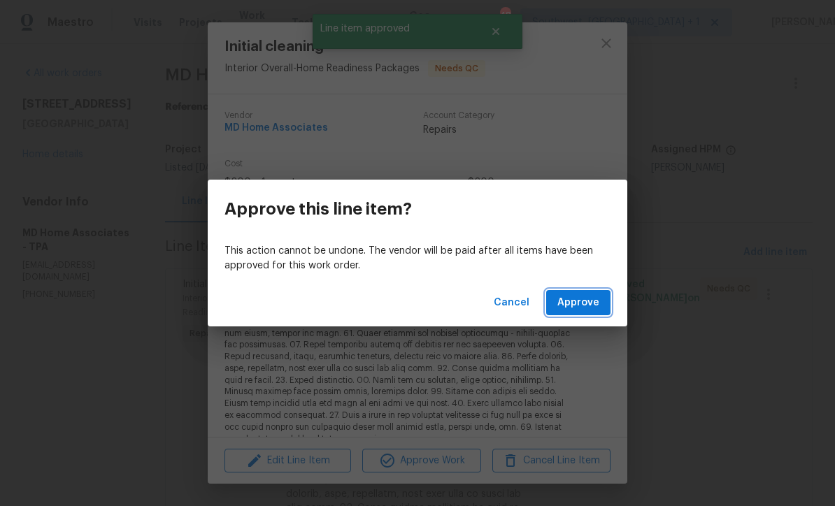
click at [603, 310] on button "Approve" at bounding box center [578, 303] width 64 height 26
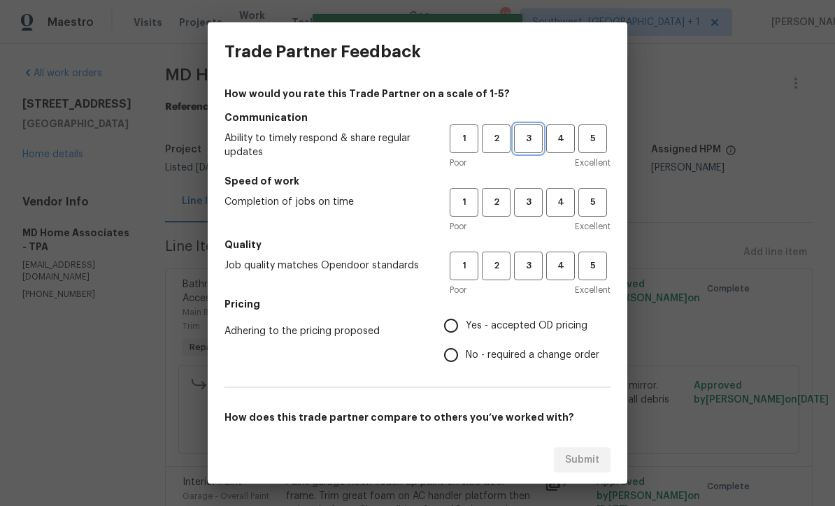
click at [532, 141] on span "3" at bounding box center [529, 139] width 26 height 16
click at [532, 191] on button "3" at bounding box center [528, 202] width 29 height 29
click at [537, 267] on span "3" at bounding box center [529, 266] width 26 height 16
click at [458, 318] on input "Yes - accepted OD pricing" at bounding box center [451, 325] width 29 height 29
radio input "true"
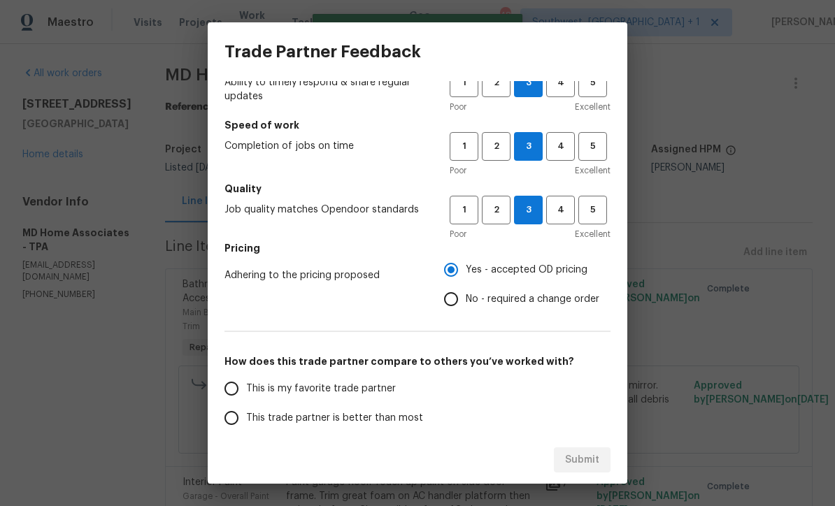
scroll to position [115, 0]
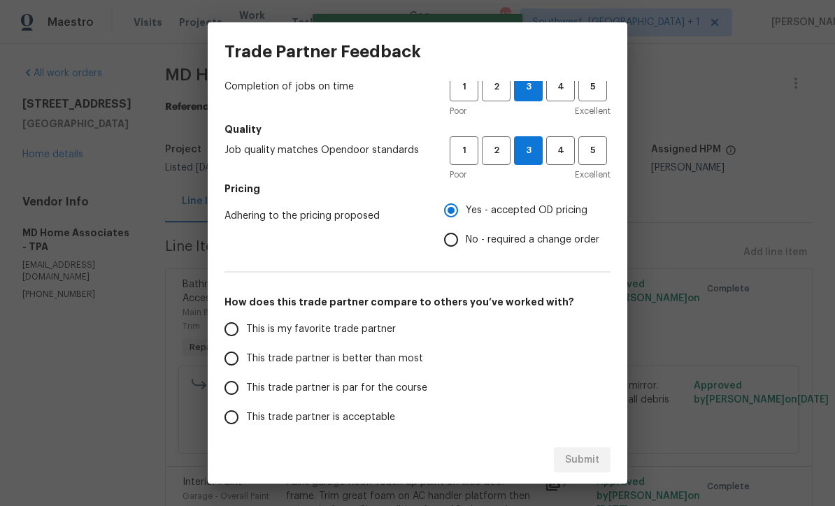
click at [241, 394] on input "This trade partner is par for the course" at bounding box center [231, 388] width 29 height 29
click at [588, 463] on span "Submit" at bounding box center [582, 460] width 34 height 17
radio input "true"
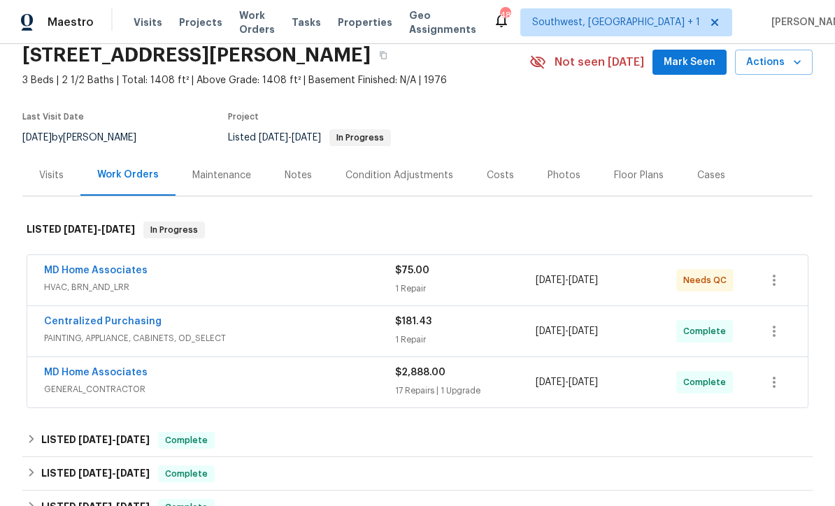
scroll to position [83, 0]
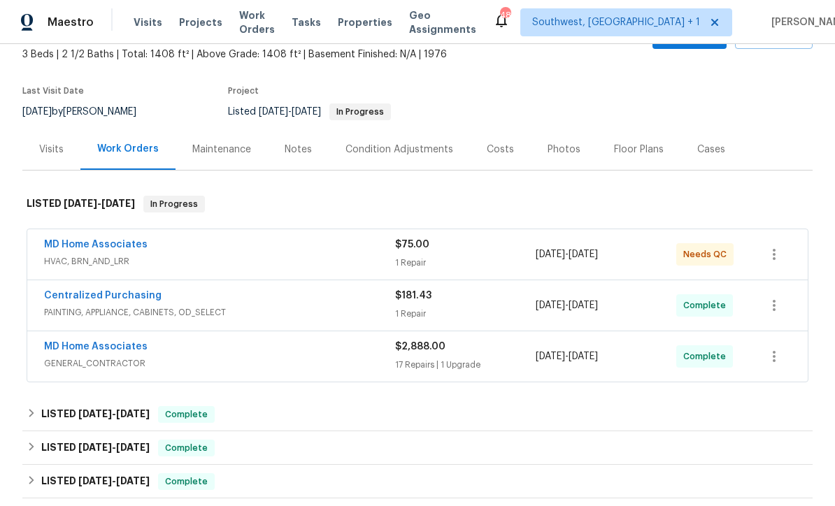
click at [53, 248] on link "MD Home Associates" at bounding box center [96, 245] width 104 height 10
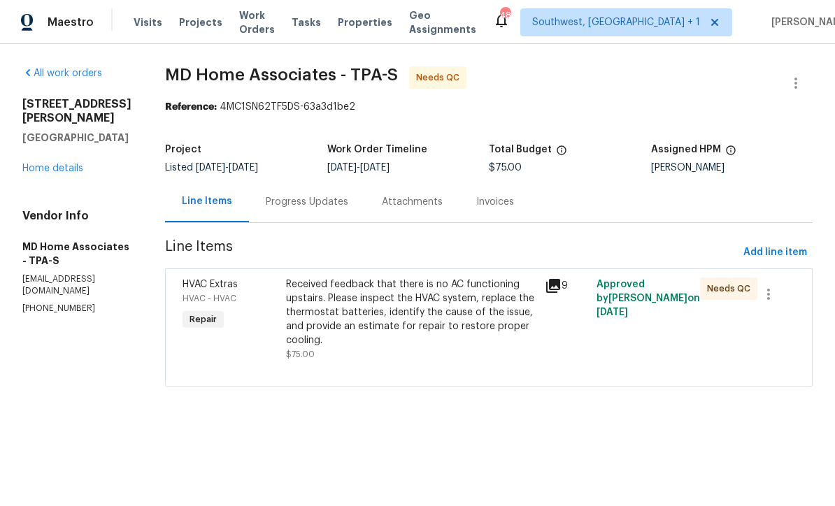
click at [339, 205] on div "Progress Updates" at bounding box center [307, 202] width 83 height 14
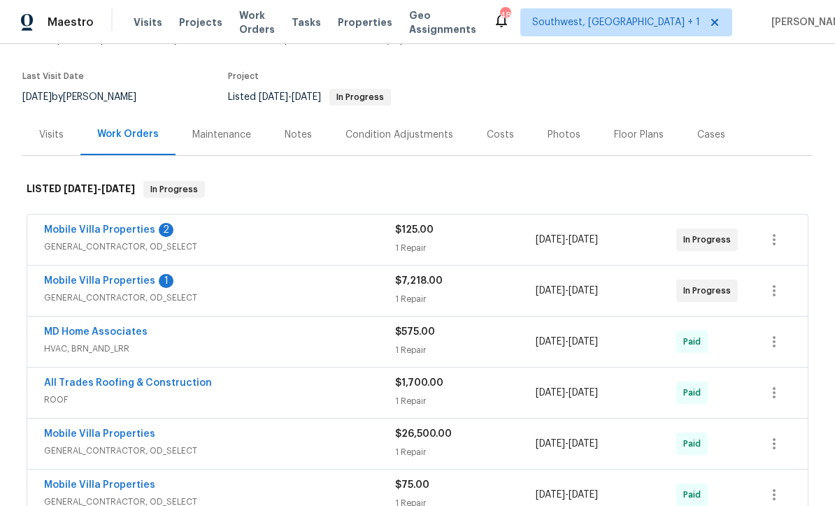
scroll to position [99, 0]
click at [67, 283] on link "Mobile Villa Properties" at bounding box center [99, 281] width 111 height 10
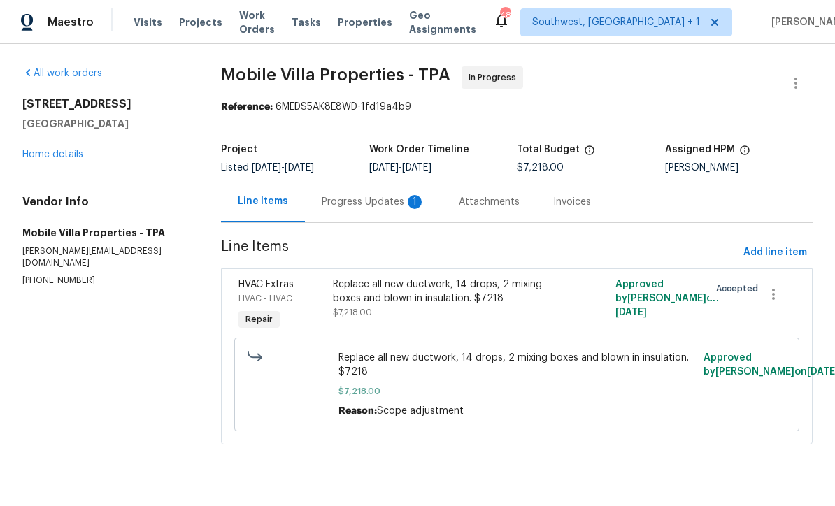
click at [374, 211] on div "Progress Updates 1" at bounding box center [373, 201] width 137 height 41
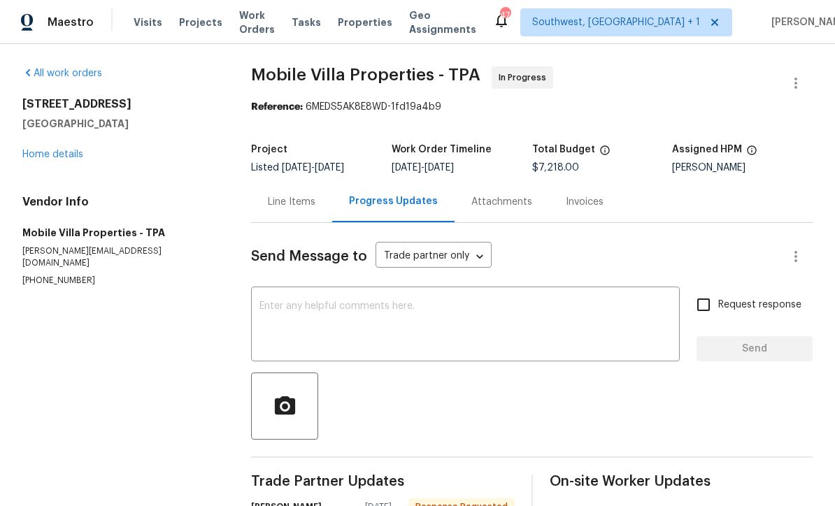
click at [301, 209] on div "Line Items" at bounding box center [292, 202] width 48 height 14
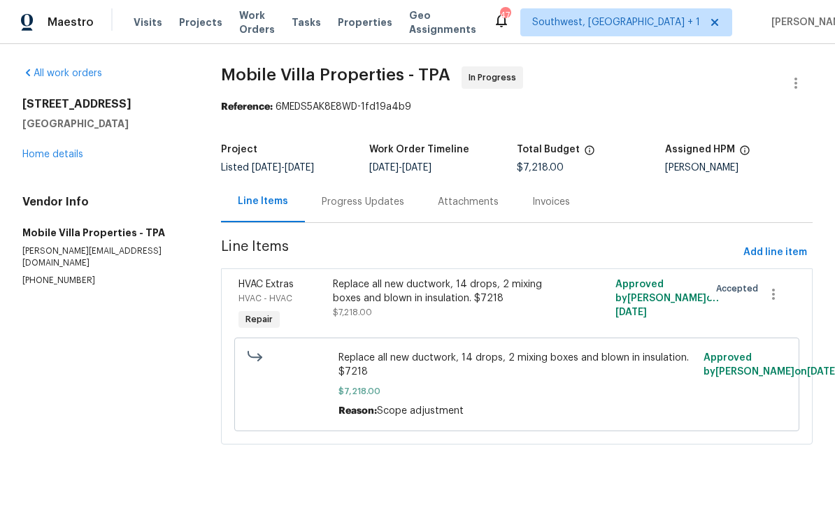
click at [487, 299] on div "Replace all new ductwork, 14 drops, 2 mixing boxes and blown in insulation. $72…" at bounding box center [446, 292] width 227 height 28
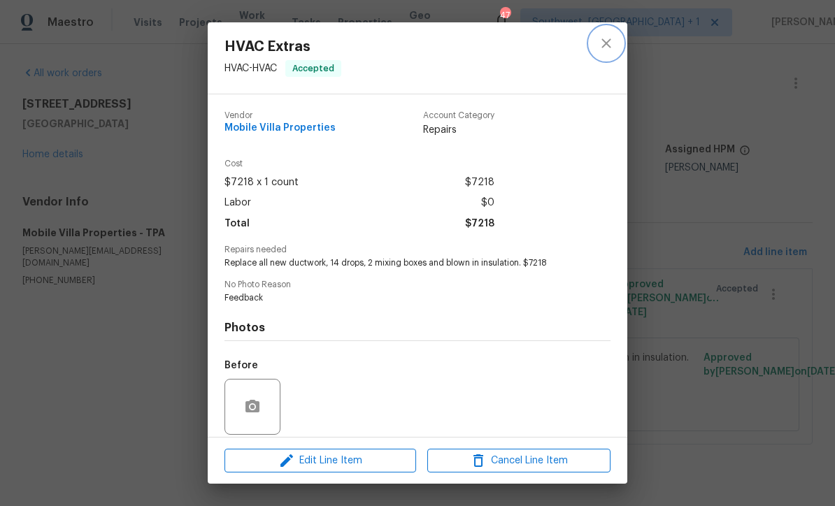
click at [611, 49] on icon "close" at bounding box center [606, 43] width 17 height 17
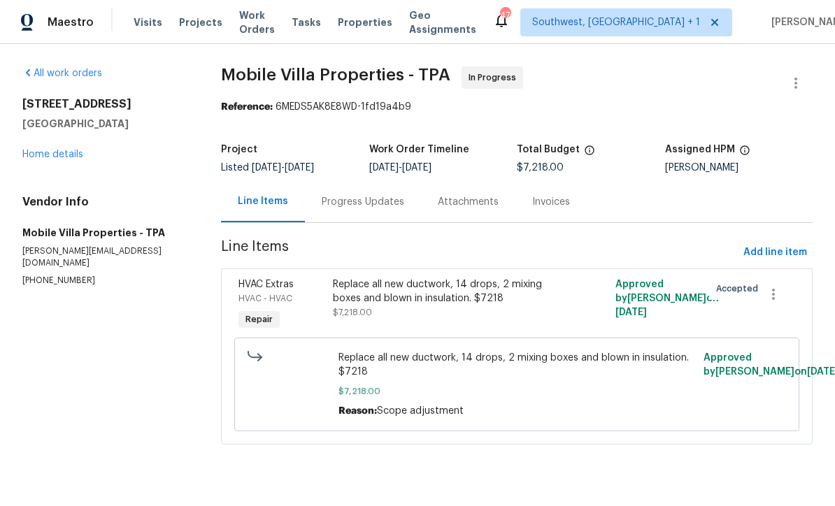
click at [56, 153] on link "Home details" at bounding box center [52, 155] width 61 height 10
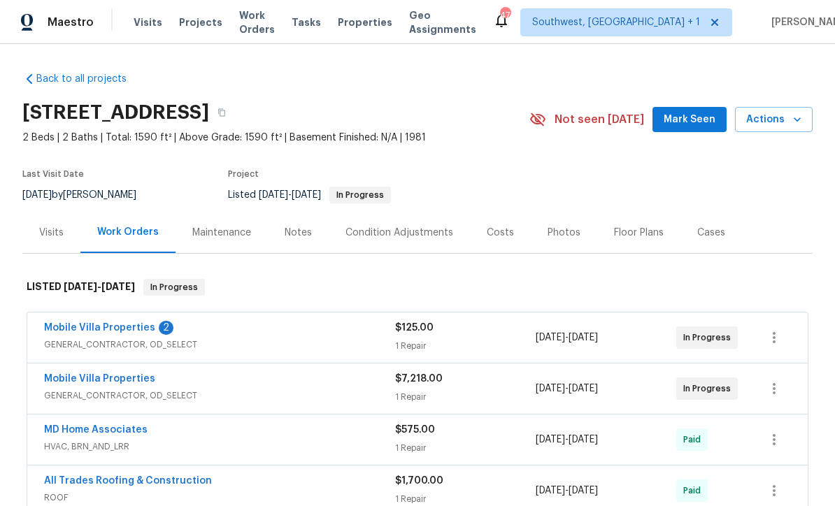
click at [51, 323] on link "Mobile Villa Properties" at bounding box center [99, 328] width 111 height 10
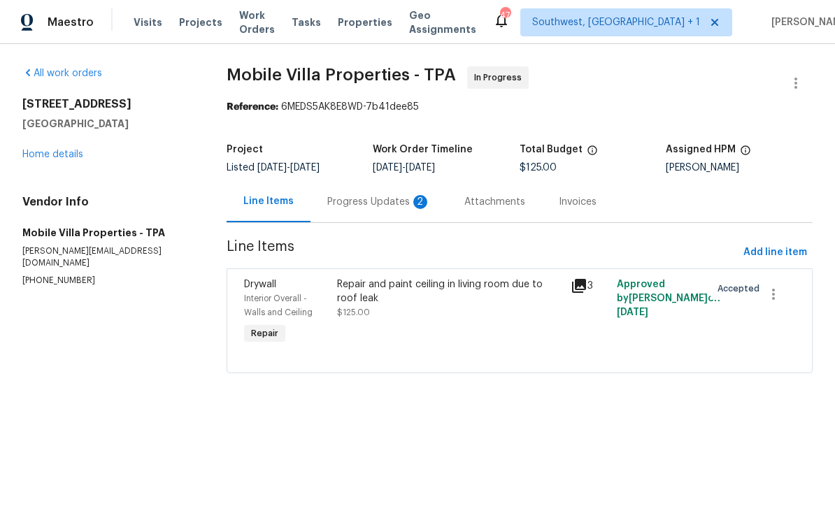
click at [375, 206] on div "Progress Updates 2" at bounding box center [379, 202] width 104 height 14
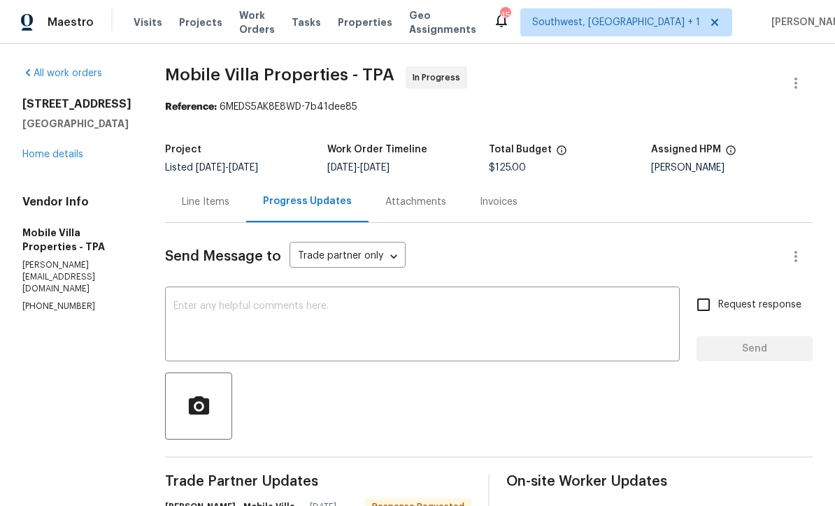
click at [57, 158] on link "Home details" at bounding box center [52, 155] width 61 height 10
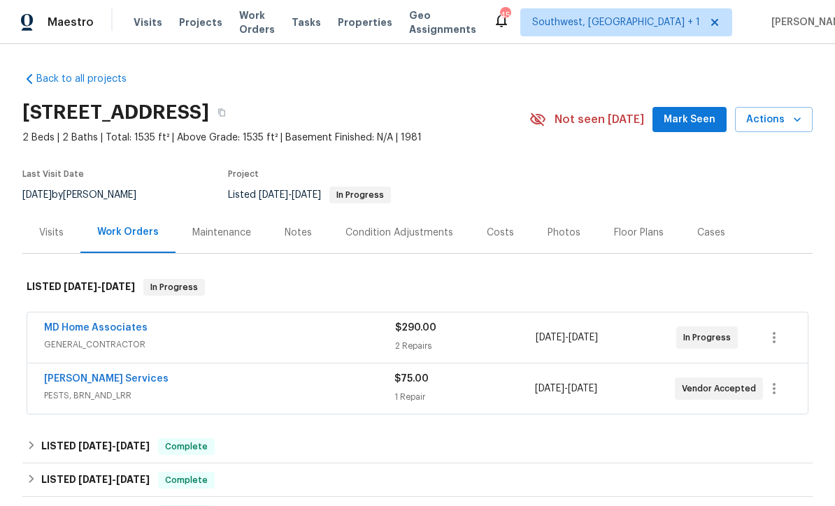
click at [59, 323] on link "MD Home Associates" at bounding box center [96, 328] width 104 height 10
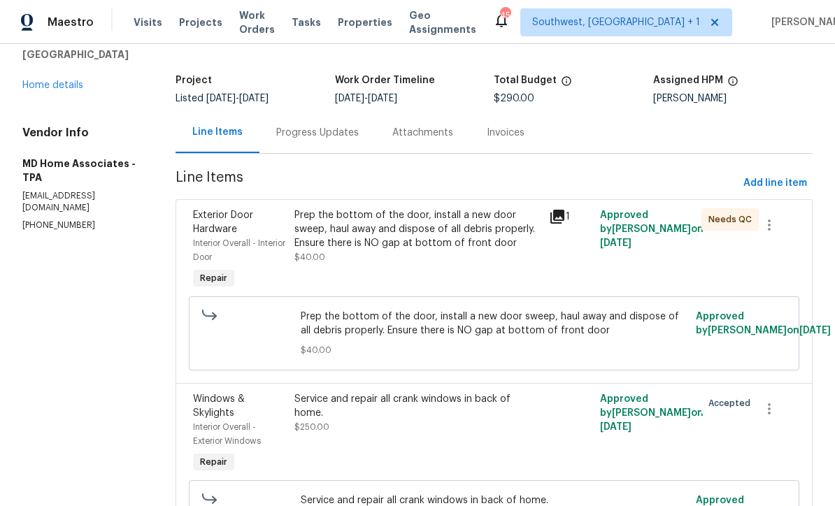
scroll to position [69, 0]
click at [432, 243] on div "Prep the bottom of the door, install a new door sweep, haul away and dispose of…" at bounding box center [418, 230] width 246 height 42
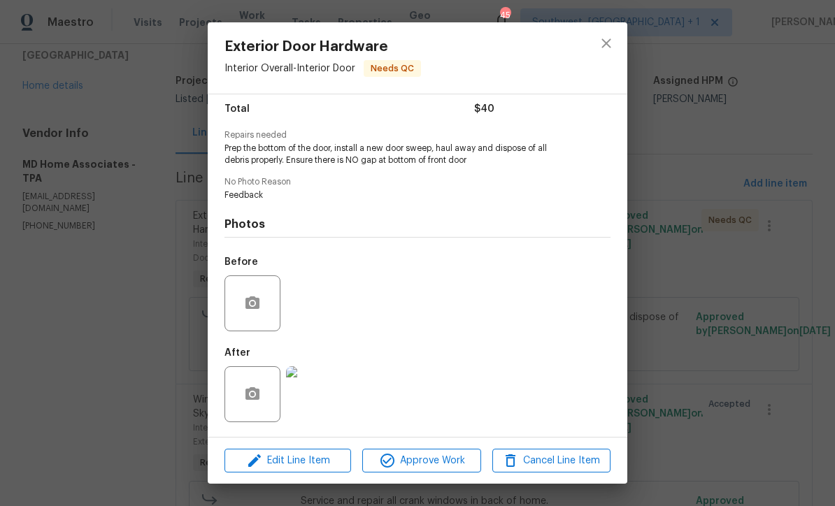
scroll to position [118, 0]
click at [323, 404] on img at bounding box center [314, 395] width 56 height 56
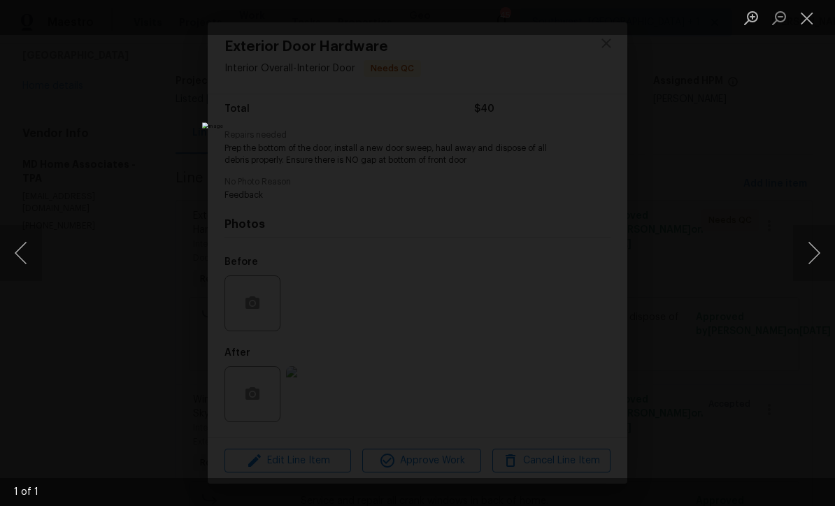
click at [809, 22] on button "Close lightbox" at bounding box center [807, 18] width 28 height 24
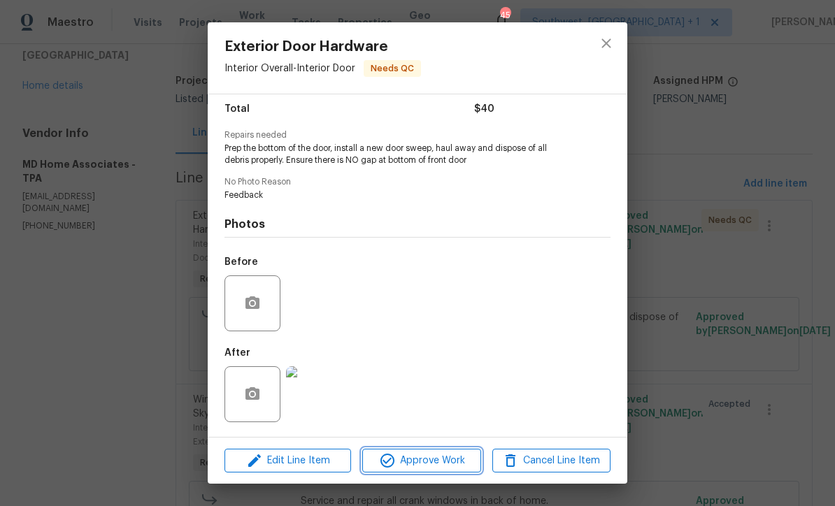
click at [437, 471] on button "Approve Work" at bounding box center [421, 461] width 118 height 24
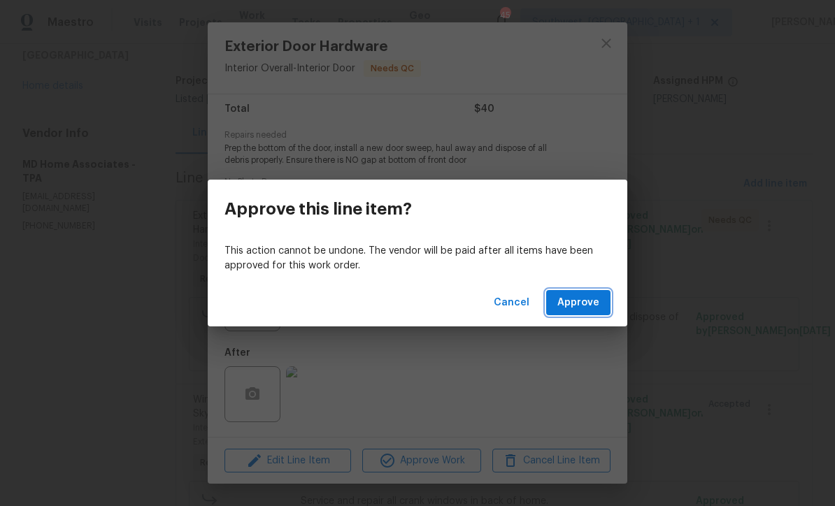
click at [587, 302] on span "Approve" at bounding box center [579, 303] width 42 height 17
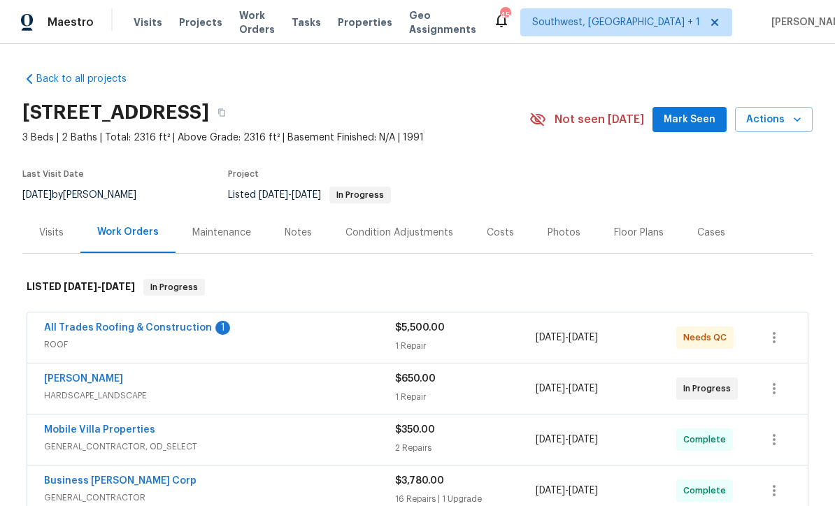
click at [63, 330] on link "All Trades Roofing & Construction" at bounding box center [128, 328] width 168 height 10
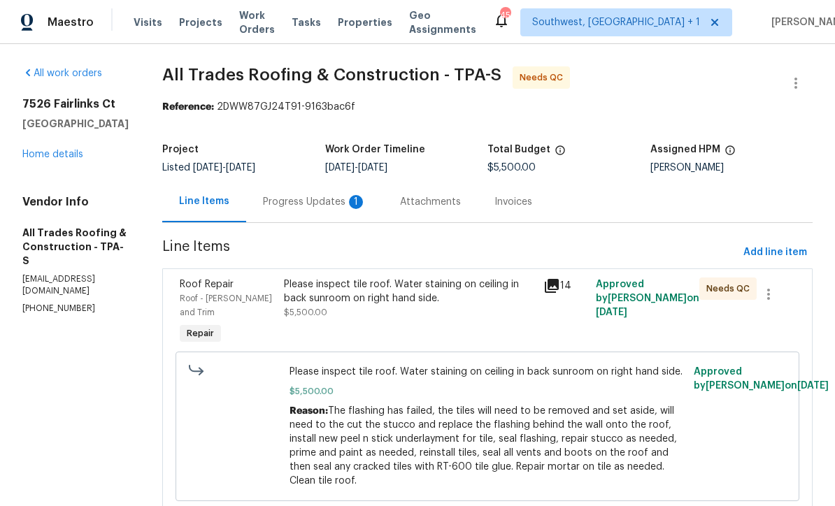
click at [310, 205] on div "Progress Updates 1" at bounding box center [315, 202] width 104 height 14
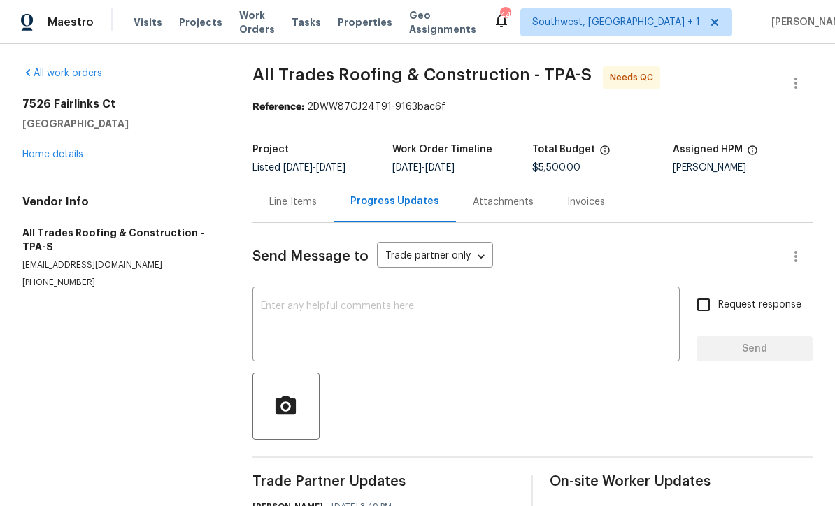
click at [55, 158] on link "Home details" at bounding box center [52, 155] width 61 height 10
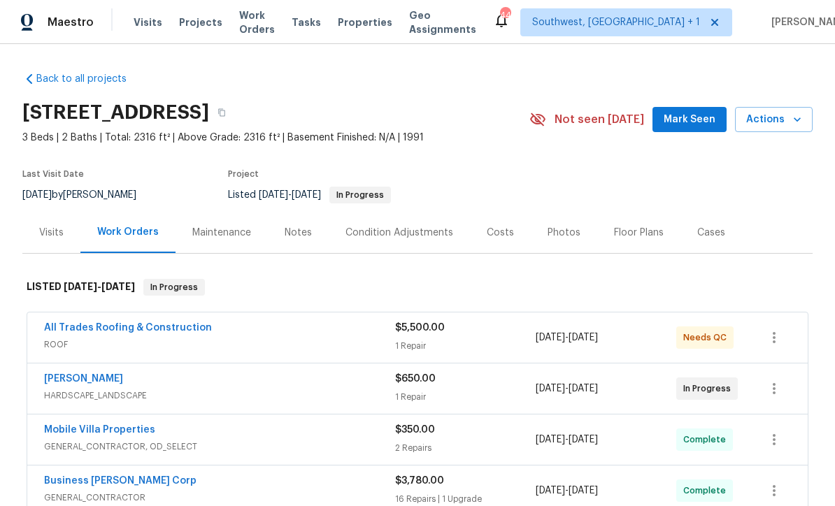
click at [53, 377] on link "[PERSON_NAME]" at bounding box center [83, 379] width 79 height 10
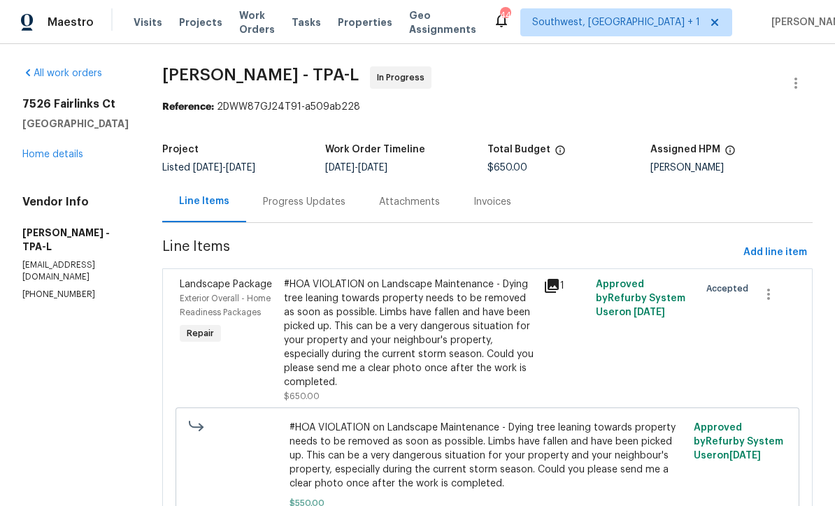
click at [346, 204] on div "Progress Updates" at bounding box center [304, 202] width 83 height 14
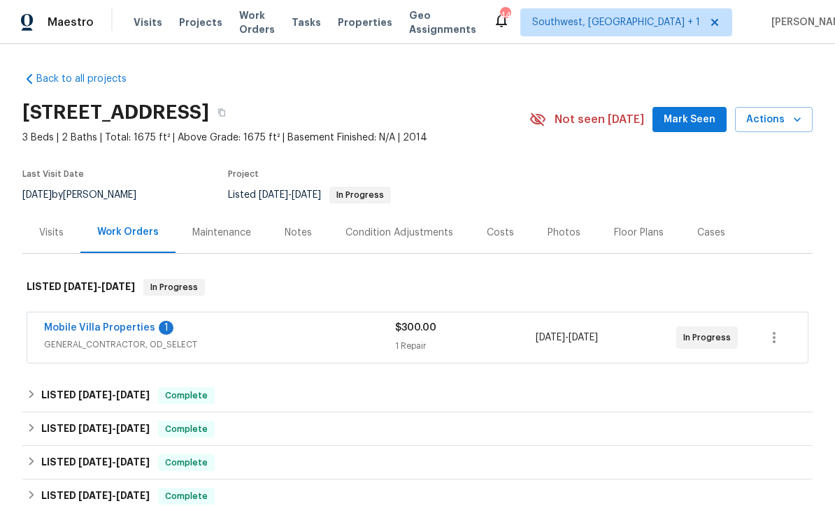
click at [65, 330] on link "Mobile Villa Properties" at bounding box center [99, 328] width 111 height 10
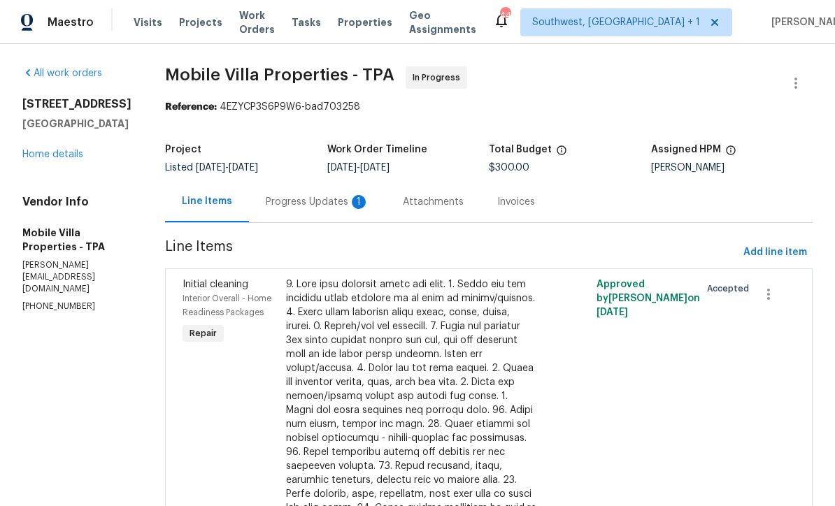
click at [264, 211] on div "Progress Updates 1" at bounding box center [317, 201] width 137 height 41
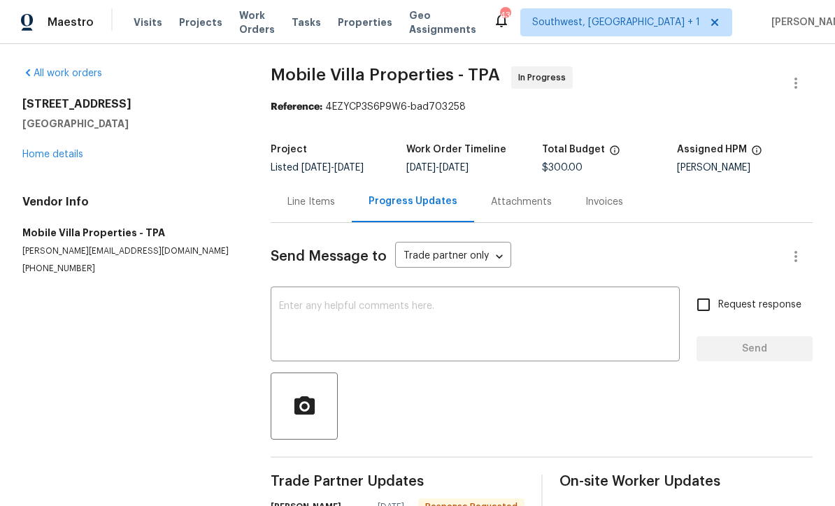
click at [329, 214] on div "Line Items" at bounding box center [311, 201] width 81 height 41
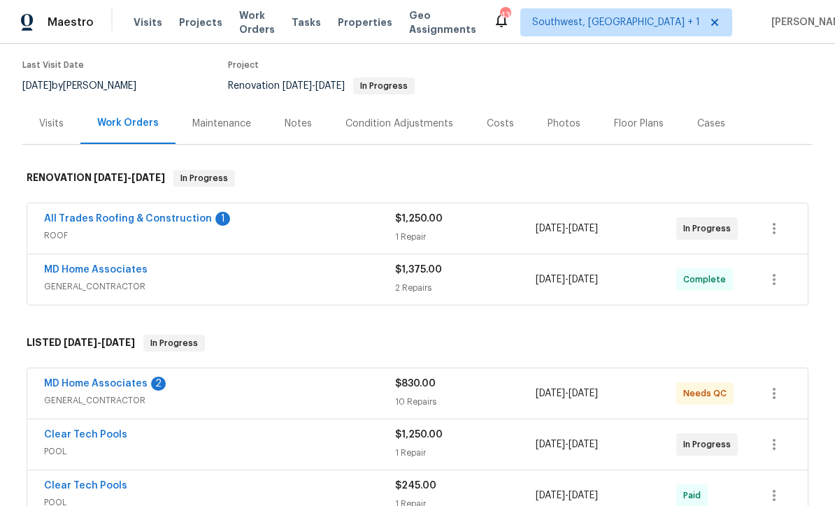
scroll to position [110, 0]
click at [76, 220] on link "All Trades Roofing & Construction" at bounding box center [128, 218] width 168 height 10
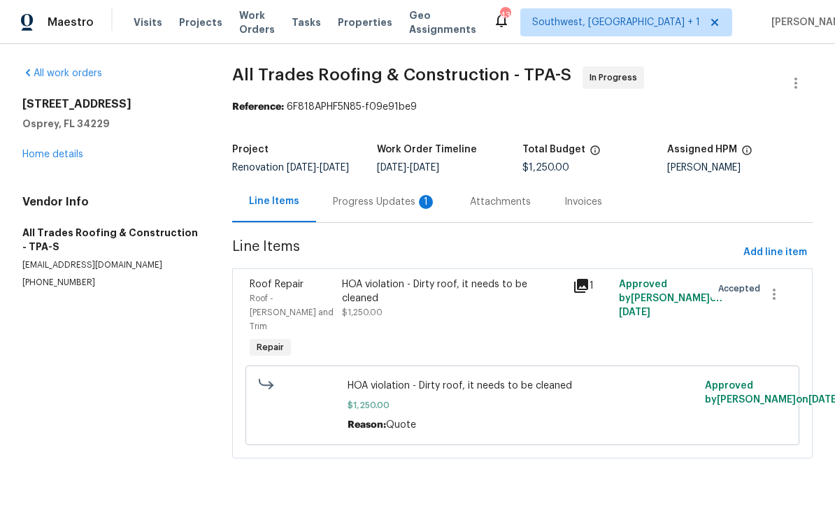
click at [386, 209] on div "Progress Updates 1" at bounding box center [385, 202] width 104 height 14
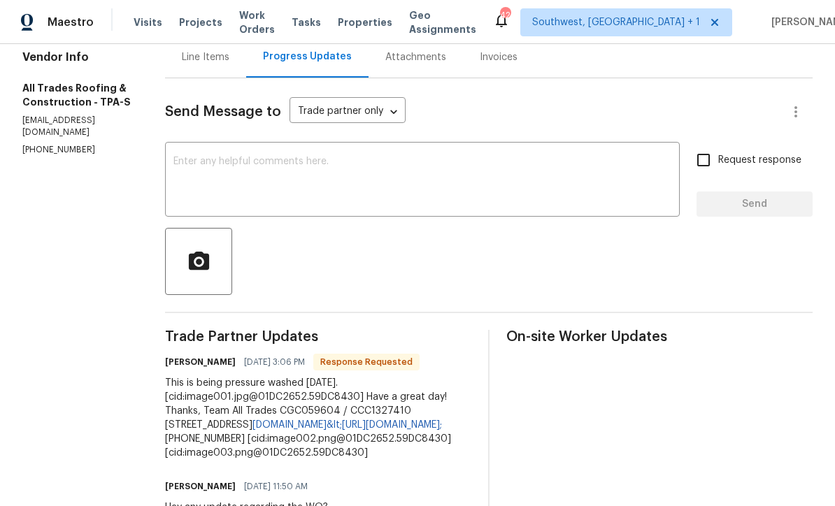
scroll to position [118, 0]
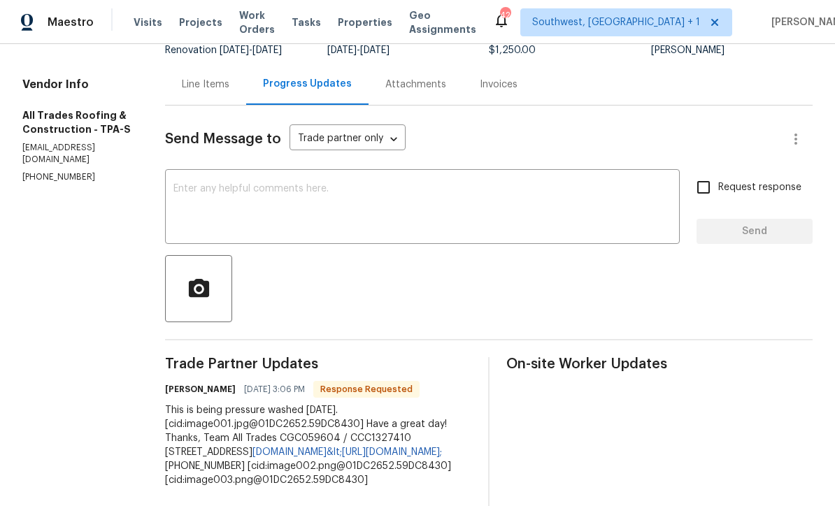
click at [300, 208] on textarea at bounding box center [422, 208] width 498 height 49
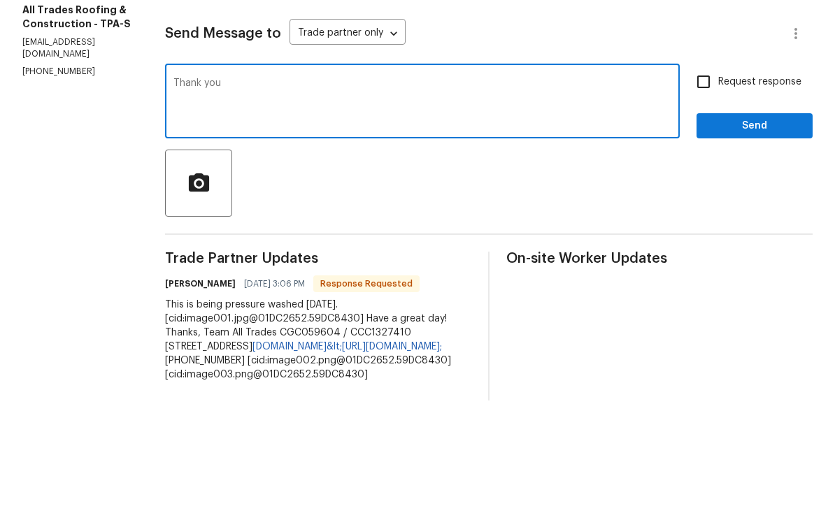
type textarea "Thank you"
click at [701, 173] on input "Request response" at bounding box center [703, 187] width 29 height 29
checkbox input "true"
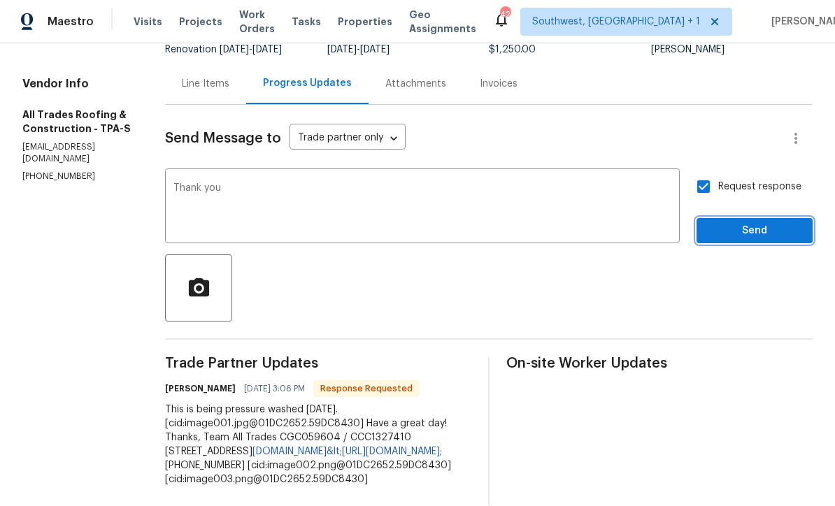
click at [750, 223] on span "Send" at bounding box center [755, 231] width 94 height 17
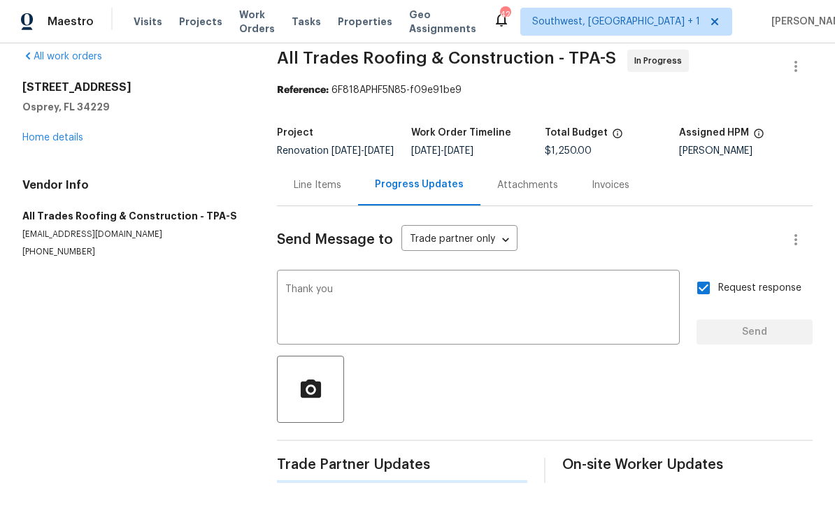
scroll to position [0, 0]
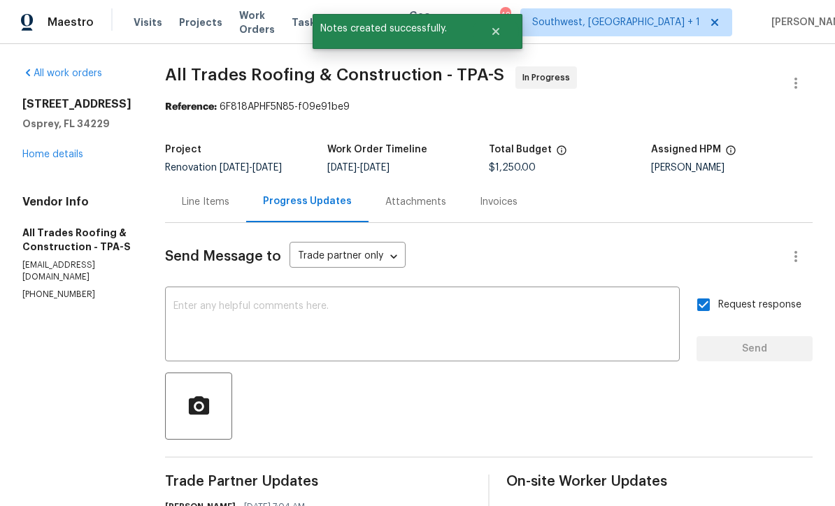
click at [62, 150] on link "Home details" at bounding box center [52, 155] width 61 height 10
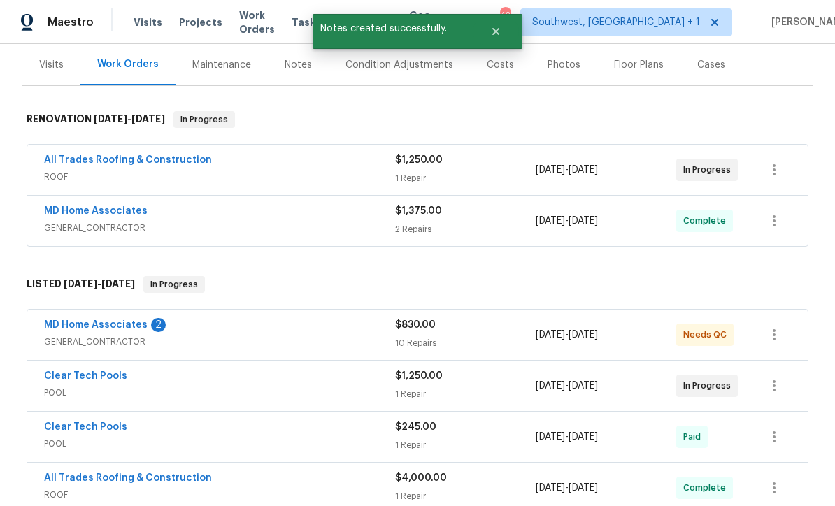
scroll to position [169, 0]
click at [63, 320] on link "MD Home Associates" at bounding box center [96, 325] width 104 height 10
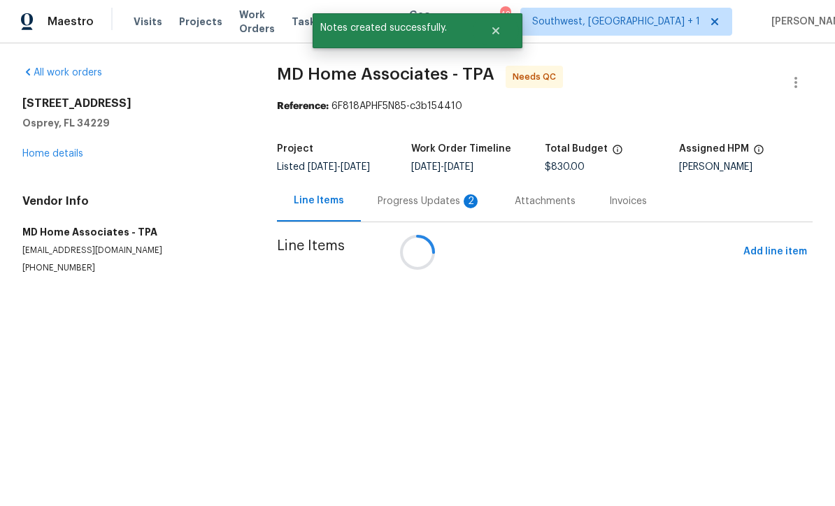
scroll to position [1, 0]
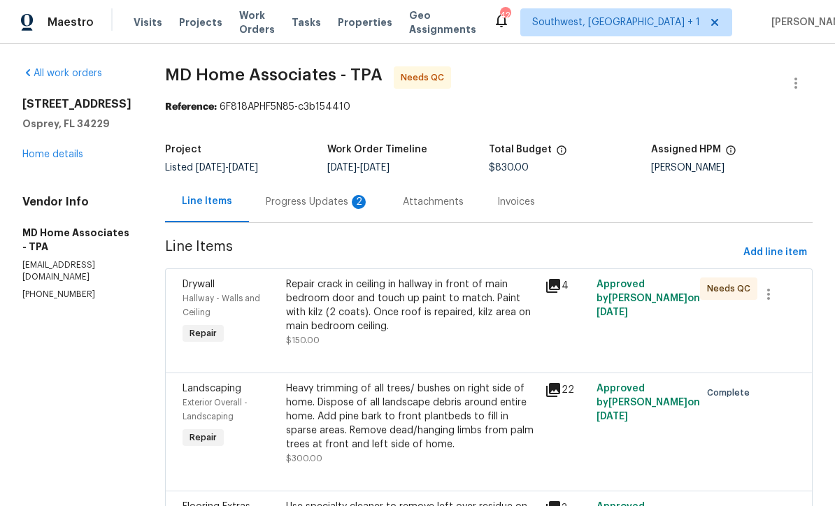
click at [341, 204] on div "Progress Updates 2" at bounding box center [318, 202] width 104 height 14
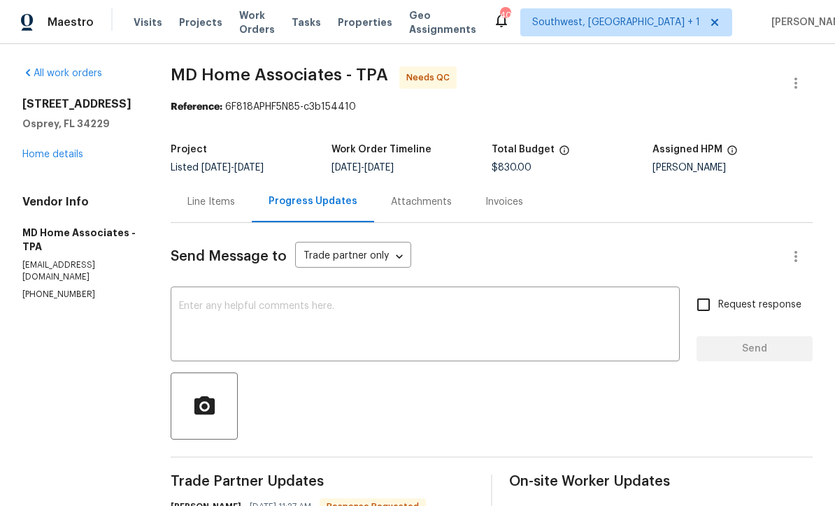
click at [416, 326] on textarea at bounding box center [425, 326] width 493 height 49
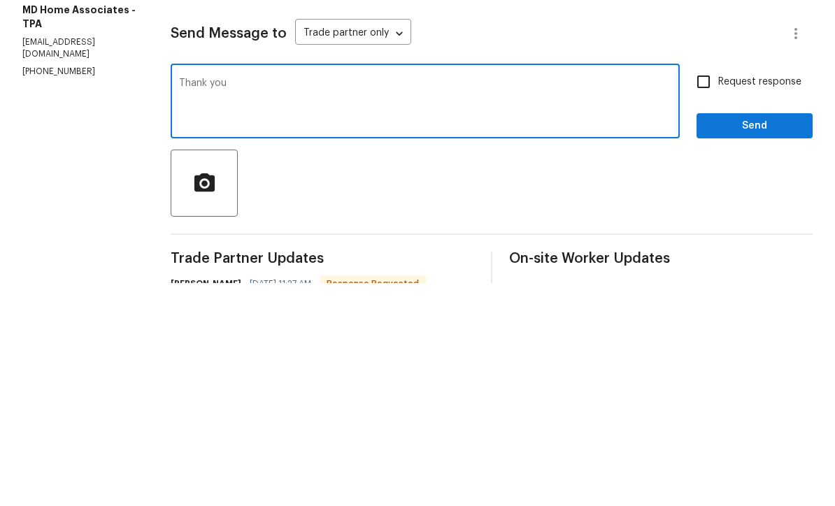
type textarea "Thank you"
click at [709, 290] on input "Request response" at bounding box center [703, 304] width 29 height 29
checkbox input "true"
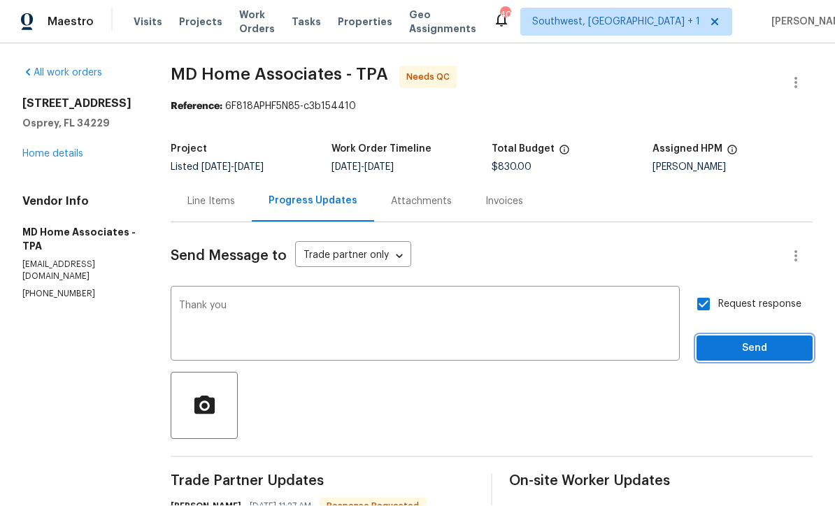
click at [746, 341] on span "Send" at bounding box center [755, 349] width 94 height 17
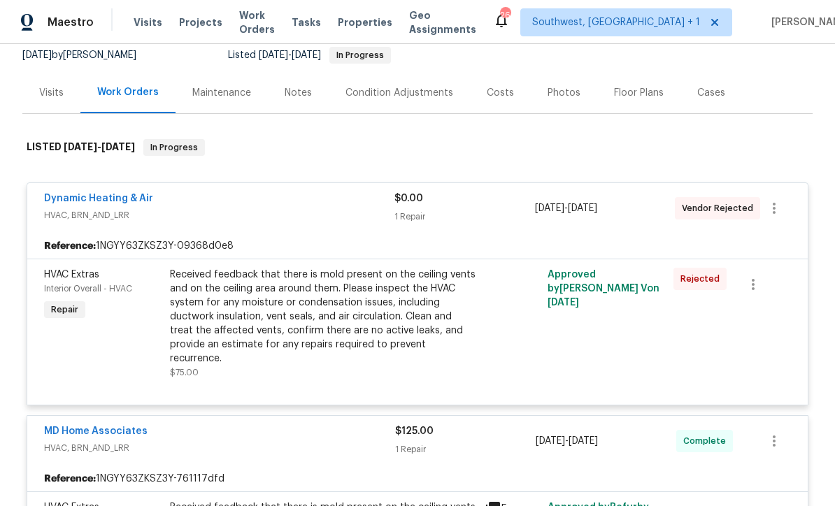
scroll to position [139, 0]
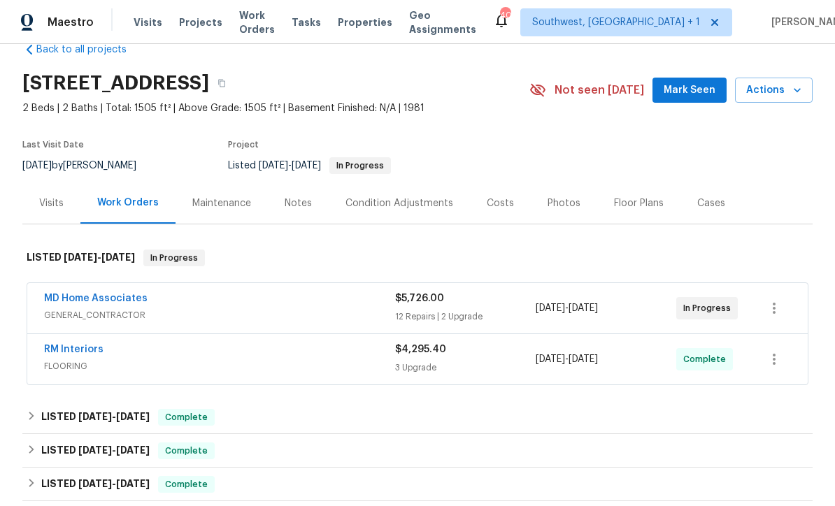
scroll to position [69, 0]
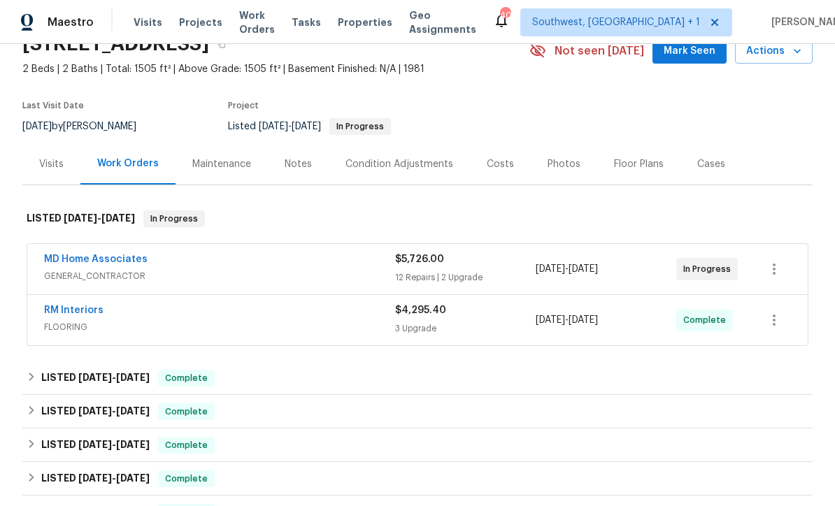
click at [69, 263] on link "MD Home Associates" at bounding box center [96, 260] width 104 height 10
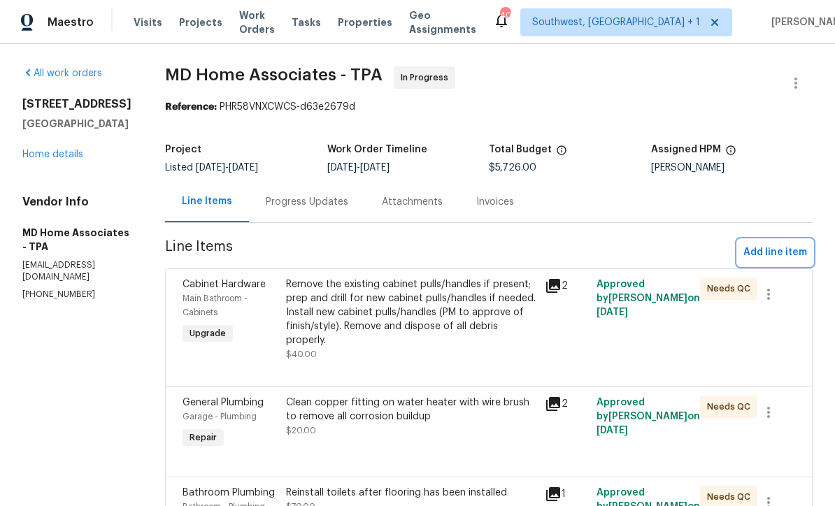
click at [779, 255] on span "Add line item" at bounding box center [776, 252] width 64 height 17
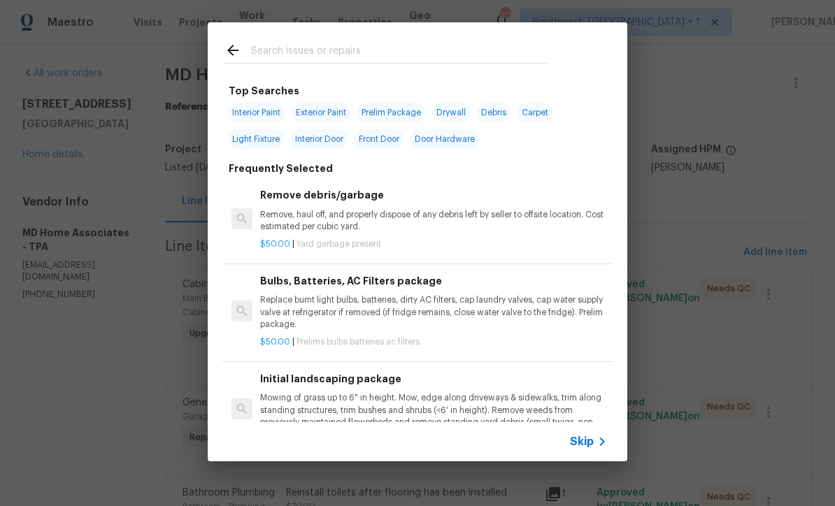
click at [581, 448] on span "Skip" at bounding box center [582, 442] width 24 height 14
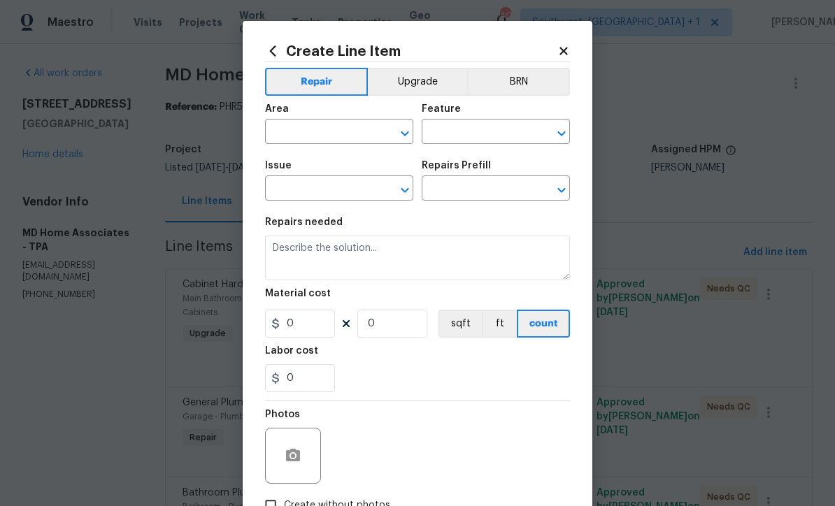
click at [316, 131] on input "text" at bounding box center [319, 133] width 109 height 22
click at [330, 188] on li "Exterior Overall" at bounding box center [339, 188] width 148 height 23
type input "Exterior Overall"
click at [482, 129] on input "text" at bounding box center [476, 133] width 109 height 22
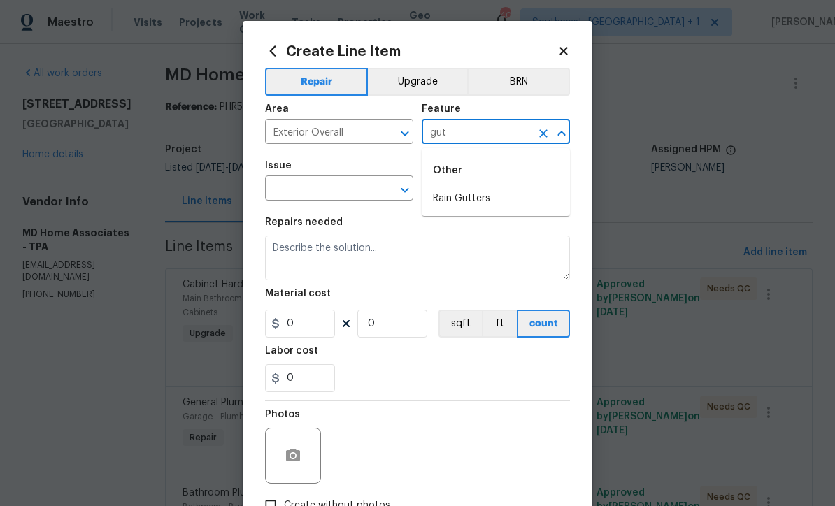
click at [484, 190] on li "Rain Gutters" at bounding box center [496, 198] width 148 height 23
type input "Rain Gutters"
click at [334, 190] on input "text" at bounding box center [319, 190] width 109 height 22
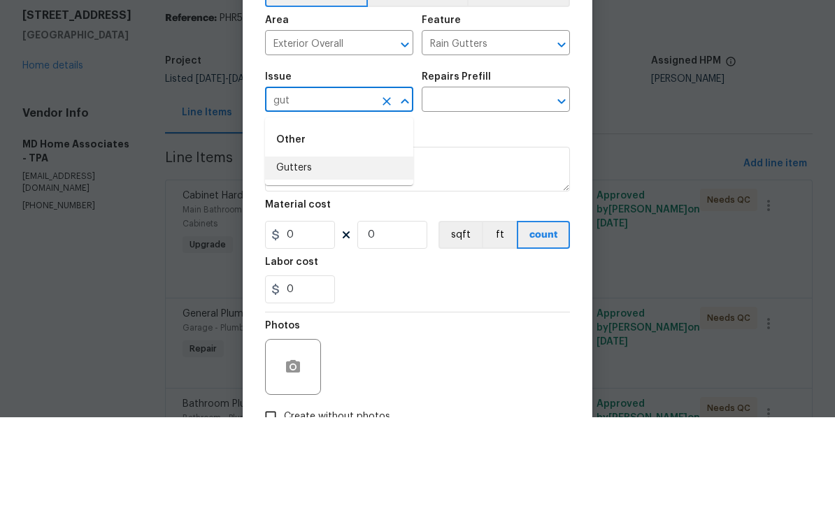
click at [294, 246] on li "Gutters" at bounding box center [339, 257] width 148 height 23
type input "Gutters"
click at [476, 179] on input "text" at bounding box center [476, 190] width 109 height 22
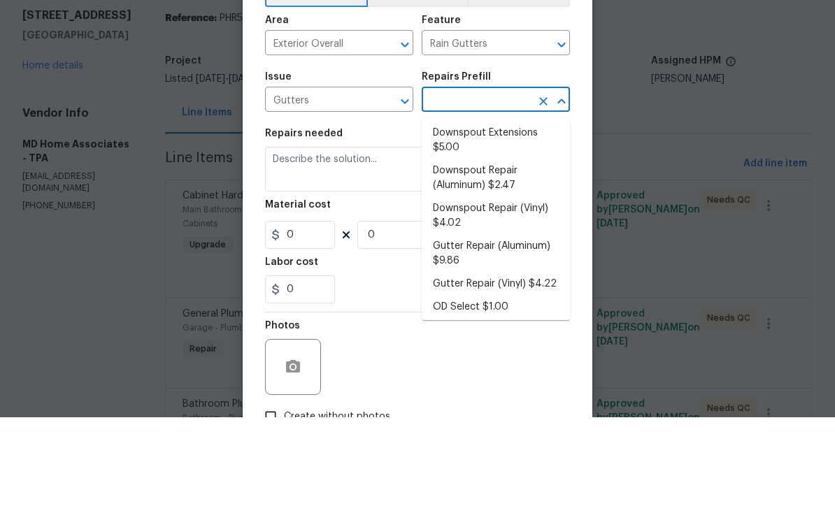
scroll to position [47, 0]
click at [498, 249] on li "Downspout Repair (Aluminum) $2.47" at bounding box center [496, 268] width 148 height 38
type input "Eaves and Trim"
type textarea "Remove and replace the 2''x3'' aluminum downspout. Ensure that the new downspou…"
type input "1"
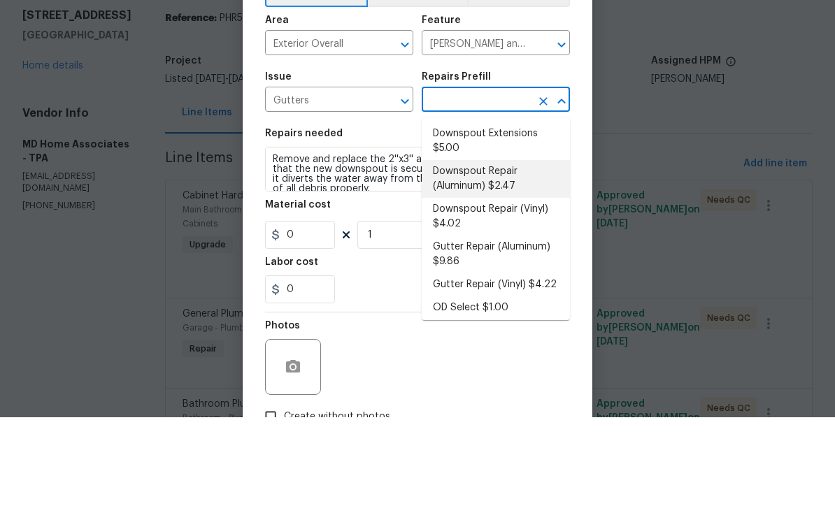
type input "Downspout Repair (Aluminum) $2.47"
type input "2.47"
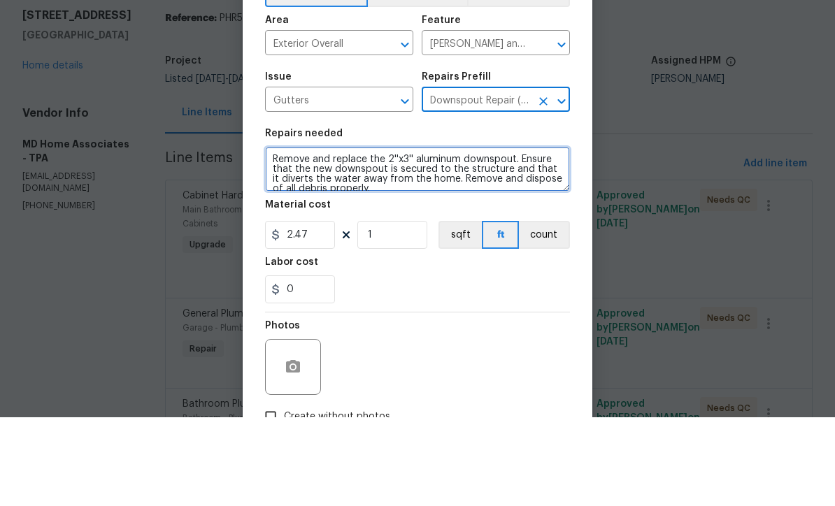
click at [438, 236] on textarea "Remove and replace the 2''x3'' aluminum downspout. Ensure that the new downspou…" at bounding box center [417, 258] width 305 height 45
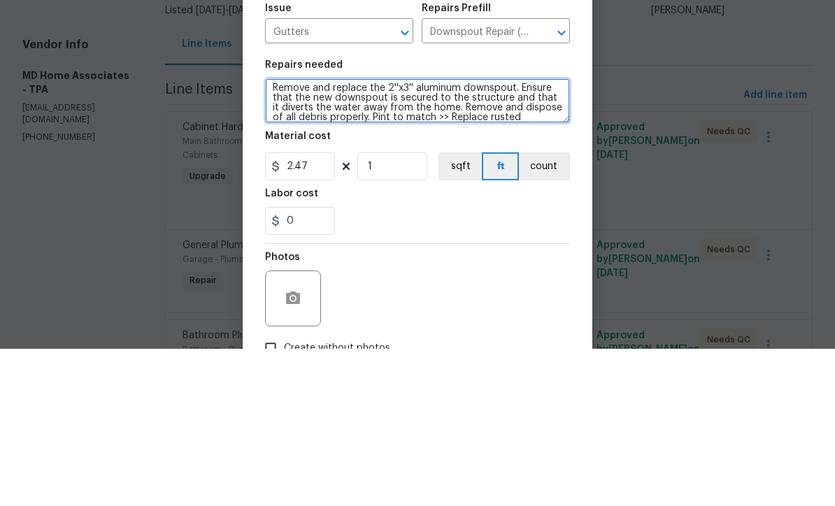
scroll to position [20, 0]
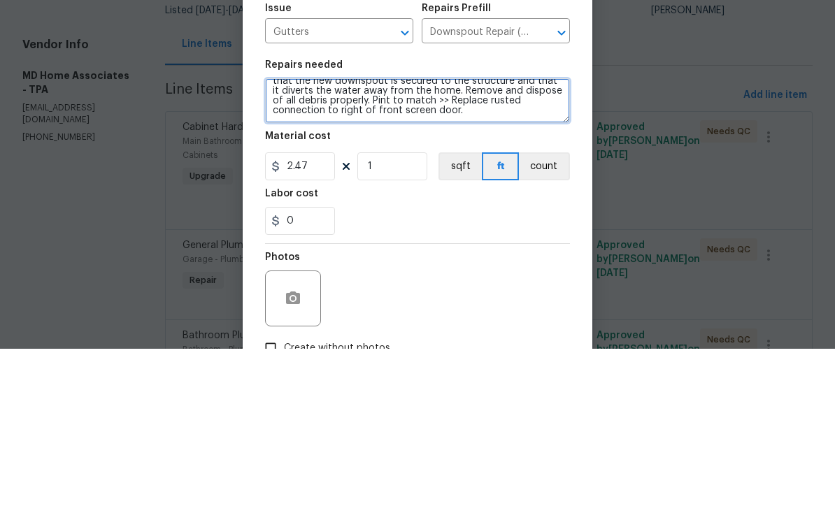
type textarea "Remove and replace the 2''x3'' aluminum downspout. Ensure that the new downspou…"
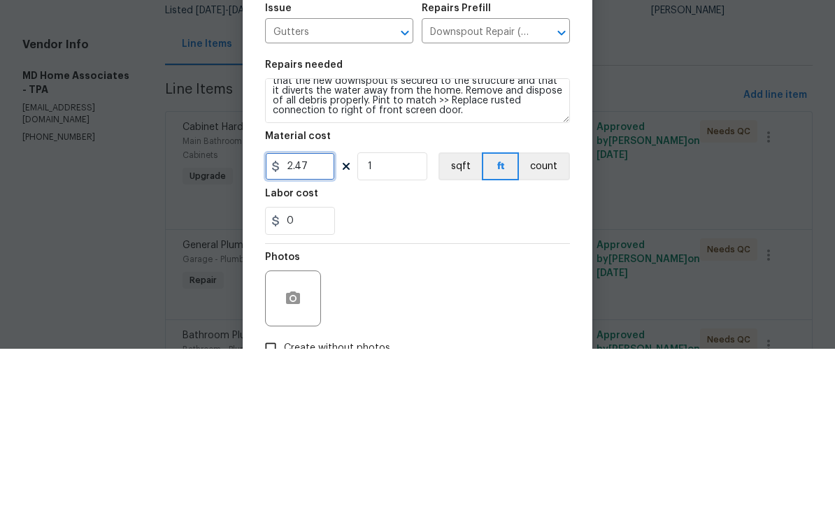
click at [331, 310] on input "2.47" at bounding box center [300, 324] width 70 height 28
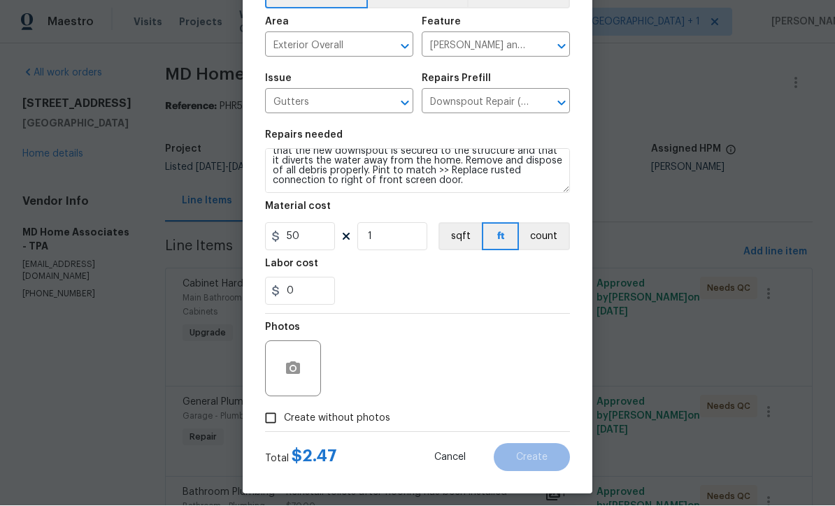
scroll to position [87, 0]
type input "50"
click at [299, 385] on figure "Photos" at bounding box center [294, 360] width 59 height 74
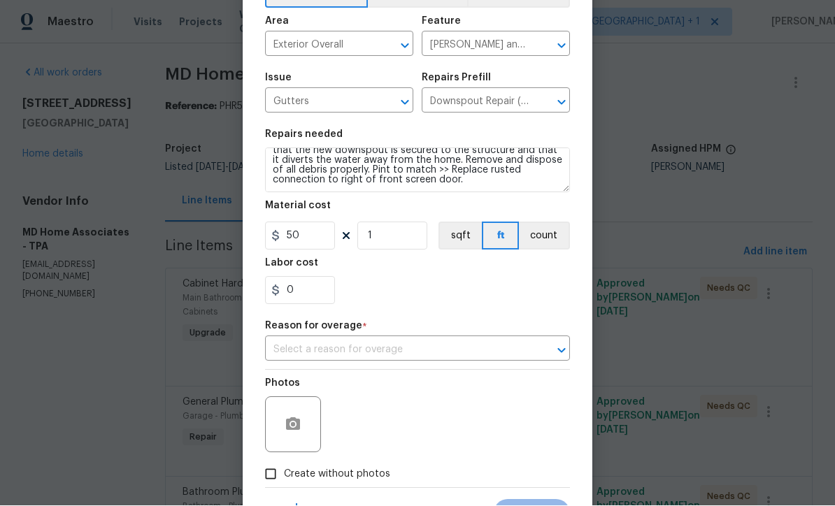
click at [392, 355] on input "text" at bounding box center [398, 351] width 266 height 22
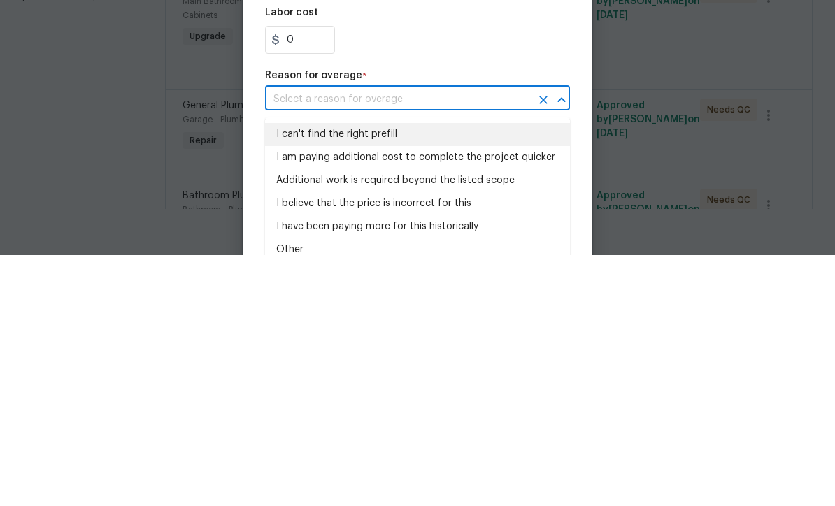
click at [364, 374] on li "I can't find the right prefill" at bounding box center [417, 385] width 305 height 23
type input "I can't find the right prefill"
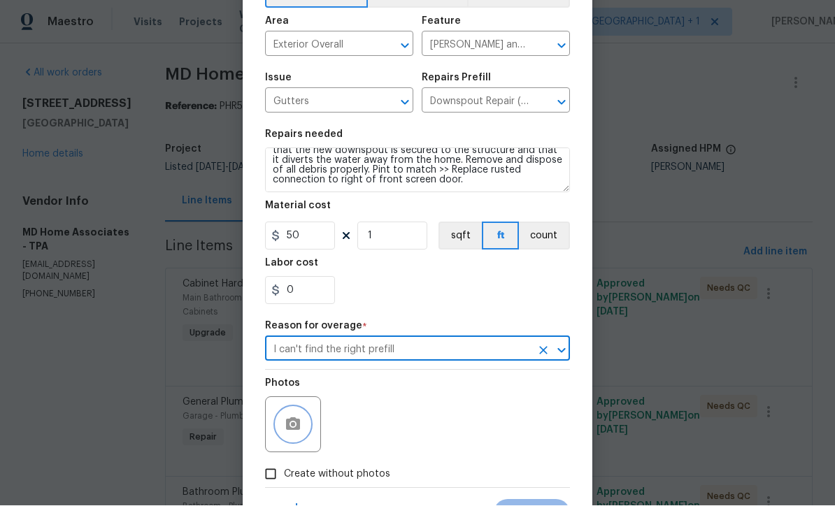
click at [300, 439] on button "button" at bounding box center [293, 426] width 34 height 34
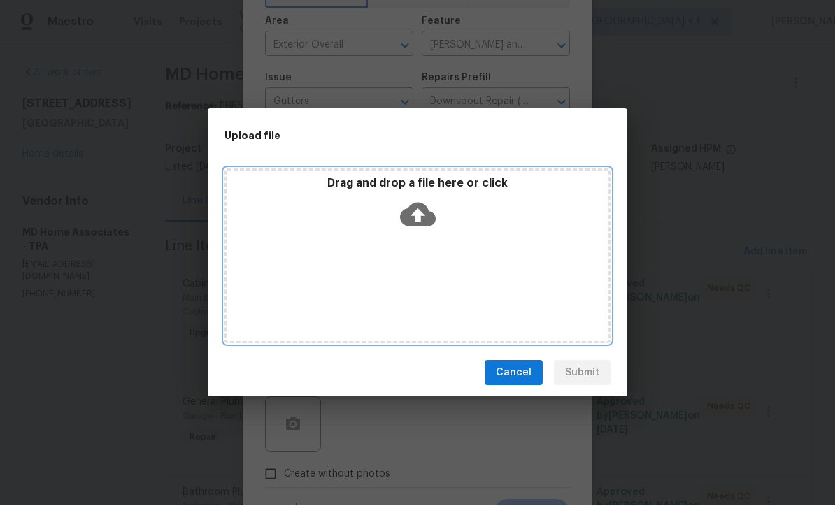
click at [427, 224] on icon at bounding box center [418, 216] width 36 height 24
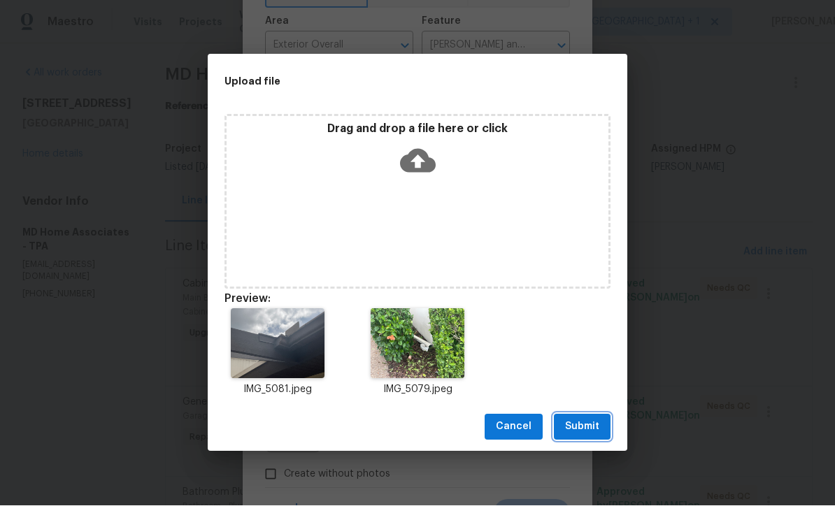
click at [592, 435] on span "Submit" at bounding box center [582, 427] width 34 height 17
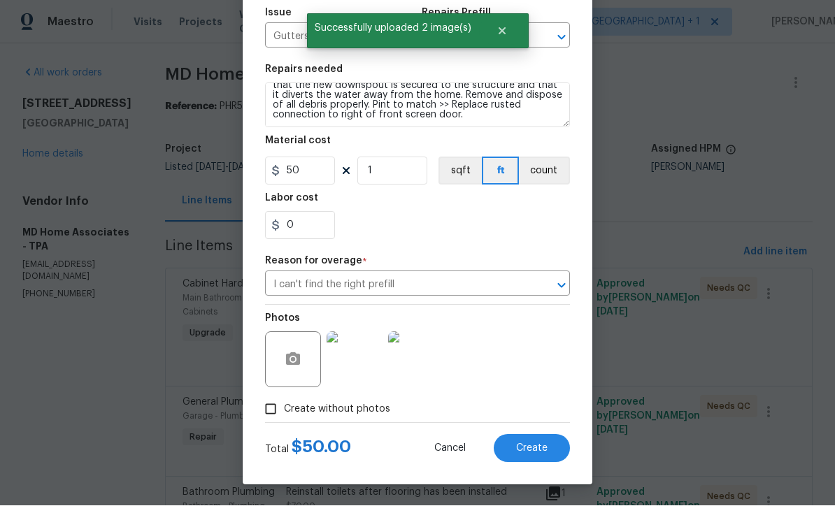
click at [537, 459] on button "Create" at bounding box center [532, 449] width 76 height 28
type input "0"
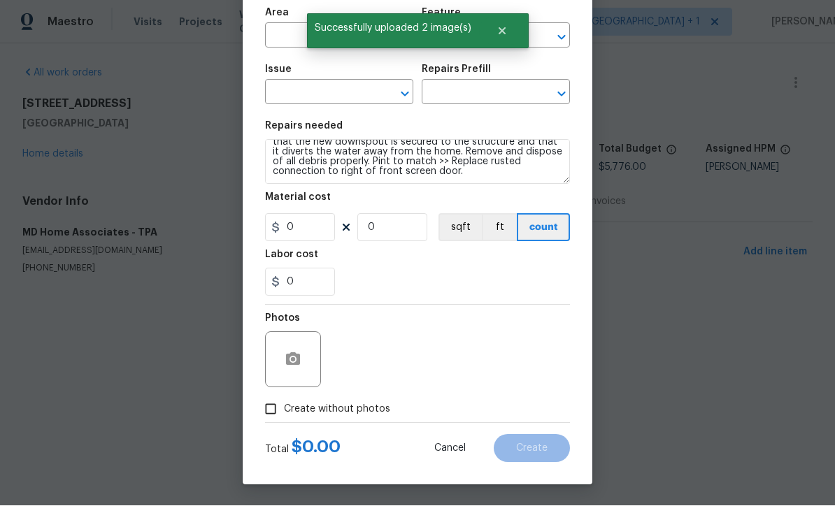
scroll to position [0, 0]
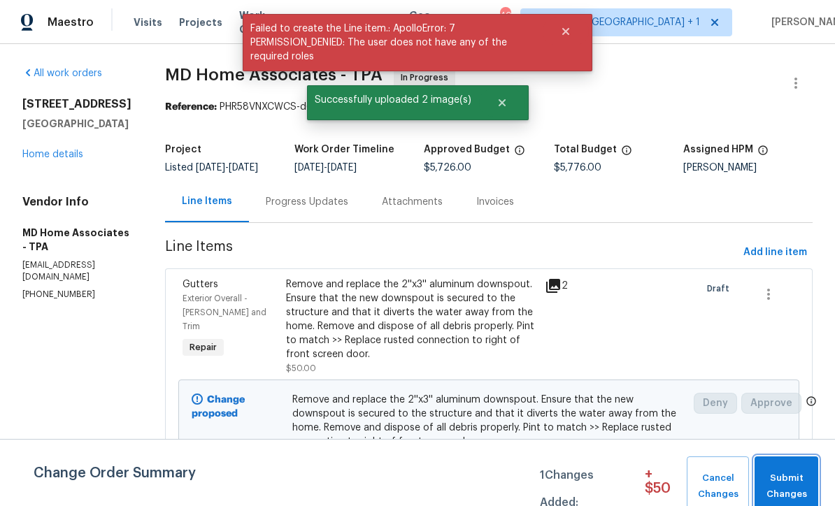
click at [780, 490] on span "Submit Changes" at bounding box center [787, 487] width 50 height 32
